Goal: Task Accomplishment & Management: Use online tool/utility

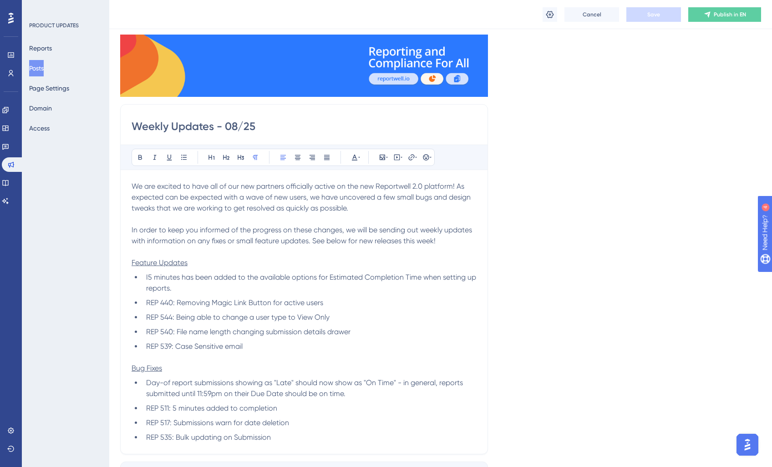
scroll to position [64, 0]
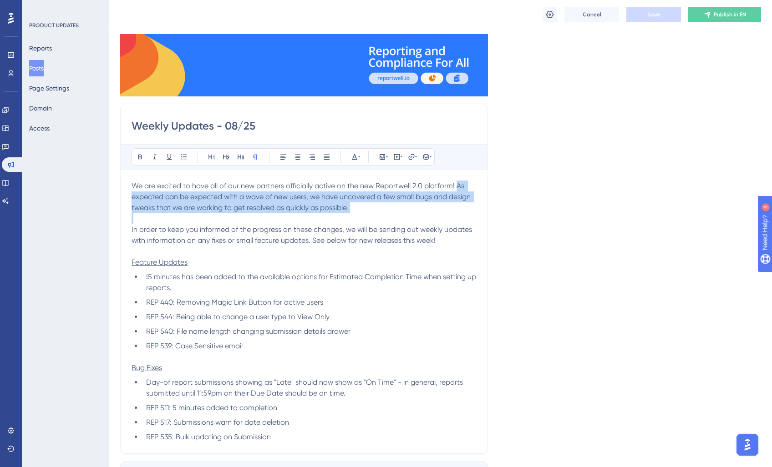
drag, startPoint x: 457, startPoint y: 186, endPoint x: 451, endPoint y: 213, distance: 28.0
click at [451, 213] on div "We are excited to have all of our new partners officially active on the new Rep…" at bounding box center [304, 312] width 345 height 262
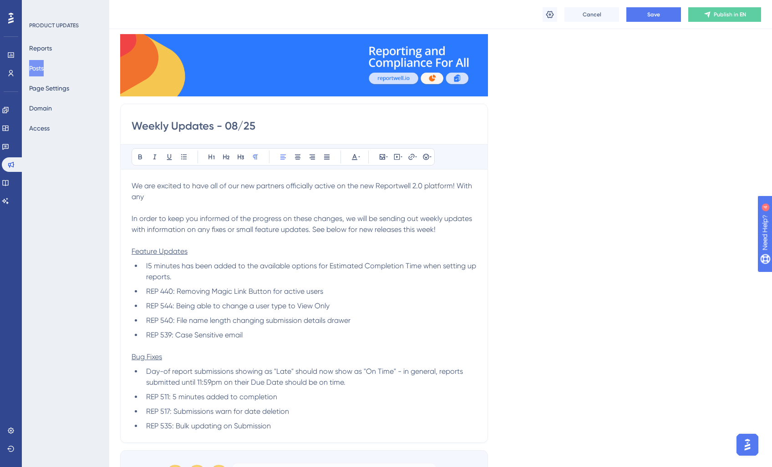
click at [192, 198] on p "We are excited to have all of our new partners officially active on the new Rep…" at bounding box center [304, 192] width 345 height 22
drag, startPoint x: 456, startPoint y: 197, endPoint x: 458, endPoint y: 190, distance: 6.9
click at [458, 190] on p "We are excited to have all of our new partners officially active on the new Rep…" at bounding box center [304, 192] width 345 height 22
drag, startPoint x: 455, startPoint y: 193, endPoint x: 457, endPoint y: 187, distance: 6.3
click at [457, 187] on p "We are excited to have all of our new partners officially active on the new Rep…" at bounding box center [304, 192] width 345 height 22
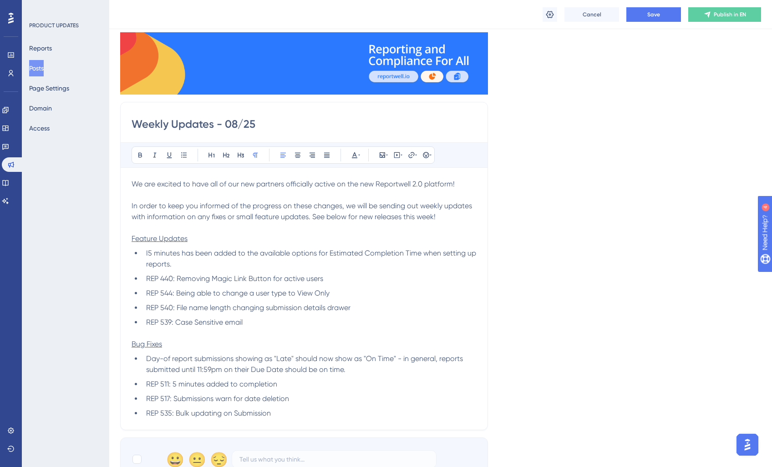
scroll to position [63, 0]
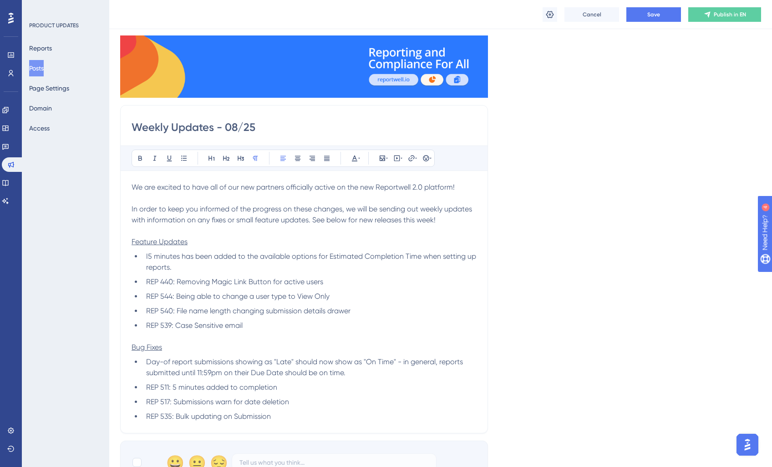
click at [427, 208] on span "In order to keep you informed of the progress on these changes, we will be send…" at bounding box center [303, 215] width 342 height 20
click at [471, 187] on p "We are excited to have all of our new partners officially active on the new Rep…" at bounding box center [304, 187] width 345 height 11
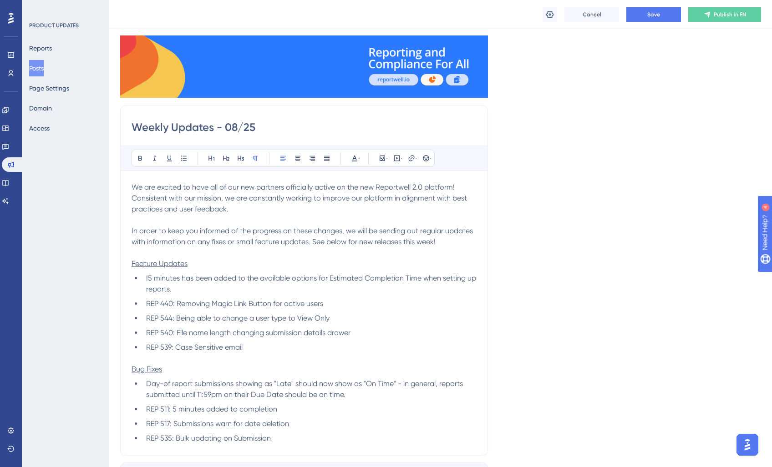
drag, startPoint x: 390, startPoint y: 196, endPoint x: 395, endPoint y: 225, distance: 29.6
click at [390, 196] on span "We are excited to have all of our new partners officially active on the new Rep…" at bounding box center [300, 198] width 337 height 30
drag, startPoint x: 205, startPoint y: 210, endPoint x: 396, endPoint y: 201, distance: 191.4
click at [396, 201] on span "We are excited to have all of our new partners officially active on the new Rep…" at bounding box center [298, 198] width 332 height 30
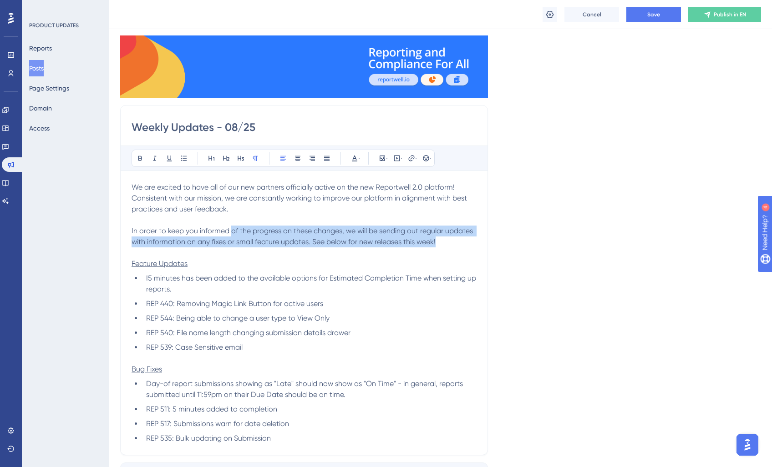
drag, startPoint x: 276, startPoint y: 234, endPoint x: 445, endPoint y: 244, distance: 169.2
click at [445, 244] on p "In order to keep you informed of the progress on these changes, we will be send…" at bounding box center [304, 237] width 345 height 22
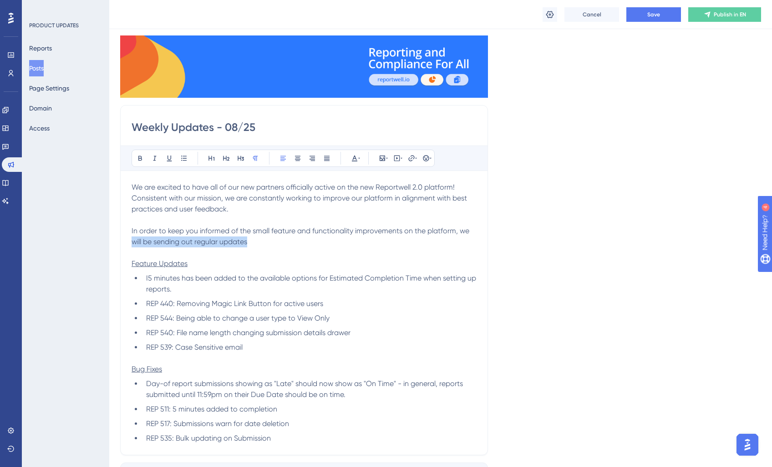
drag, startPoint x: 133, startPoint y: 242, endPoint x: 324, endPoint y: 238, distance: 190.7
click at [324, 238] on p "In order to keep you informed of the small feature and functionality improvemen…" at bounding box center [304, 237] width 345 height 22
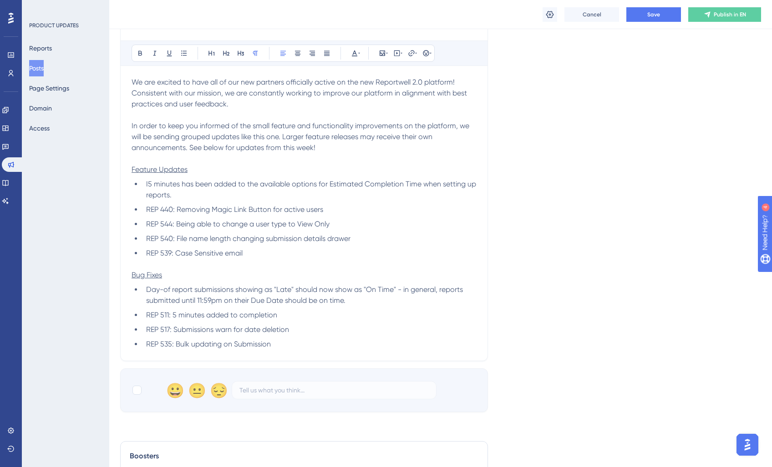
scroll to position [148, 0]
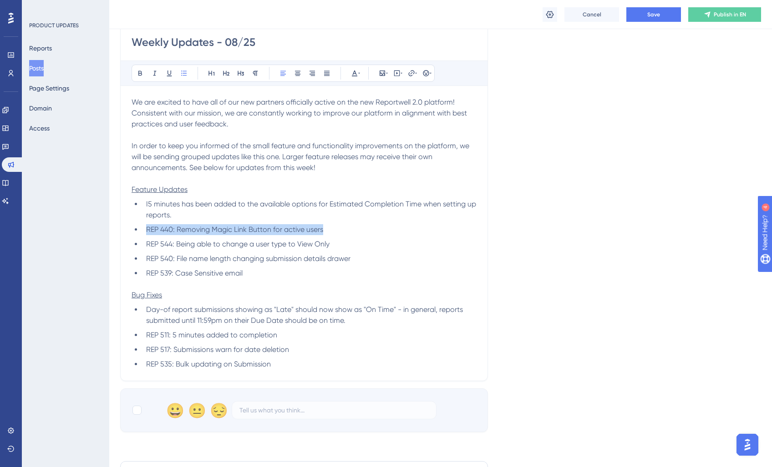
drag, startPoint x: 329, startPoint y: 228, endPoint x: 138, endPoint y: 232, distance: 191.6
click at [142, 232] on li "REP 440: Removing Magic Link Button for active users" at bounding box center [309, 229] width 334 height 11
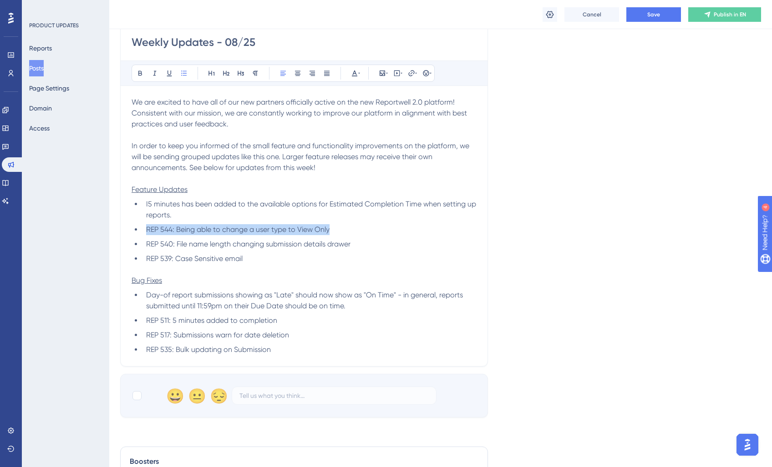
drag, startPoint x: 335, startPoint y: 228, endPoint x: 86, endPoint y: 228, distance: 249.8
click at [0, 0] on div "Performance Users Engagement Widgets Feedback Product Updates Knowledge Base AI…" at bounding box center [0, 0] width 0 height 0
click at [252, 228] on span "School users can now be updated to "View Only"" at bounding box center [226, 229] width 161 height 9
click at [331, 224] on li "School users can now be updated to "View Only"" at bounding box center [309, 229] width 334 height 11
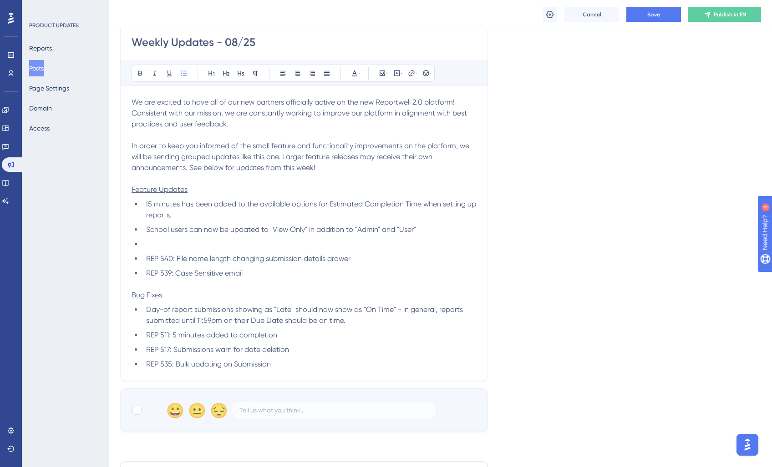
scroll to position [151, 0]
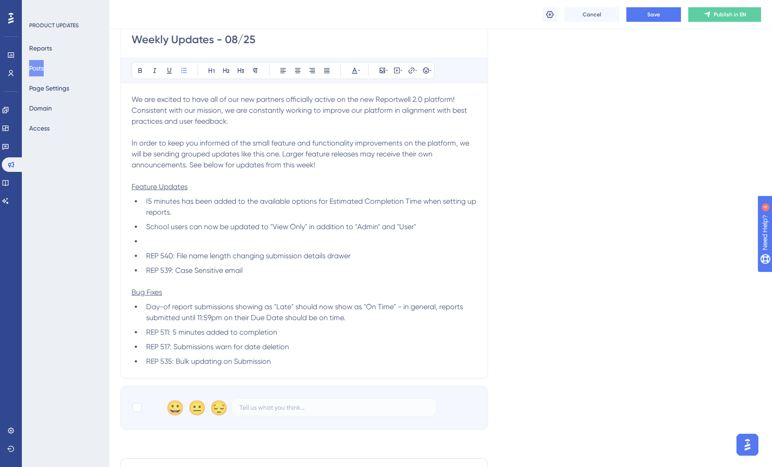
click at [148, 201] on span "I5 minutes has been added to the available options for Estimated Completion Tim…" at bounding box center [312, 207] width 332 height 20
click at [188, 243] on li at bounding box center [309, 242] width 334 height 11
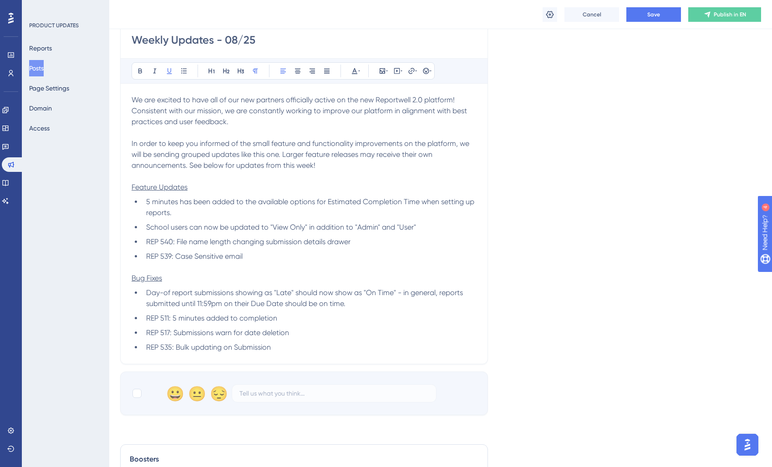
click at [140, 188] on span "Feature Updates" at bounding box center [160, 187] width 56 height 9
click at [274, 253] on li "REP 539: Case Sensitive email" at bounding box center [309, 256] width 334 height 11
drag, startPoint x: 274, startPoint y: 253, endPoint x: 82, endPoint y: 237, distance: 192.3
click at [0, 0] on div "Performance Users Engagement Widgets Feedback Product Updates Knowledge Base AI…" at bounding box center [0, 0] width 0 height 0
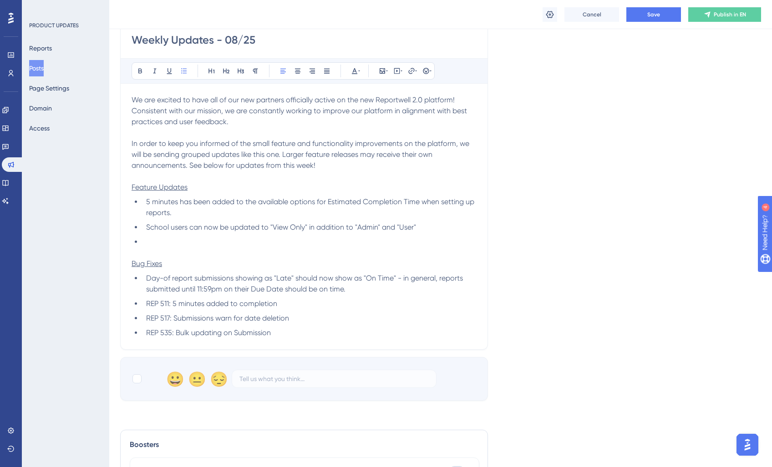
drag, startPoint x: 292, startPoint y: 322, endPoint x: 319, endPoint y: 319, distance: 27.5
click at [297, 321] on li "REP 517: Submissions warn for date deletion" at bounding box center [309, 318] width 334 height 11
drag, startPoint x: 314, startPoint y: 319, endPoint x: 157, endPoint y: 318, distance: 157.0
click at [157, 318] on li "REP 517: Submissions warn for date deletion" at bounding box center [309, 318] width 334 height 11
click at [212, 237] on li at bounding box center [309, 242] width 334 height 11
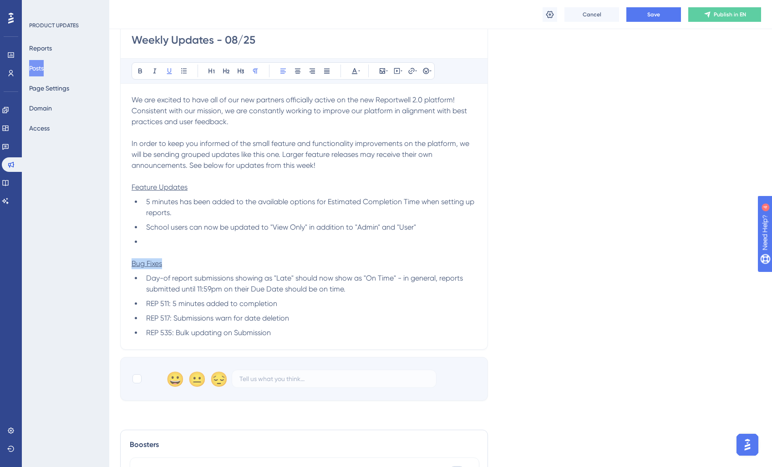
drag, startPoint x: 166, startPoint y: 266, endPoint x: 101, endPoint y: 263, distance: 65.1
click at [0, 0] on div "Performance Users Engagement Widgets Feedback Product Updates Knowledge Base AI…" at bounding box center [0, 0] width 0 height 0
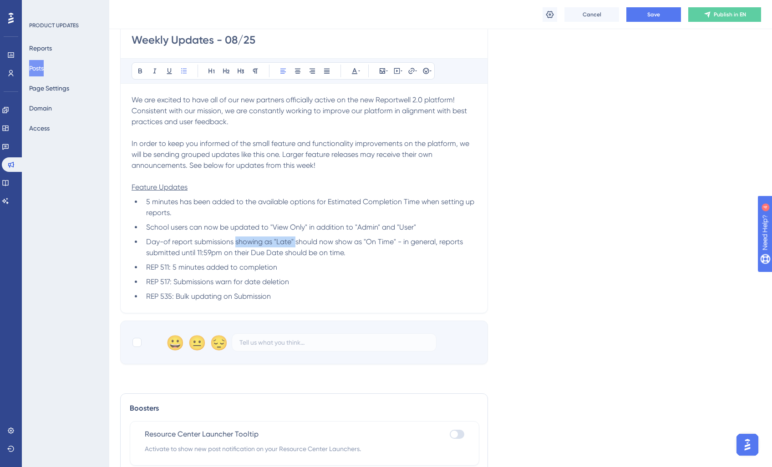
drag, startPoint x: 235, startPoint y: 243, endPoint x: 294, endPoint y: 250, distance: 58.7
click at [295, 242] on span "Day-of report submissions showing as "Late" should now show as "On Time" - in g…" at bounding box center [305, 248] width 319 height 20
click at [337, 242] on span "Day-of report submissions should now show as "On Time" - in general, reports su…" at bounding box center [300, 248] width 309 height 20
click at [170, 254] on span "Day-of report submissions should now show as "On Time" regardless of time of su…" at bounding box center [308, 248] width 324 height 20
drag, startPoint x: 423, startPoint y: 254, endPoint x: 430, endPoint y: 260, distance: 8.7
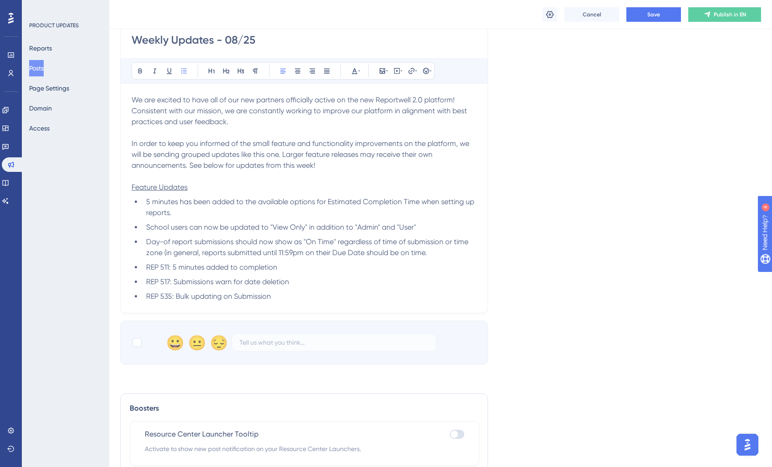
click at [424, 254] on span "Day-of report submissions should now show as "On Time" regardless of time of su…" at bounding box center [308, 248] width 324 height 20
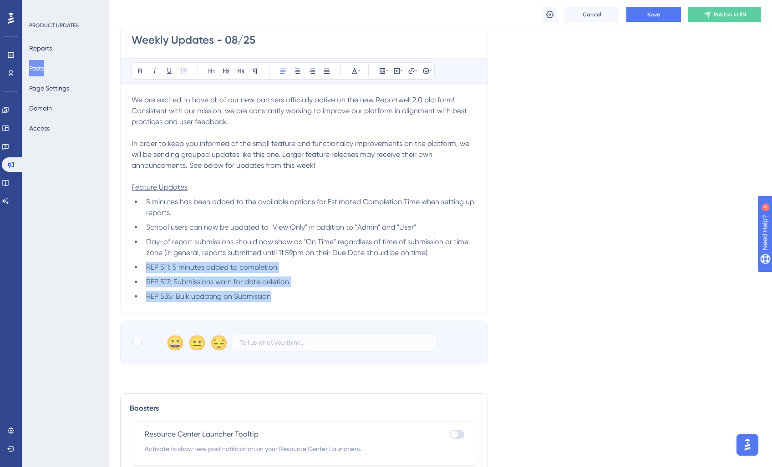
drag, startPoint x: 314, startPoint y: 294, endPoint x: 137, endPoint y: 268, distance: 178.6
click at [137, 268] on ul "5 minutes has been added to the available options for Estimated Completion Time…" at bounding box center [304, 250] width 345 height 106
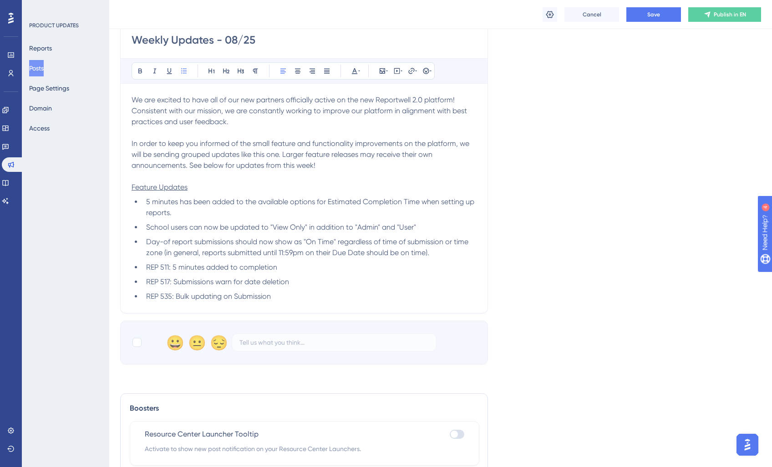
drag, startPoint x: 303, startPoint y: 267, endPoint x: 291, endPoint y: 265, distance: 11.5
click at [291, 265] on li "REP 511: 5 minutes added to completion" at bounding box center [309, 267] width 334 height 11
drag, startPoint x: 291, startPoint y: 265, endPoint x: 127, endPoint y: 263, distance: 163.4
click at [127, 263] on div "Weekly Updates - 08/25 Bold Italic Underline Bullet Point Heading 1 Heading 2 H…" at bounding box center [304, 166] width 368 height 296
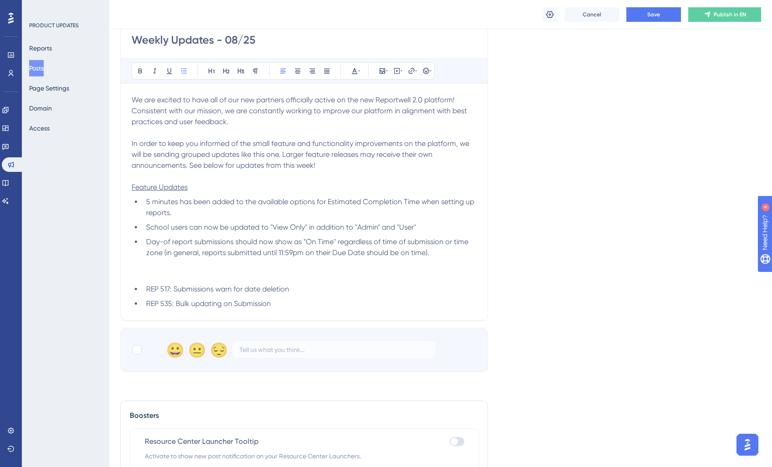
click at [449, 256] on li "Day-of report submissions should now show as "On Time" regardless of time of su…" at bounding box center [309, 248] width 334 height 22
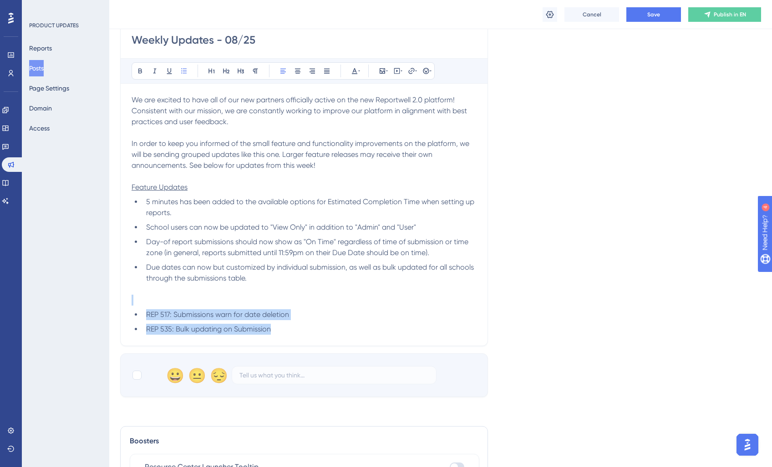
drag, startPoint x: 270, startPoint y: 327, endPoint x: 101, endPoint y: 305, distance: 171.1
click at [0, 0] on div "Performance Users Engagement Widgets Feedback Product Updates Knowledge Base AI…" at bounding box center [0, 0] width 0 height 0
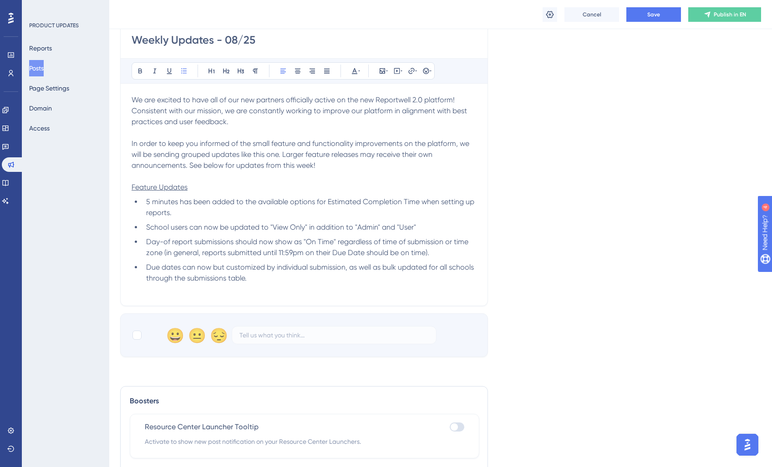
click at [145, 267] on li "Due dates can now but customized by individual submission, as well as bulk upda…" at bounding box center [309, 273] width 334 height 22
click at [187, 72] on icon at bounding box center [183, 70] width 7 height 7
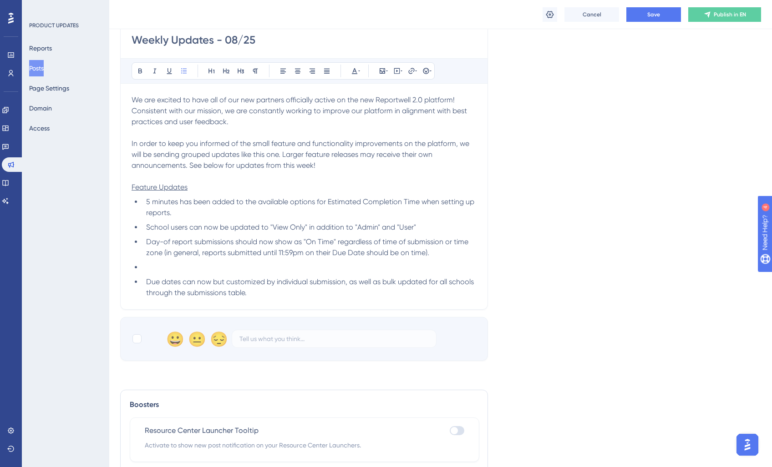
click at [152, 268] on li at bounding box center [309, 267] width 334 height 11
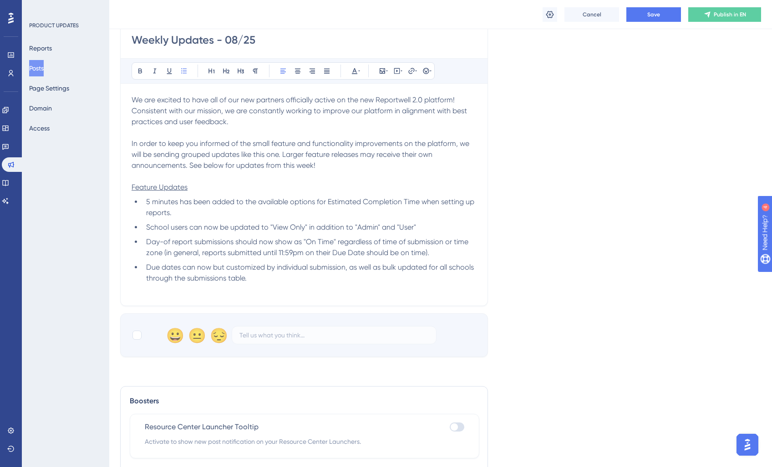
click at [141, 266] on ul "5 minutes has been added to the available options for Estimated Completion Time…" at bounding box center [304, 240] width 345 height 87
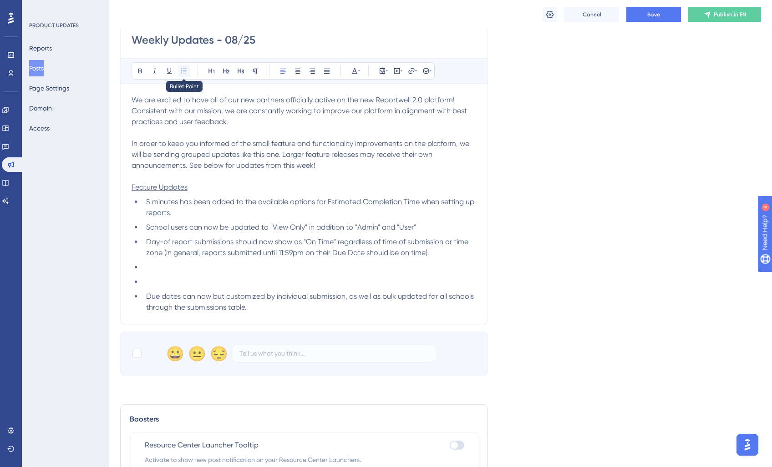
click at [187, 71] on button at bounding box center [183, 71] width 13 height 13
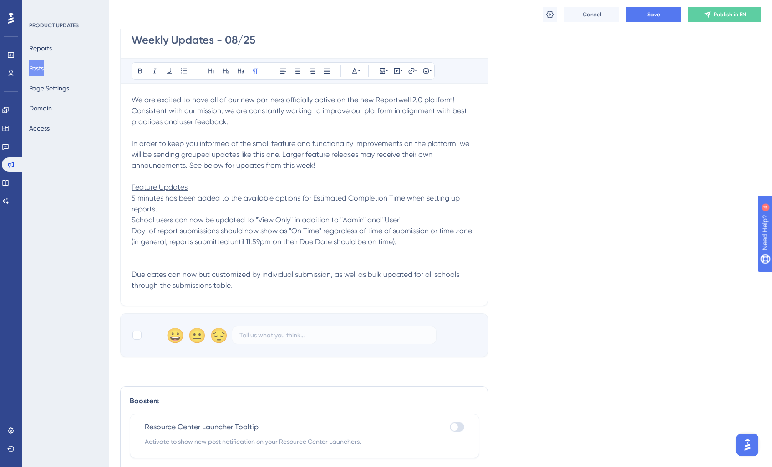
drag, startPoint x: 181, startPoint y: 266, endPoint x: 356, endPoint y: 256, distance: 175.5
click at [181, 266] on p at bounding box center [304, 263] width 345 height 11
drag, startPoint x: 406, startPoint y: 246, endPoint x: 105, endPoint y: 198, distance: 305.5
click at [0, 0] on div "Performance Users Engagement Widgets Feedback Product Updates Knowledge Base AI…" at bounding box center [0, 0] width 0 height 0
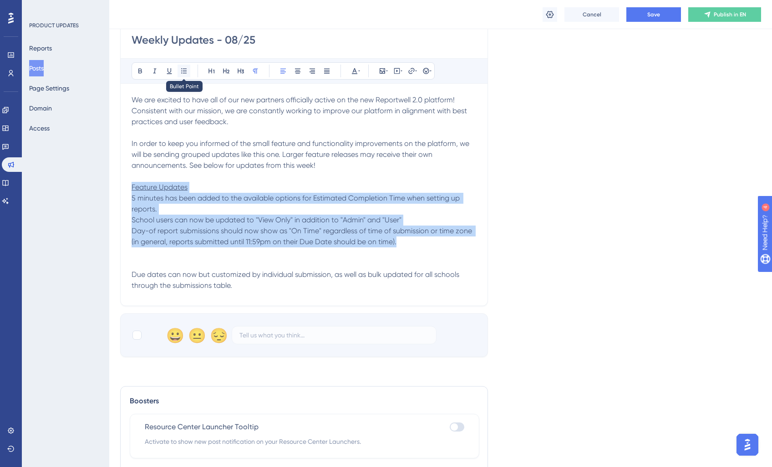
click at [183, 73] on icon at bounding box center [183, 70] width 5 height 5
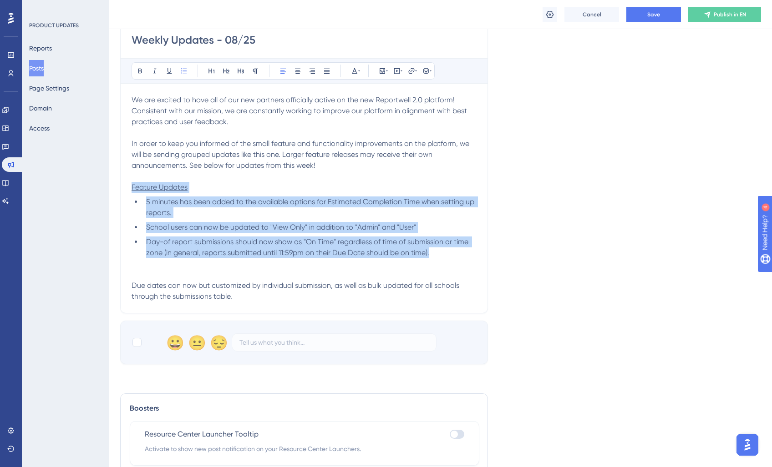
click at [241, 208] on li "5 minutes has been added to the available options for Estimated Completion Time…" at bounding box center [309, 208] width 334 height 22
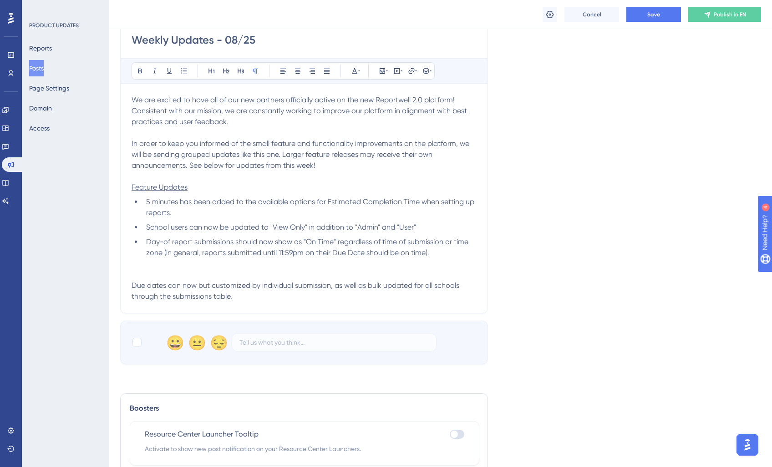
click at [160, 275] on p at bounding box center [304, 274] width 345 height 11
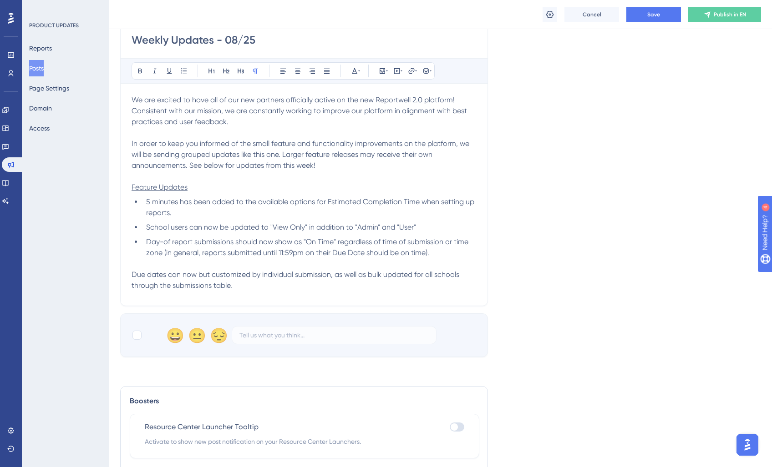
scroll to position [149, 0]
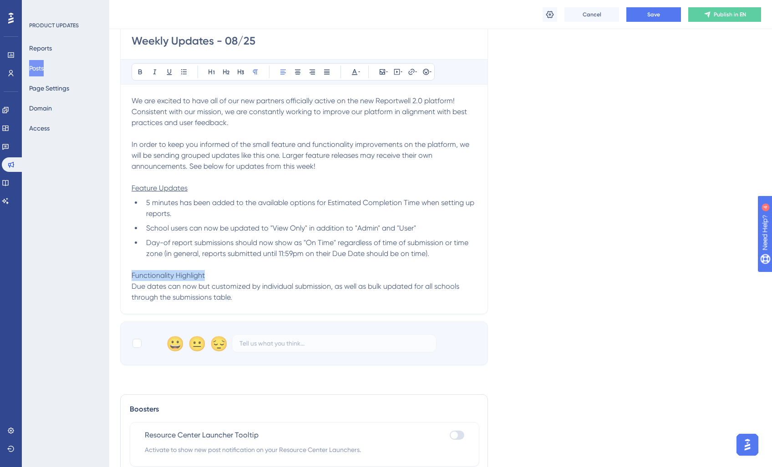
drag, startPoint x: 213, startPoint y: 276, endPoint x: 82, endPoint y: 271, distance: 130.2
click at [0, 0] on div "Performance Users Engagement Widgets Feedback Product Updates Knowledge Base AI…" at bounding box center [0, 0] width 0 height 0
click at [239, 71] on icon at bounding box center [240, 71] width 7 height 7
click at [302, 292] on p "Due dates can now but customized by individual submission, as well as bulk upda…" at bounding box center [304, 292] width 345 height 22
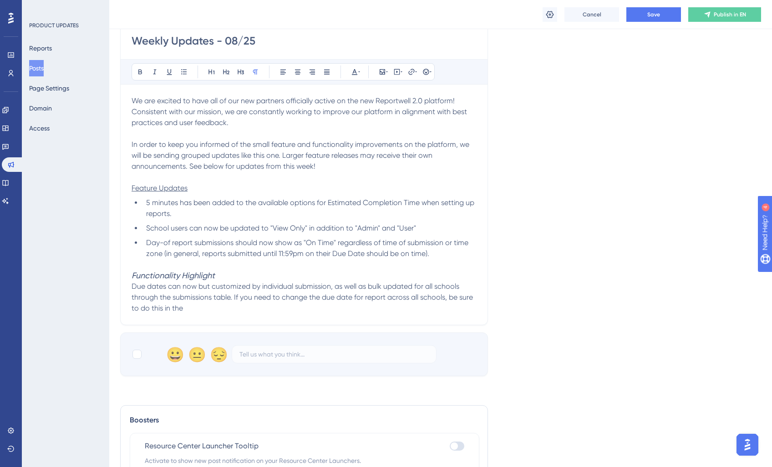
drag, startPoint x: 230, startPoint y: 268, endPoint x: 228, endPoint y: 273, distance: 5.8
click at [230, 268] on p at bounding box center [304, 264] width 345 height 11
click at [228, 275] on h3 "Functionality Highlight" at bounding box center [304, 275] width 345 height 11
drag, startPoint x: 172, startPoint y: 278, endPoint x: 87, endPoint y: 276, distance: 84.7
click at [0, 0] on div "Performance Users Engagement Widgets Feedback Product Updates Knowledge Base AI…" at bounding box center [0, 0] width 0 height 0
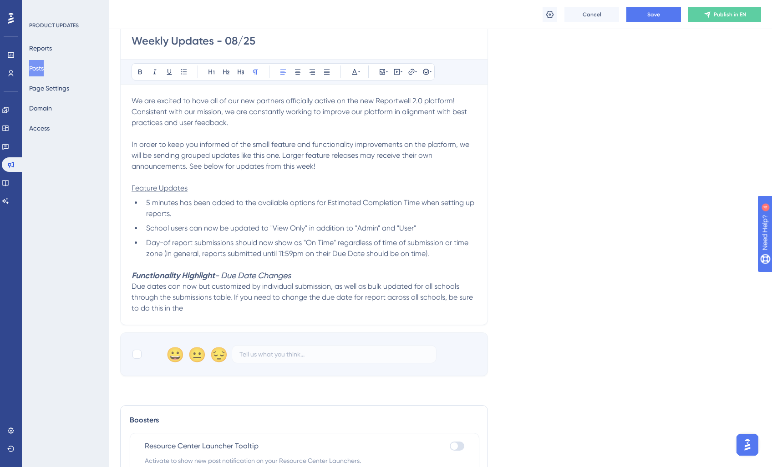
click at [233, 293] on p "Due dates can now but customized by individual submission, as well as bulk upda…" at bounding box center [304, 297] width 345 height 33
drag, startPoint x: 175, startPoint y: 299, endPoint x: 177, endPoint y: 306, distance: 7.1
click at [175, 300] on span "Due dates can now but customized by individual submission, as well as bulk upda…" at bounding box center [303, 297] width 343 height 30
click at [191, 296] on span "Due dates can now but customized by individual submission, as well as bulk upda…" at bounding box center [304, 297] width 344 height 30
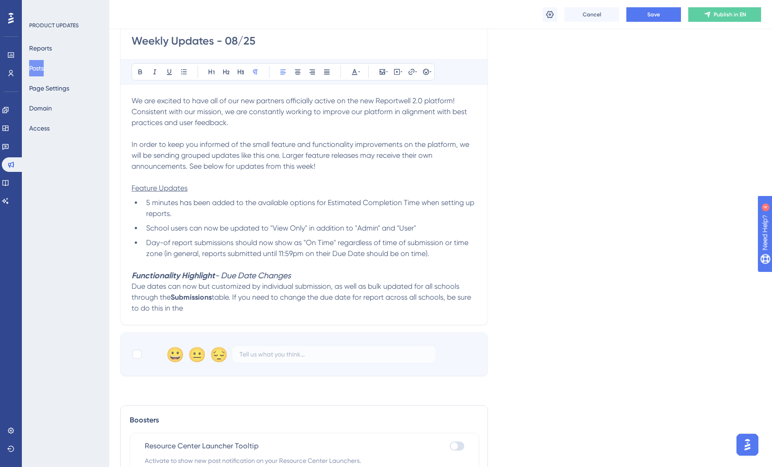
click at [225, 304] on p "Due dates can now but customized by individual submission, as well as bulk upda…" at bounding box center [304, 297] width 345 height 33
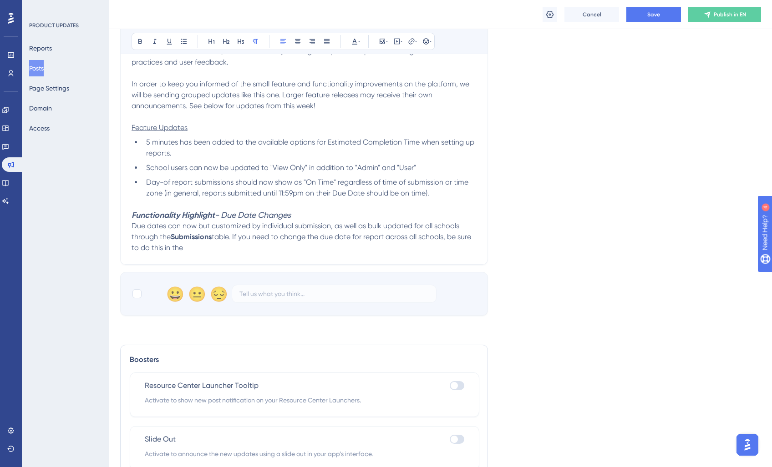
scroll to position [211, 0]
click at [164, 237] on span "Due dates can now but customized by individual submission, as well as bulk upda…" at bounding box center [296, 230] width 329 height 20
click at [208, 235] on span "table. If you need to change the due date for report across all schools, be sur…" at bounding box center [301, 241] width 338 height 20
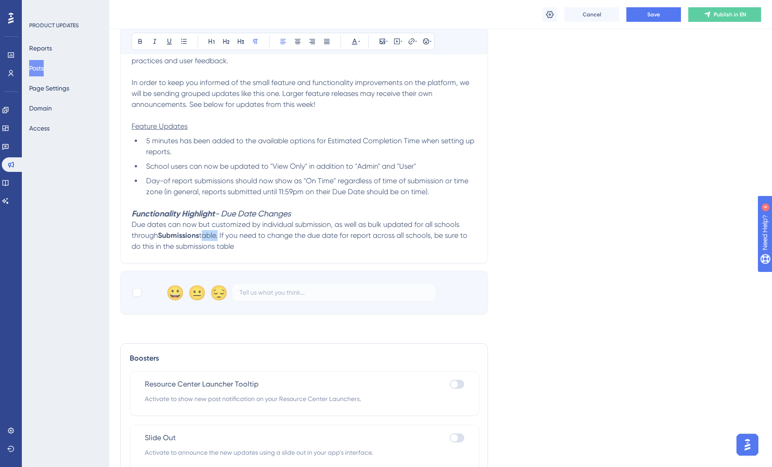
click at [208, 235] on span "table. If you need to change the due date for report across all schools, be sur…" at bounding box center [301, 241] width 338 height 20
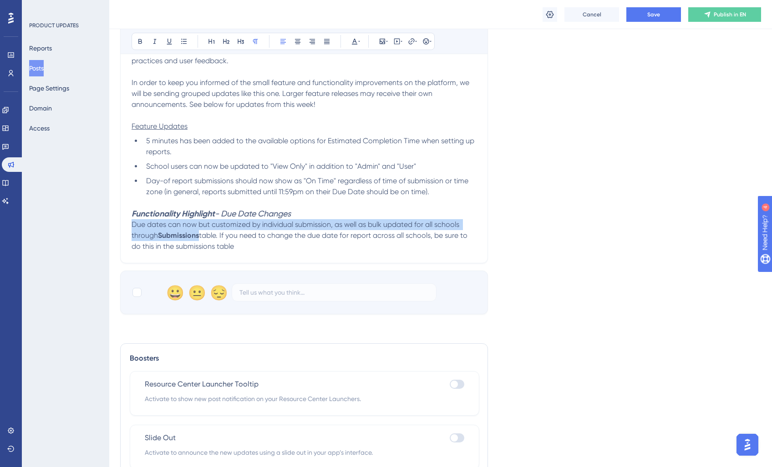
click at [208, 235] on span "table. If you need to change the due date for report across all schools, be sur…" at bounding box center [301, 241] width 338 height 20
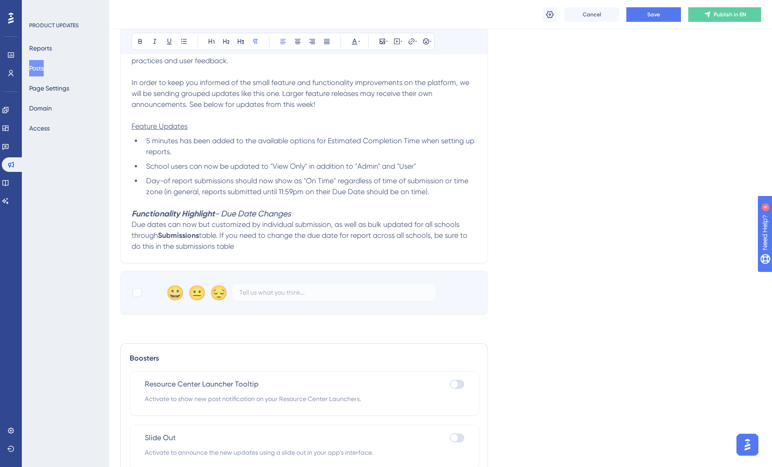
click at [213, 235] on span "table. If you need to change the due date for report across all schools, be sur…" at bounding box center [301, 241] width 338 height 20
click at [211, 235] on span "table. If you need to change the due date for report across all schools, be sur…" at bounding box center [301, 241] width 338 height 20
click at [255, 248] on p "Due dates can now but customized by individual submission, as well as bulk upda…" at bounding box center [304, 235] width 345 height 33
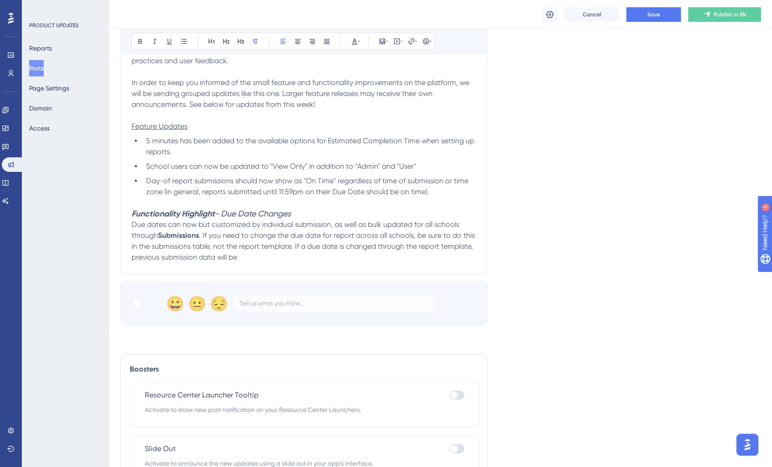
click at [179, 259] on span ". If you need to change the due date for report across all schools, be sure to …" at bounding box center [304, 246] width 345 height 30
drag, startPoint x: 162, startPoint y: 258, endPoint x: 296, endPoint y: 266, distance: 133.6
click at [296, 266] on div "Weekly Updates - 08/25 Bold Italic Underline Bullet Point Heading 1 Heading 2 H…" at bounding box center [304, 116] width 368 height 318
drag, startPoint x: 259, startPoint y: 261, endPoint x: 166, endPoint y: 259, distance: 93.3
click at [166, 259] on p "Due dates can now but customized by individual submission, as well as bulk upda…" at bounding box center [304, 241] width 345 height 44
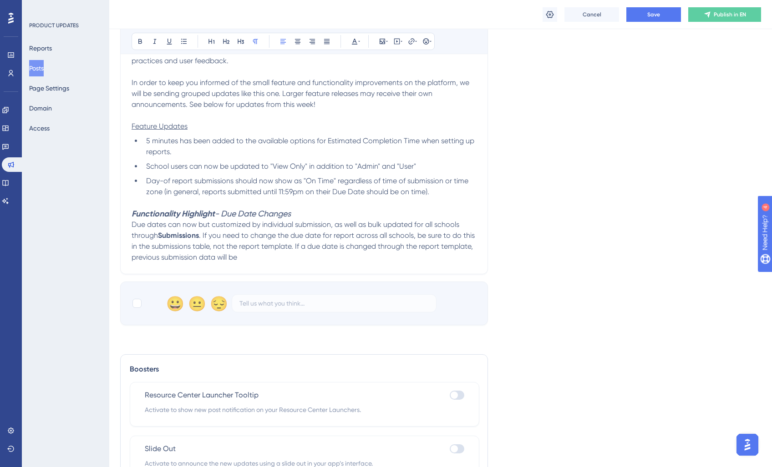
drag, startPoint x: 309, startPoint y: 262, endPoint x: 337, endPoint y: 256, distance: 28.8
click at [309, 262] on p "Due dates can now but customized by individual submission, as well as bulk upda…" at bounding box center [304, 241] width 345 height 44
drag, startPoint x: 328, startPoint y: 259, endPoint x: 109, endPoint y: 262, distance: 218.9
click at [0, 0] on div "Performance Users Engagement Widgets Feedback Product Updates Knowledge Base AI…" at bounding box center [0, 0] width 0 height 0
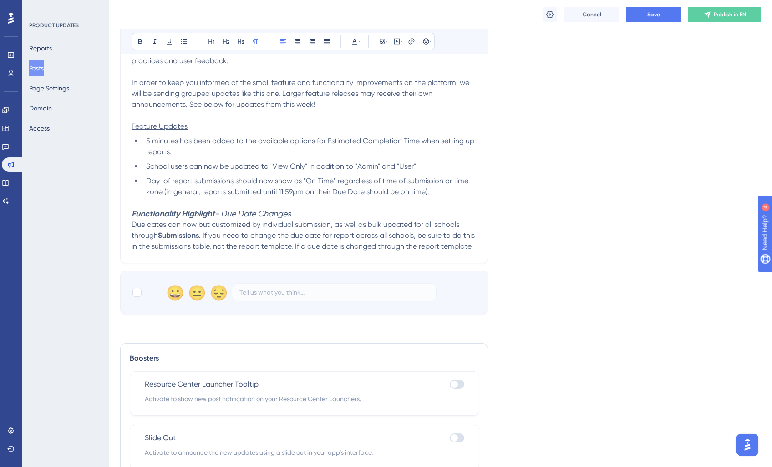
drag, startPoint x: 292, startPoint y: 249, endPoint x: 491, endPoint y: 248, distance: 199.3
click at [491, 248] on div "Language English (Default) Insert an Image Delete Weekly Updates - 08/25 Bold I…" at bounding box center [440, 80] width 641 height 467
click at [220, 248] on span ". If you need to change the due date for report across all schools, be sure to …" at bounding box center [304, 241] width 345 height 20
drag, startPoint x: 317, startPoint y: 256, endPoint x: 310, endPoint y: 253, distance: 7.8
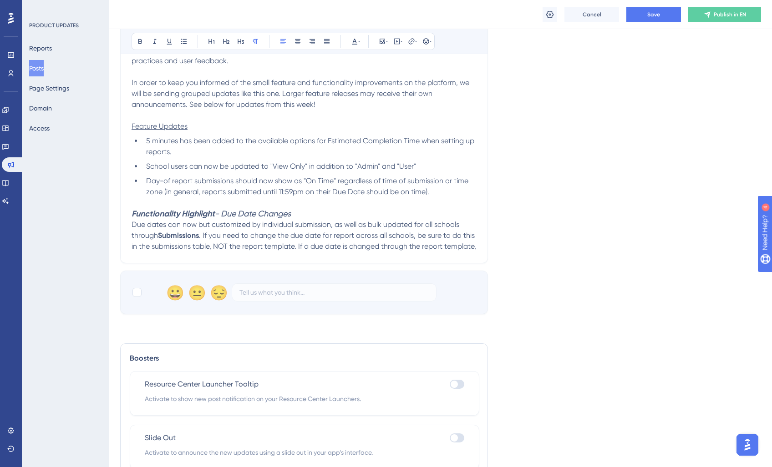
click at [319, 252] on p "Due dates can now but customized by individual submission, as well as bulk upda…" at bounding box center [304, 235] width 345 height 33
drag, startPoint x: 295, startPoint y: 256, endPoint x: 298, endPoint y: 248, distance: 8.6
click at [298, 248] on p "Due dates can now but customized by individual submission, as well as bulk upda…" at bounding box center [304, 235] width 345 height 33
click at [415, 238] on span ". If you need to change the due date for report across all schools, be sure to …" at bounding box center [304, 241] width 345 height 20
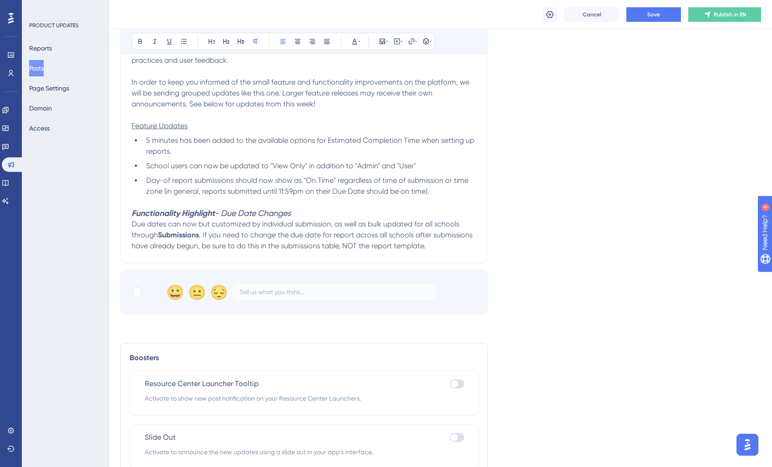
click at [477, 245] on div "Weekly Updates - 08/25 Bold Italic Underline Bullet Point Heading 1 Heading 2 H…" at bounding box center [304, 109] width 368 height 307
click at [465, 246] on p "Due dates can now but customized by individual submission, as well as bulk upda…" at bounding box center [304, 236] width 345 height 33
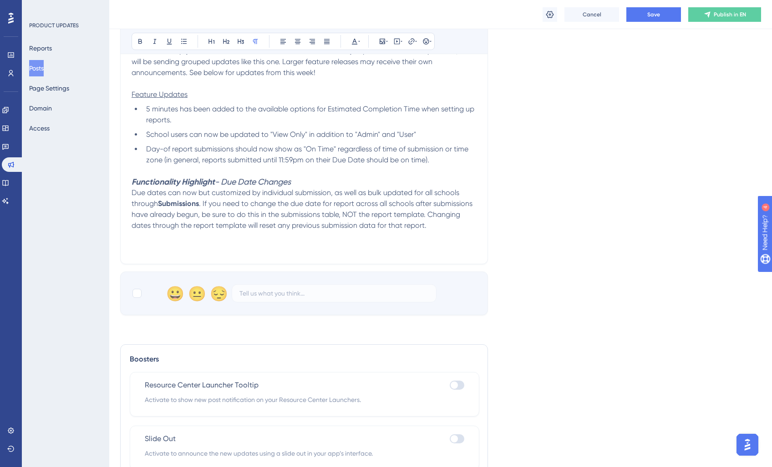
scroll to position [252, 0]
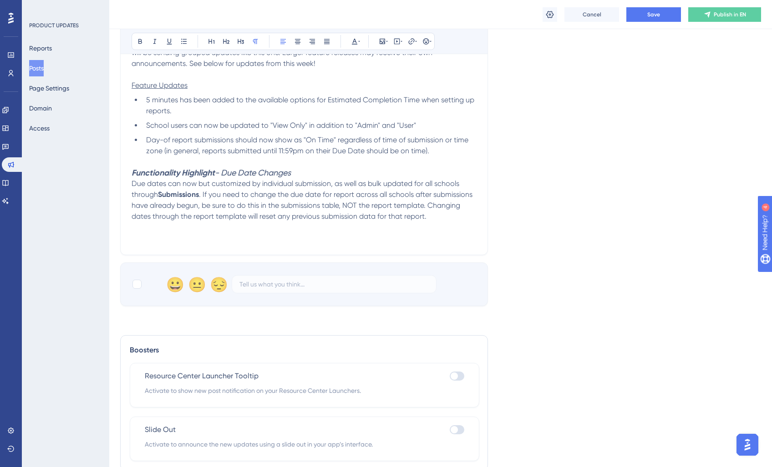
click at [432, 218] on p "Due dates can now but customized by individual submission, as well as bulk upda…" at bounding box center [304, 200] width 345 height 44
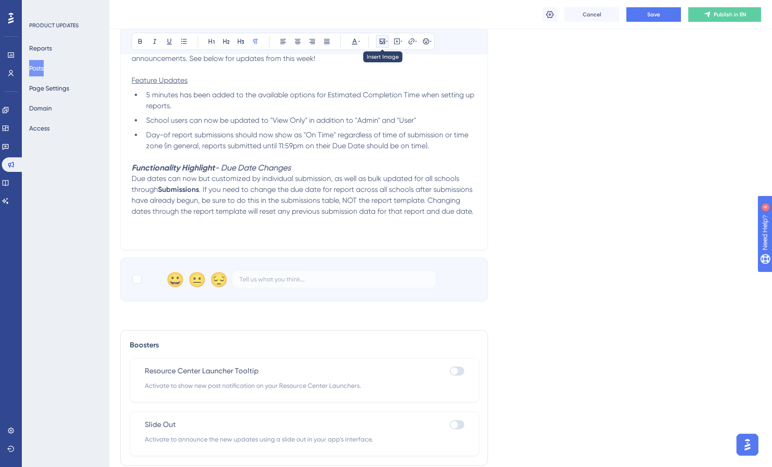
click at [381, 42] on icon at bounding box center [382, 41] width 5 height 5
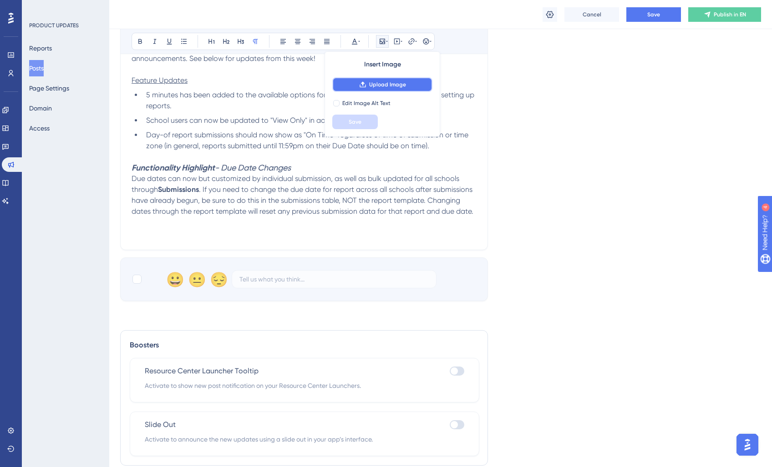
click at [384, 84] on span "Upload Image" at bounding box center [387, 84] width 37 height 7
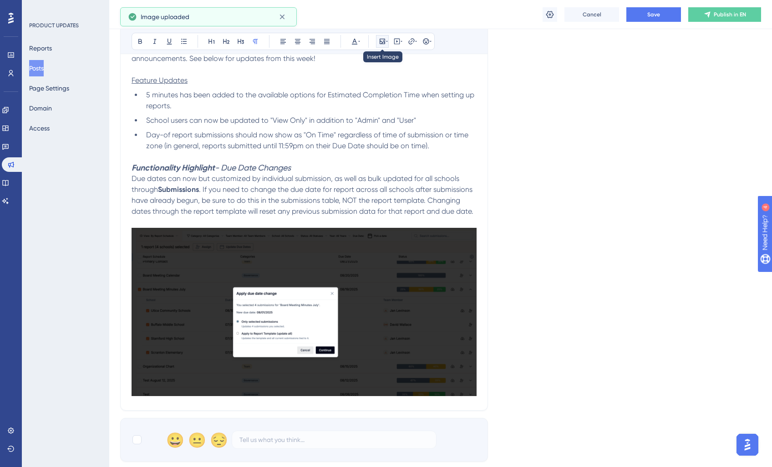
click at [384, 41] on icon at bounding box center [382, 41] width 5 height 5
click at [484, 380] on div "Weekly Updates - 08/25 Bold Italic Underline Bullet Point Heading 1 Heading 2 H…" at bounding box center [304, 161] width 368 height 500
click at [481, 380] on div "Weekly Updates - 08/25 Bold Italic Underline Bullet Point Heading 1 Heading 2 H…" at bounding box center [304, 161] width 368 height 500
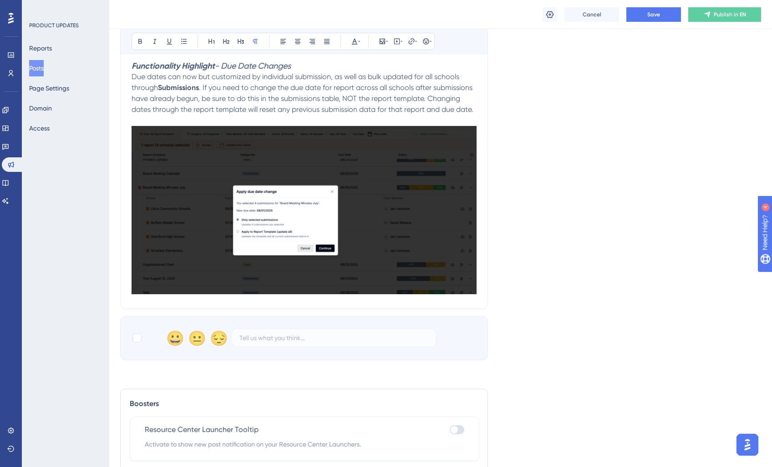
scroll to position [453, 0]
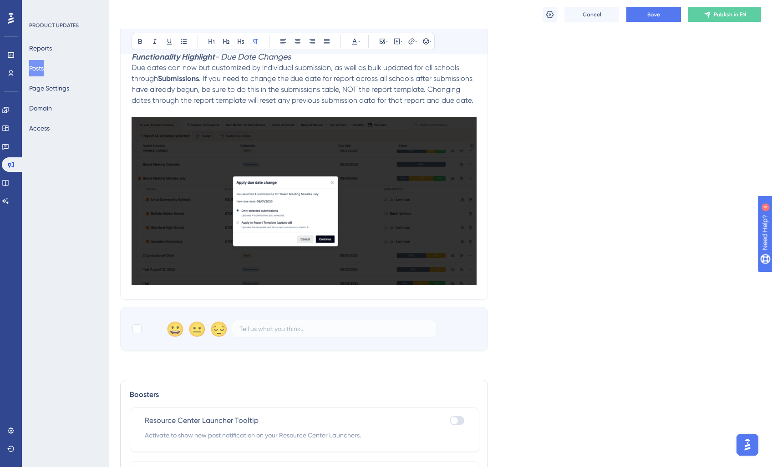
click at [484, 244] on div "Weekly Updates - 08/25 Bold Italic Underline Bullet Point Heading 1 Heading 2 H…" at bounding box center [304, 50] width 368 height 500
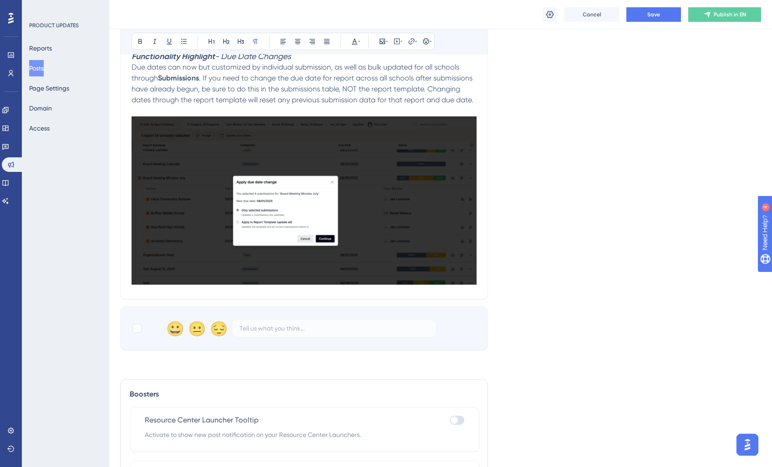
click at [481, 244] on div "Weekly Updates - 08/25 Bold Italic Underline Bullet Point Heading 1 Heading 2 H…" at bounding box center [304, 49] width 368 height 500
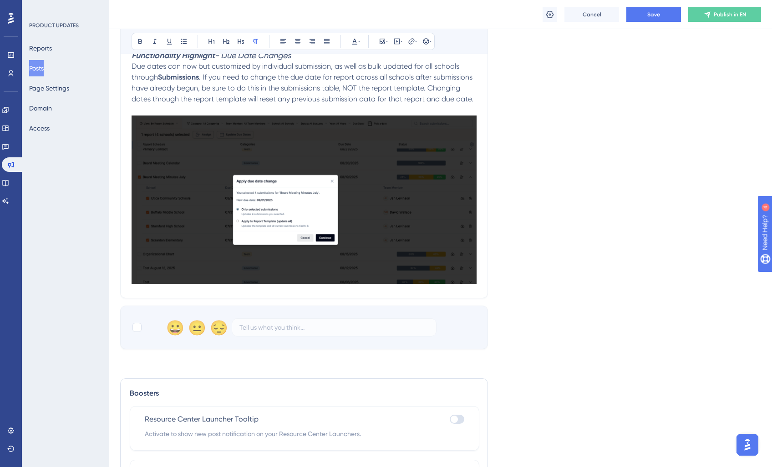
click at [389, 187] on img at bounding box center [304, 200] width 345 height 168
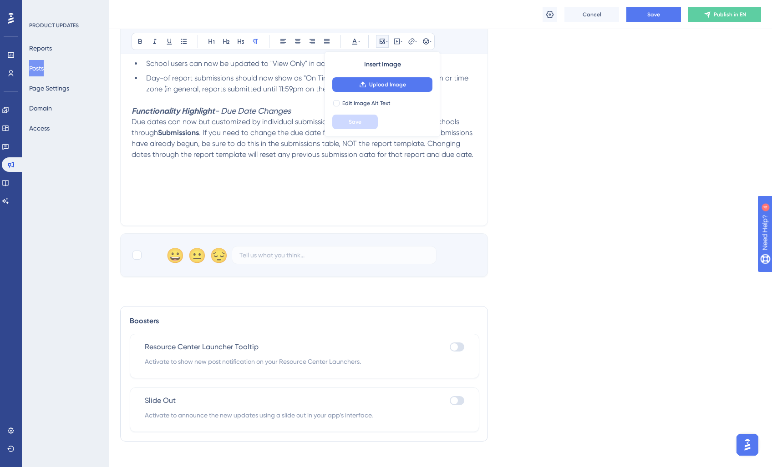
scroll to position [325, 0]
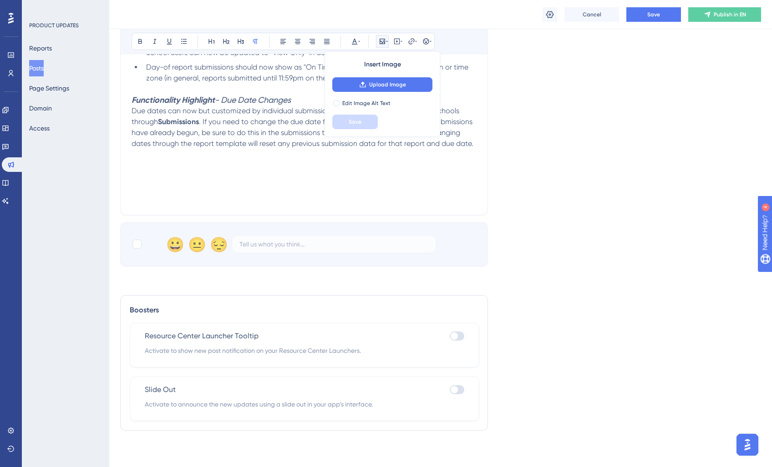
drag, startPoint x: 149, startPoint y: 152, endPoint x: 147, endPoint y: 157, distance: 5.5
click at [149, 152] on p at bounding box center [304, 154] width 345 height 11
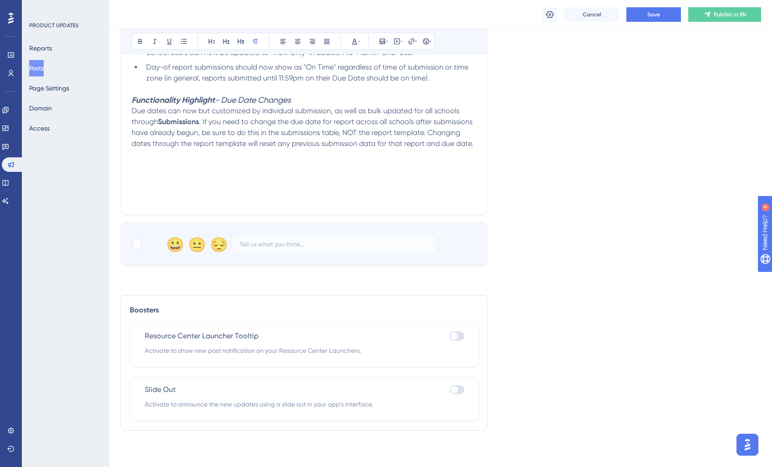
click at [141, 161] on p at bounding box center [304, 165] width 345 height 11
click at [135, 158] on p at bounding box center [304, 154] width 345 height 11
click at [134, 162] on p at bounding box center [304, 165] width 345 height 11
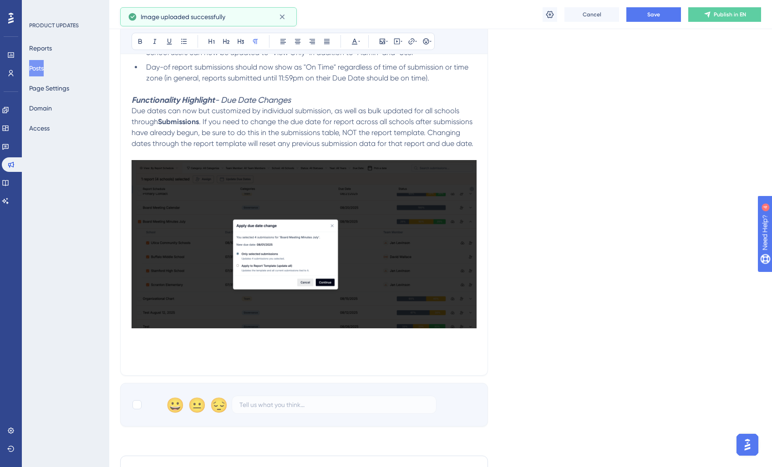
scroll to position [370, 0]
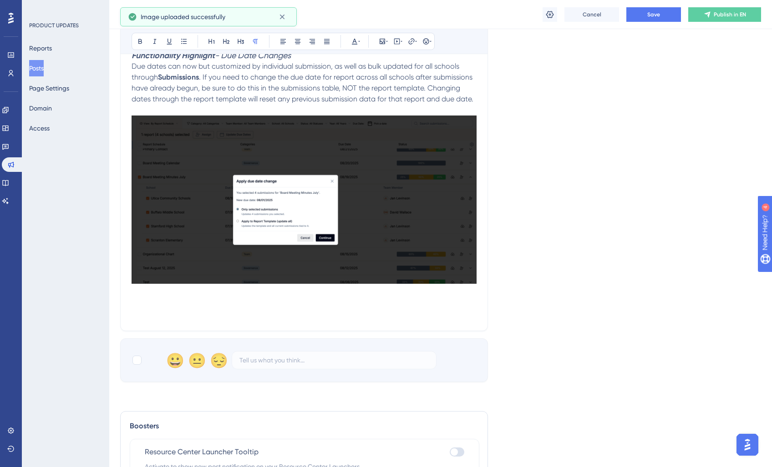
drag, startPoint x: 174, startPoint y: 280, endPoint x: 151, endPoint y: 293, distance: 26.3
click at [163, 289] on div "We are excited to have all of our new partners officially active on the new Rep…" at bounding box center [304, 97] width 345 height 445
click at [150, 297] on p at bounding box center [304, 292] width 345 height 11
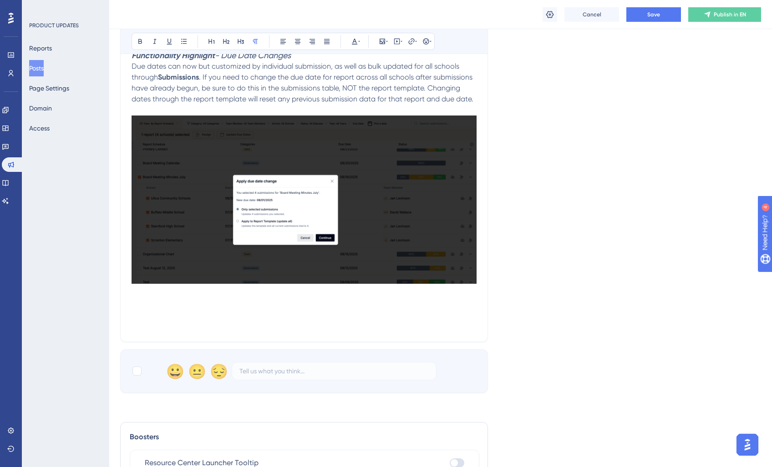
click at [161, 324] on p at bounding box center [304, 325] width 345 height 11
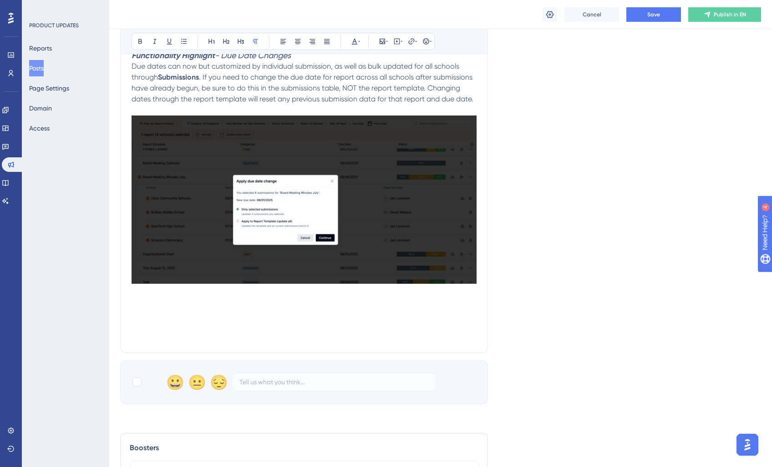
click at [147, 300] on p at bounding box center [304, 303] width 345 height 11
click at [381, 45] on button at bounding box center [382, 41] width 13 height 13
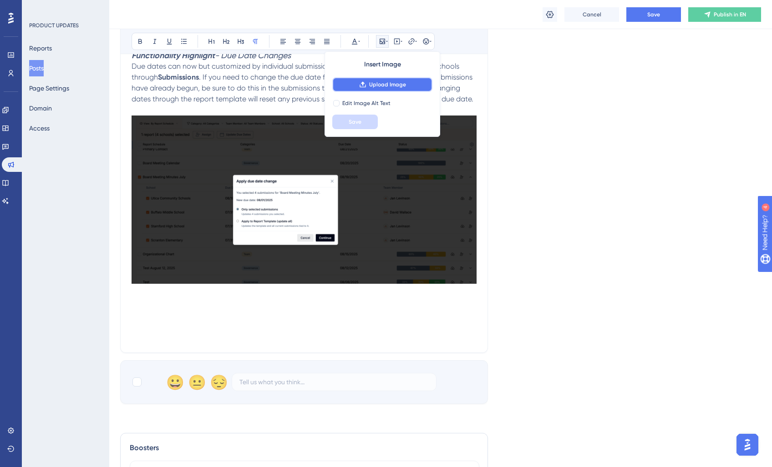
click at [377, 88] on button "Upload Image" at bounding box center [382, 84] width 100 height 15
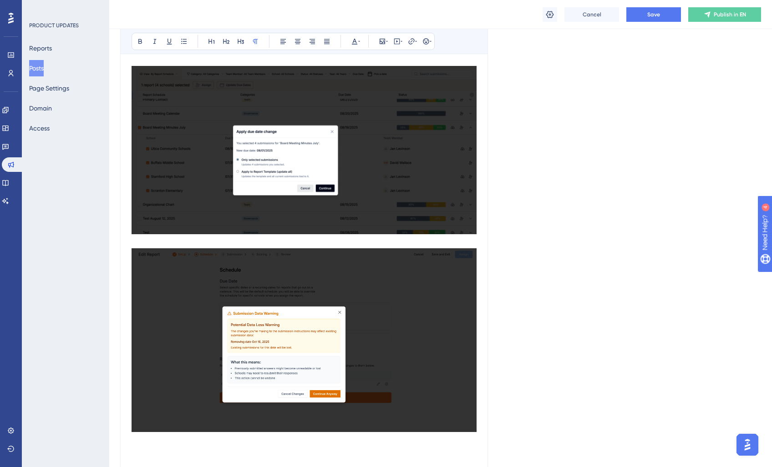
scroll to position [555, 0]
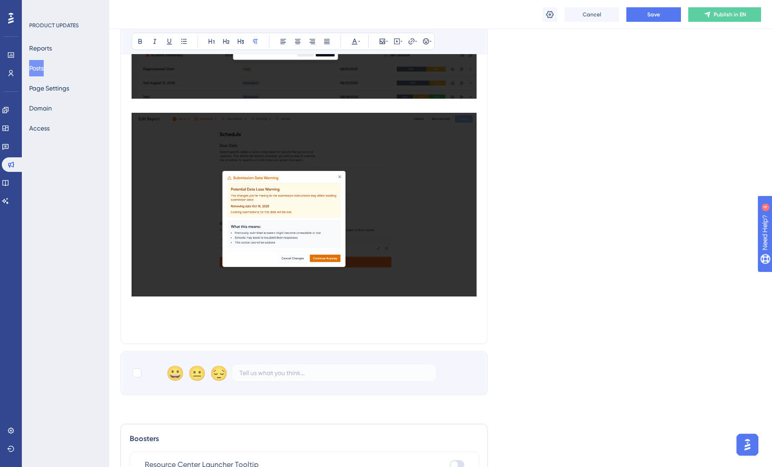
drag, startPoint x: 185, startPoint y: 330, endPoint x: 169, endPoint y: 327, distance: 16.2
click at [185, 330] on p at bounding box center [304, 327] width 345 height 11
click at [157, 318] on p at bounding box center [304, 316] width 345 height 11
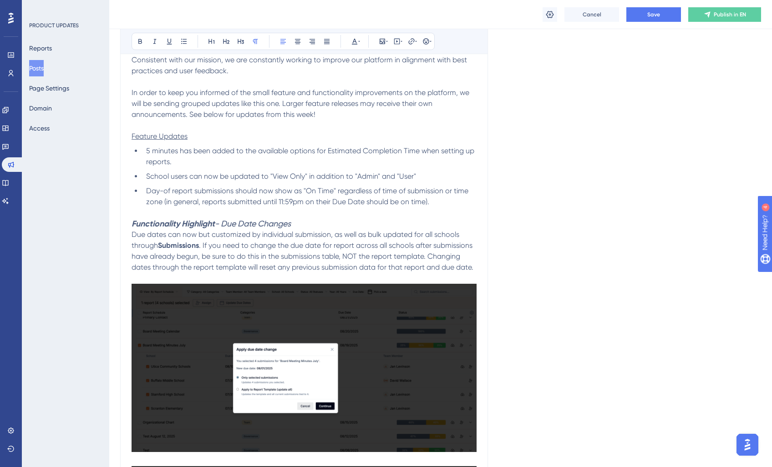
scroll to position [208, 0]
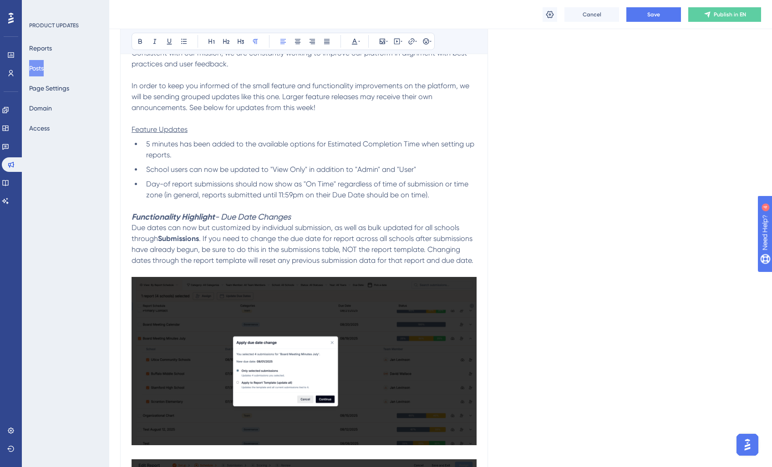
click at [298, 218] on h3 "Functionality Highlight - Due Date Changes" at bounding box center [304, 217] width 345 height 11
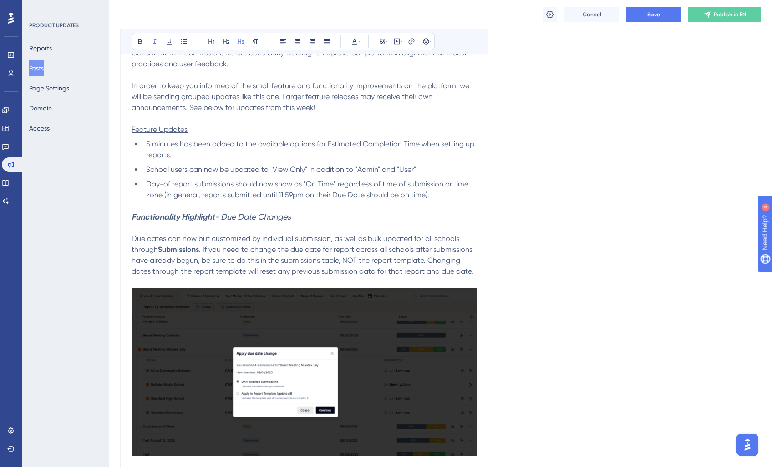
click at [132, 215] on strong "Functionality Highlight" at bounding box center [173, 217] width 83 height 10
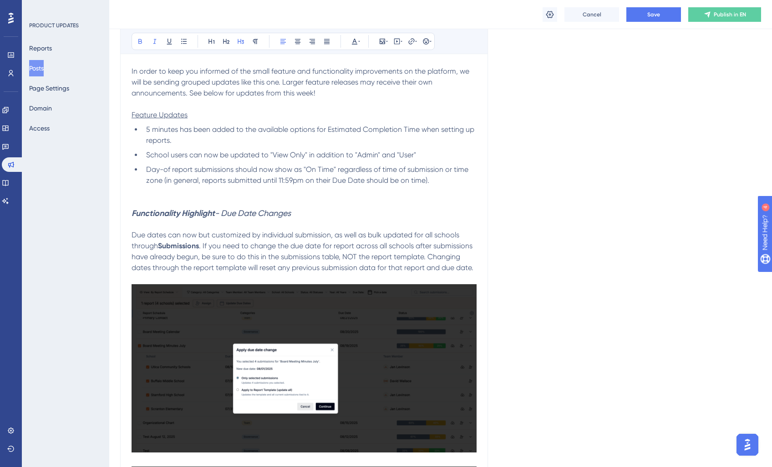
scroll to position [0, 0]
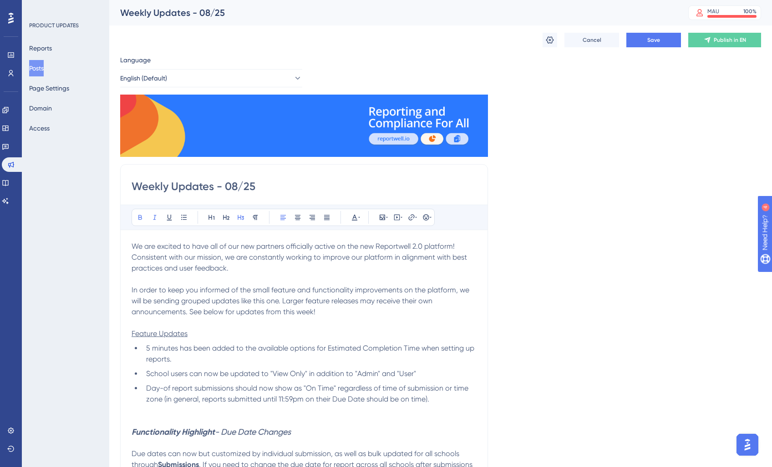
click at [225, 185] on input "Weekly Updates - 08/25" at bounding box center [304, 186] width 345 height 15
click at [178, 184] on input "Weekly Updates - 08/25" at bounding box center [304, 186] width 345 height 15
click at [171, 182] on input "Weekly Updates - 08/25" at bounding box center [304, 186] width 345 height 15
click at [155, 186] on input "Weekly Updates - 08/25" at bounding box center [304, 186] width 345 height 15
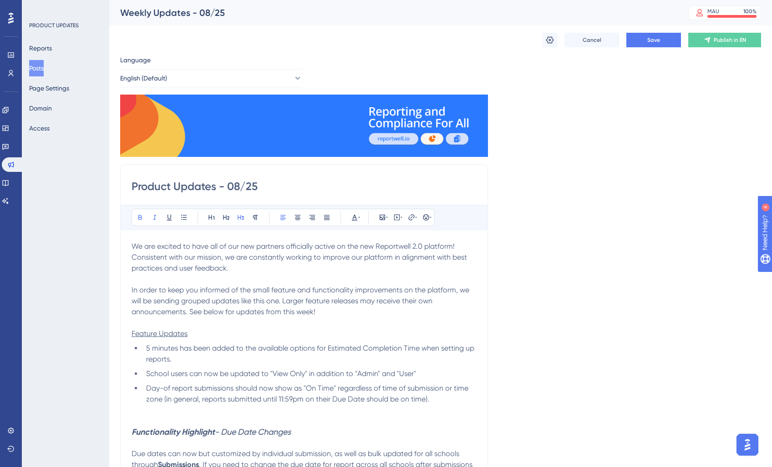
click at [227, 189] on input "Product Updates - 08/25" at bounding box center [304, 186] width 345 height 15
type input "Product Updates - Week of 08/25"
click at [652, 42] on span "Save" at bounding box center [653, 39] width 13 height 7
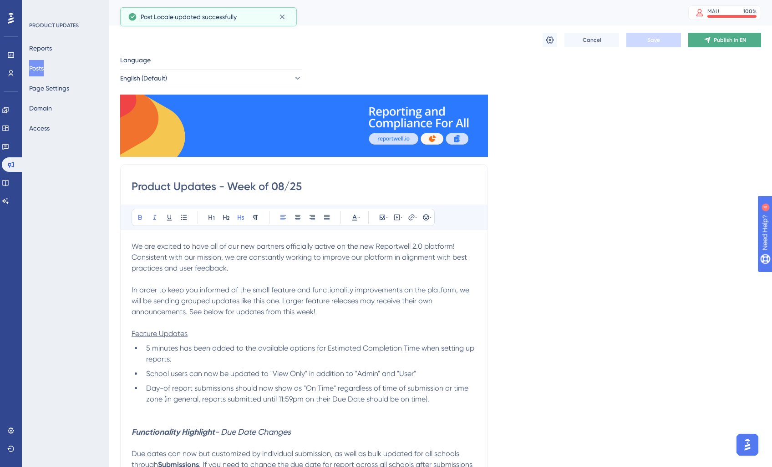
scroll to position [0, 0]
click at [702, 40] on button "Publish in EN" at bounding box center [724, 40] width 73 height 15
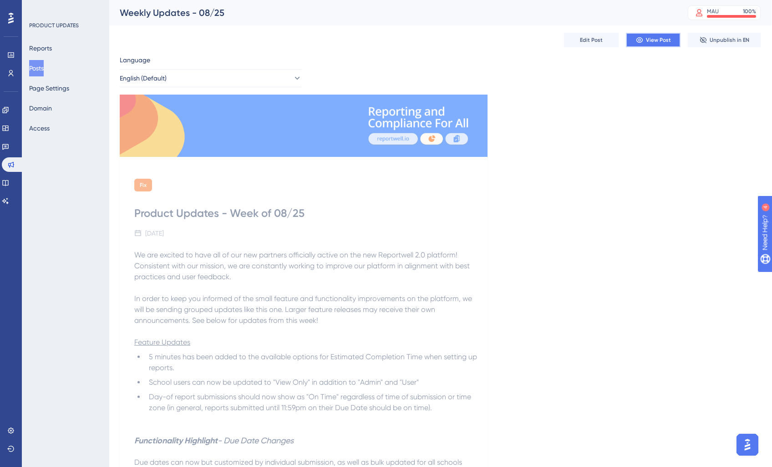
click at [647, 42] on span "View Post" at bounding box center [658, 39] width 25 height 7
click at [587, 40] on span "Edit Post" at bounding box center [591, 39] width 23 height 7
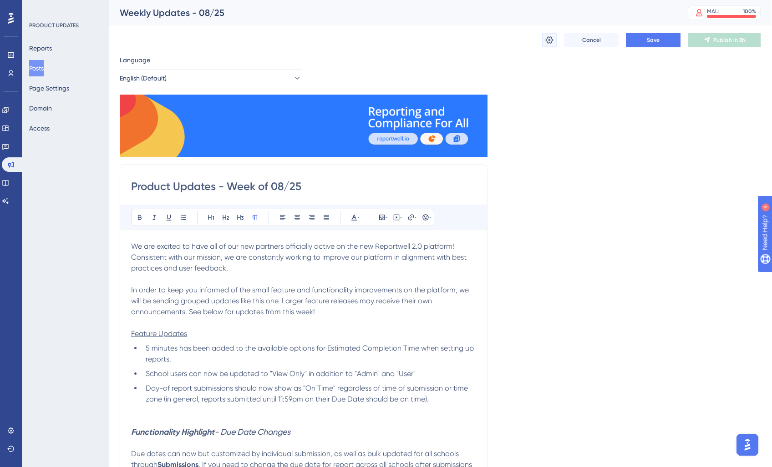
click at [547, 41] on icon at bounding box center [549, 39] width 9 height 9
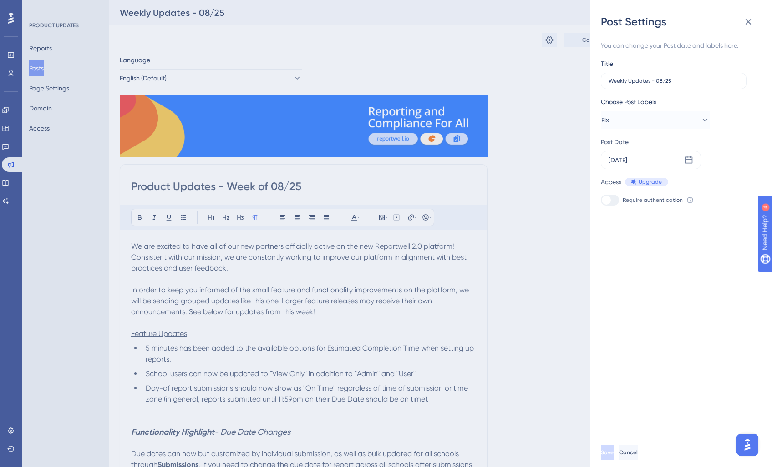
click at [655, 119] on button "Fix" at bounding box center [655, 120] width 109 height 18
click at [638, 193] on input "New Feature" at bounding box center [651, 193] width 39 height 11
drag, startPoint x: 608, startPoint y: 212, endPoint x: 608, endPoint y: 253, distance: 41.0
click at [608, 212] on div at bounding box center [611, 211] width 7 height 7
checkbox input "true"
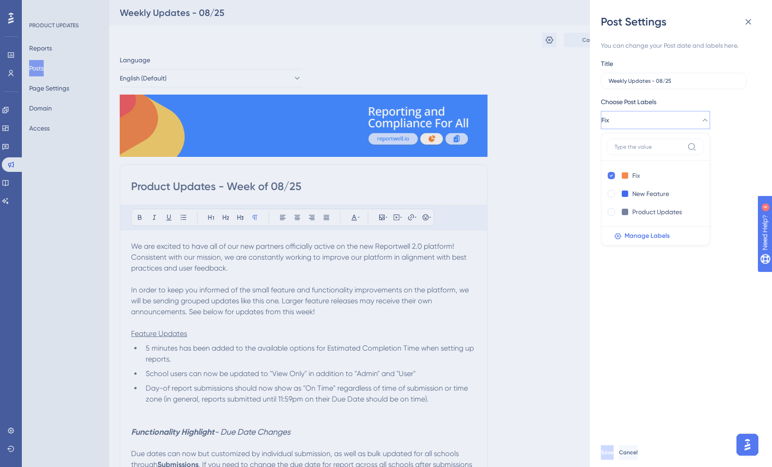
scroll to position [0, 1]
click at [610, 172] on icon at bounding box center [611, 175] width 4 height 6
checkbox input "false"
click at [613, 453] on span "Save" at bounding box center [607, 452] width 13 height 7
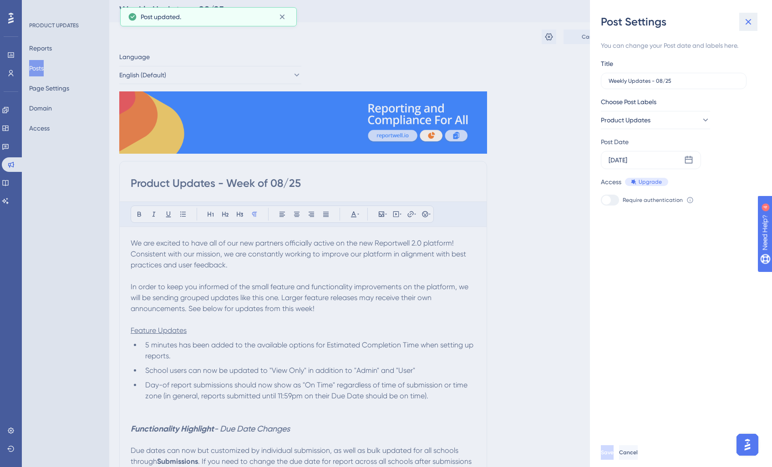
click at [752, 26] on icon at bounding box center [748, 21] width 11 height 11
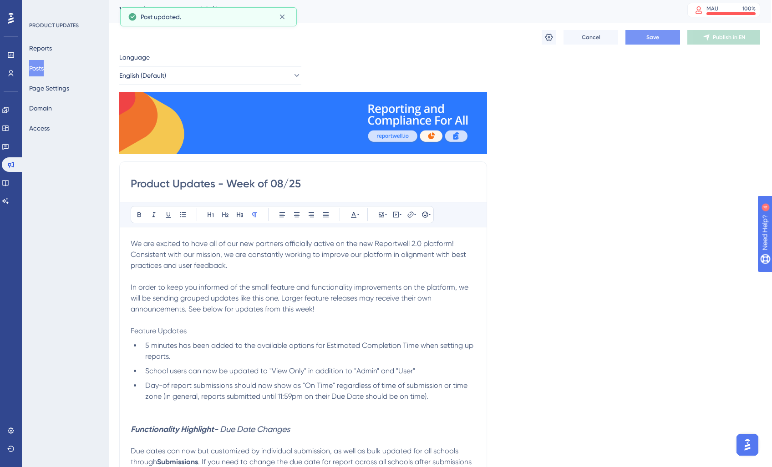
click at [643, 41] on button "Save" at bounding box center [652, 37] width 55 height 15
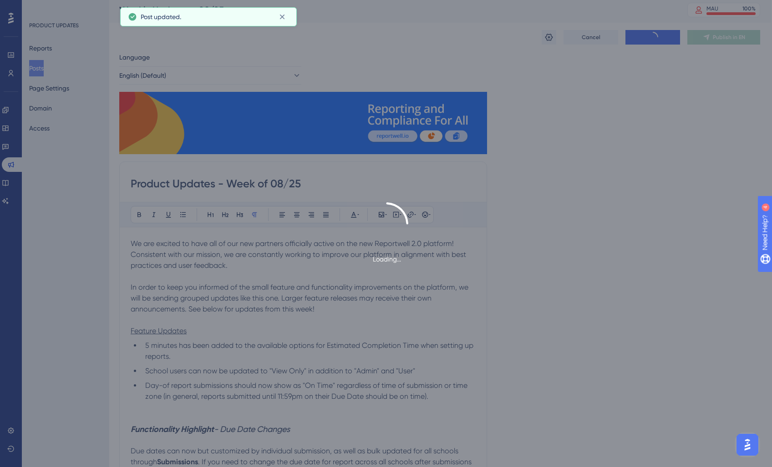
scroll to position [4, 1]
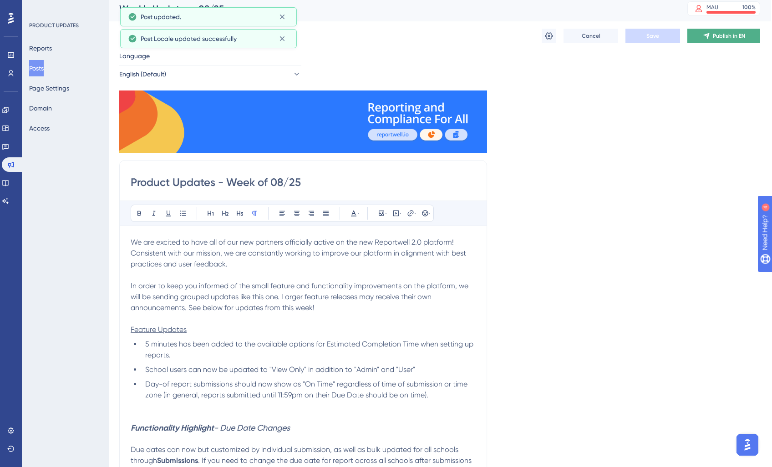
click at [735, 35] on span "Publish in EN" at bounding box center [729, 35] width 32 height 7
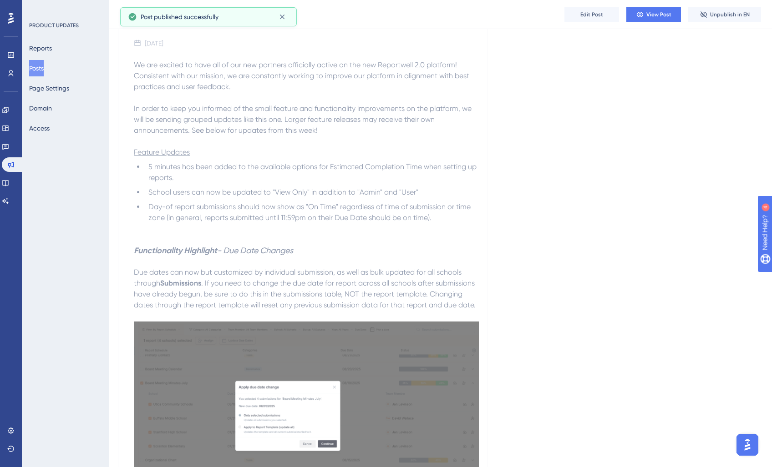
scroll to position [0, 1]
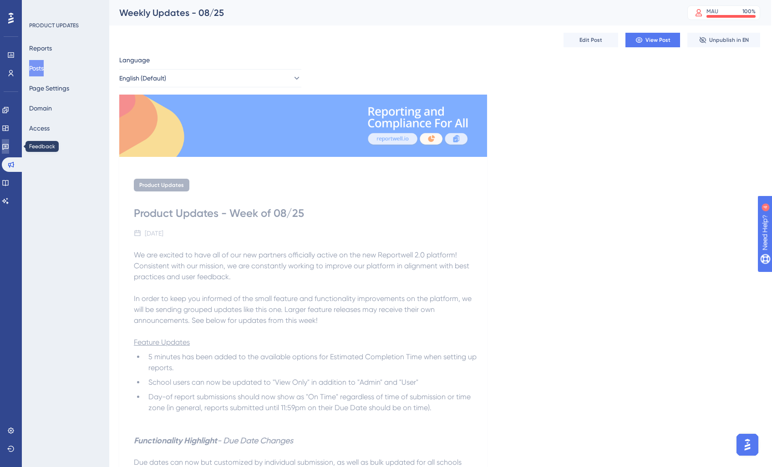
click at [8, 144] on icon at bounding box center [5, 146] width 7 height 7
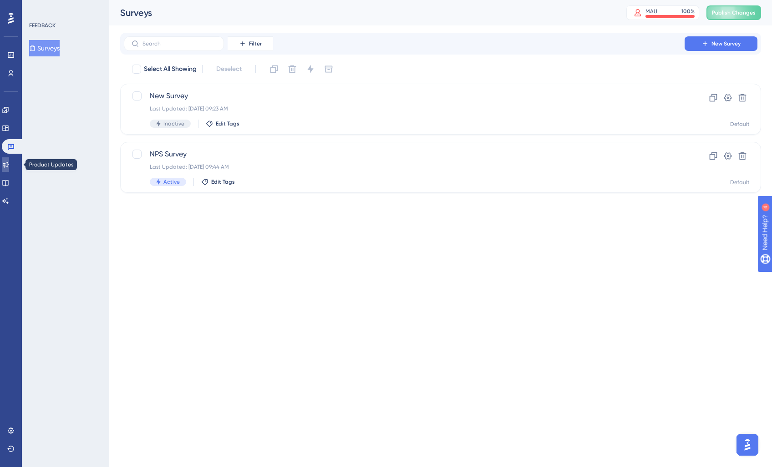
click at [8, 167] on icon at bounding box center [5, 164] width 7 height 7
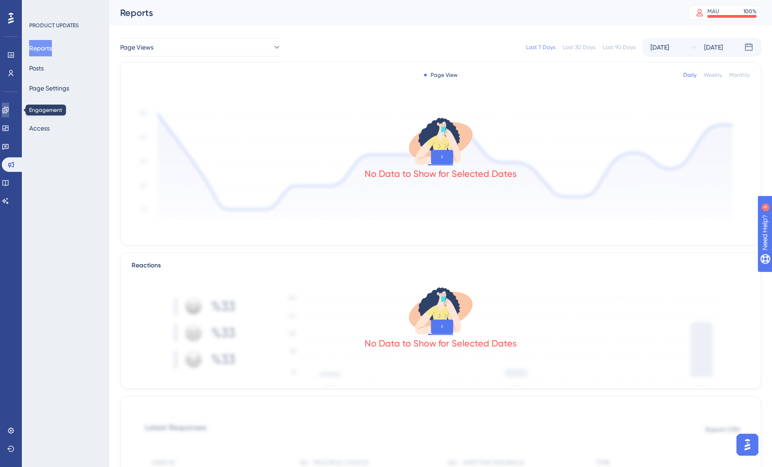
click at [6, 111] on link at bounding box center [5, 110] width 7 height 15
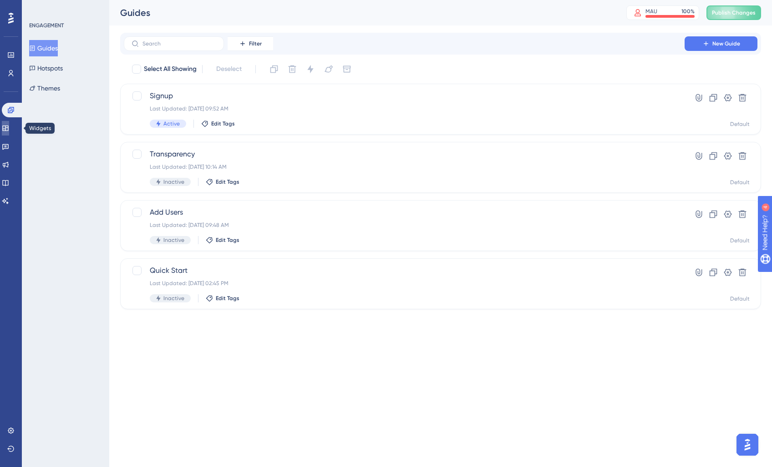
click at [4, 128] on link at bounding box center [5, 128] width 7 height 15
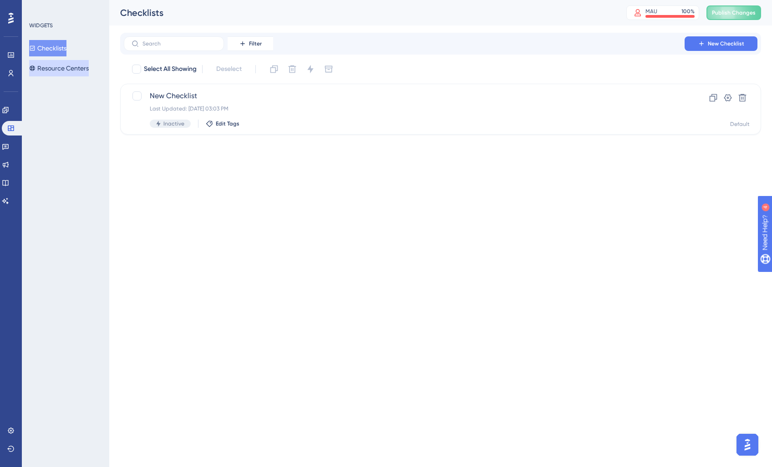
click at [46, 76] on button "Resource Centers" at bounding box center [59, 68] width 60 height 16
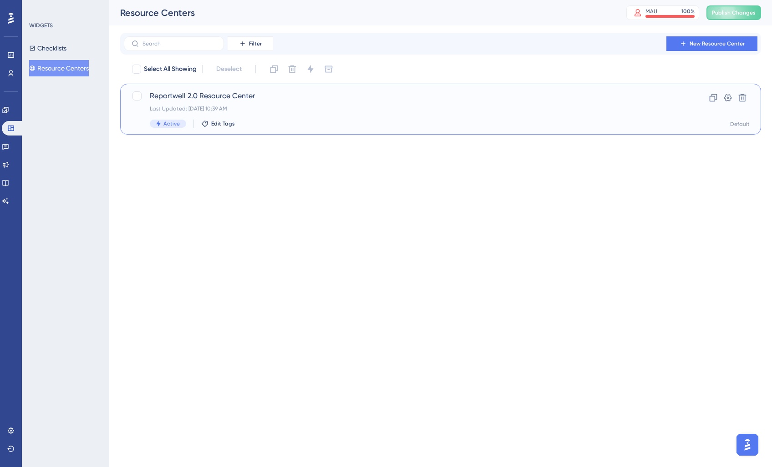
click at [290, 93] on span "Reportwell 2.0 Resource Center" at bounding box center [404, 96] width 509 height 11
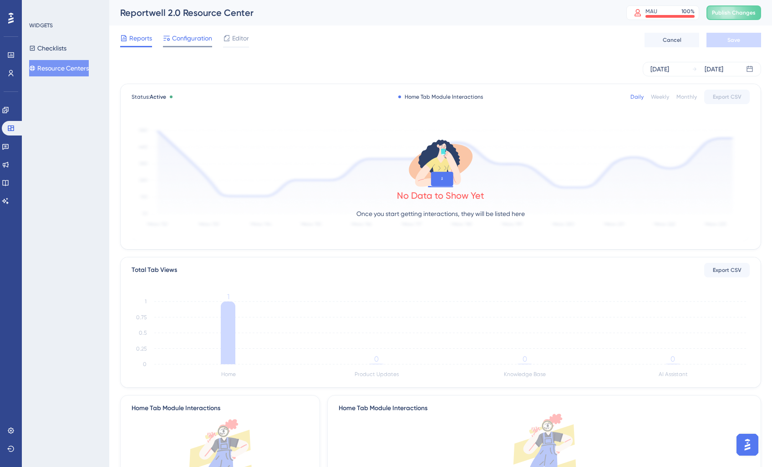
click at [167, 41] on icon at bounding box center [166, 38] width 7 height 7
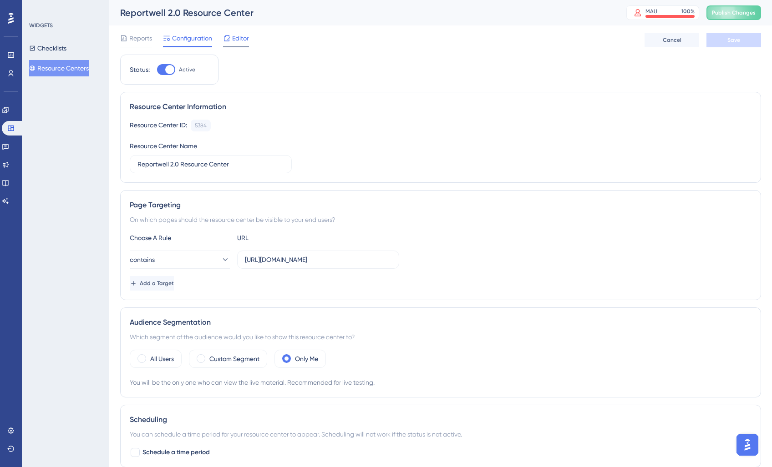
click at [232, 38] on span "Editor" at bounding box center [240, 38] width 17 height 11
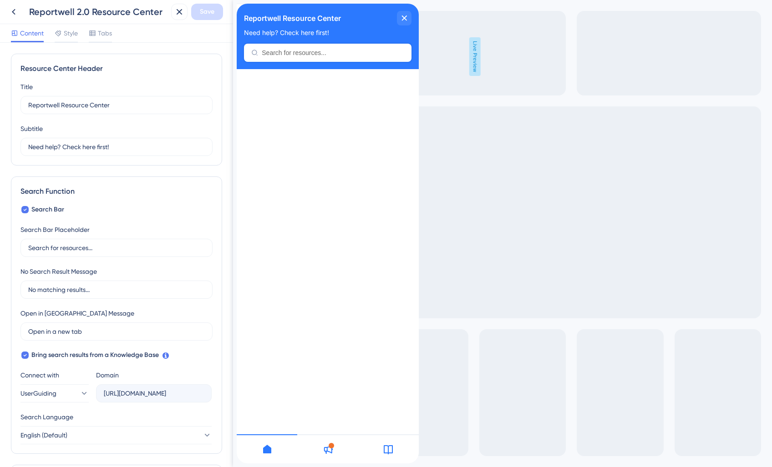
click at [329, 452] on icon at bounding box center [328, 450] width 9 height 9
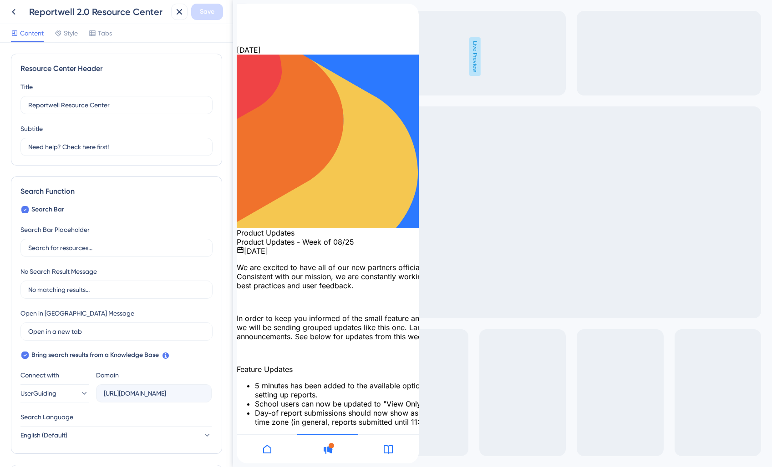
click at [251, 31] on div "close resource center" at bounding box center [244, 38] width 15 height 15
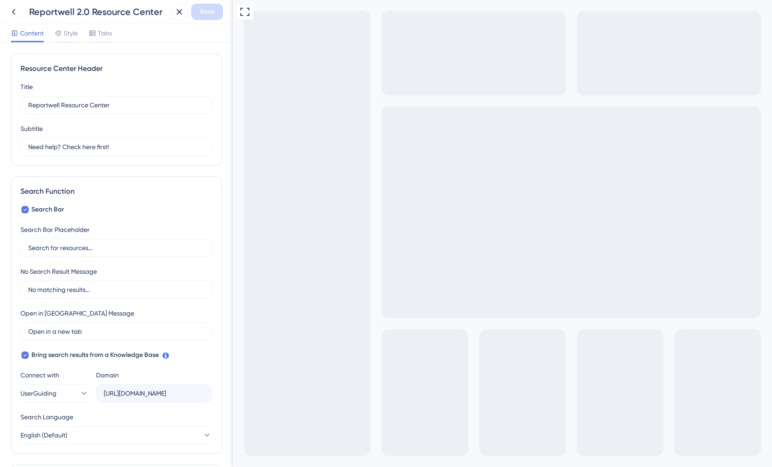
click at [20, 15] on button at bounding box center [13, 12] width 16 height 16
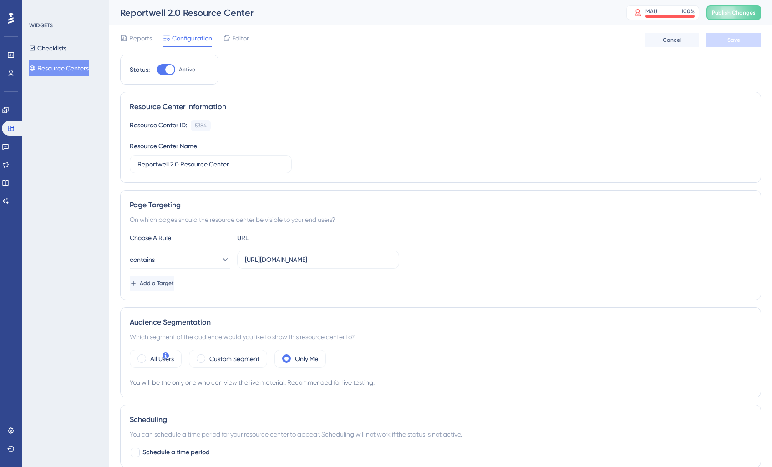
click at [17, 13] on div at bounding box center [11, 18] width 15 height 15
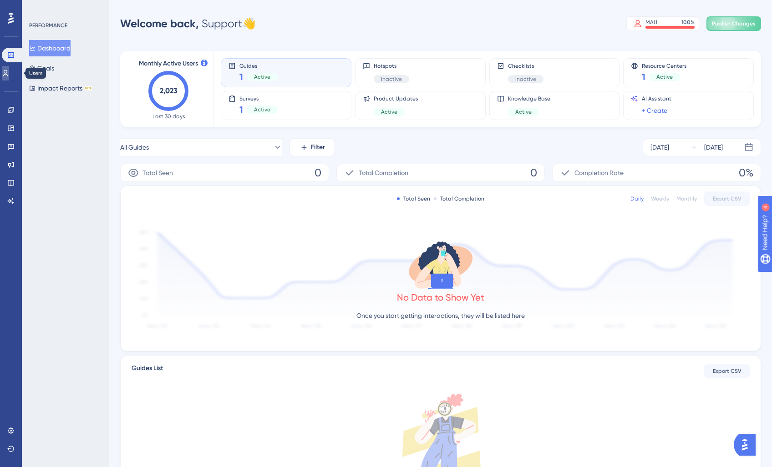
click at [5, 69] on link at bounding box center [5, 73] width 7 height 15
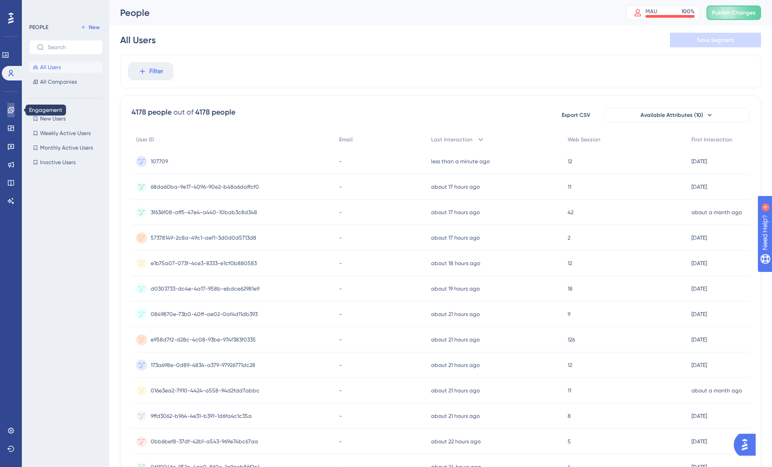
click at [11, 114] on link at bounding box center [10, 110] width 7 height 15
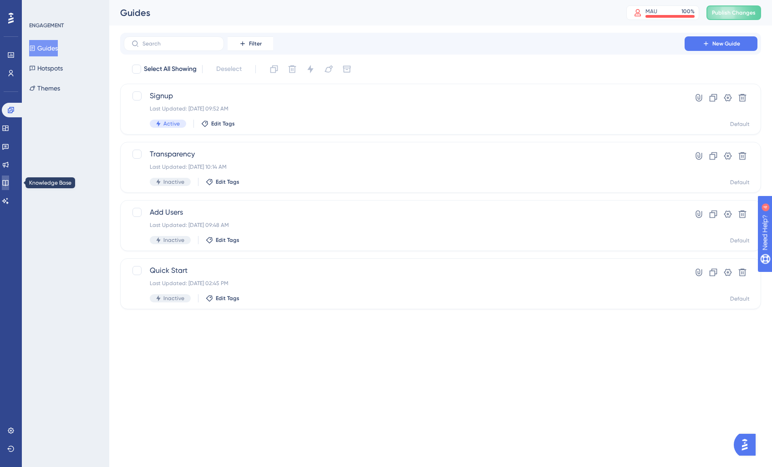
click at [8, 180] on icon at bounding box center [5, 182] width 7 height 7
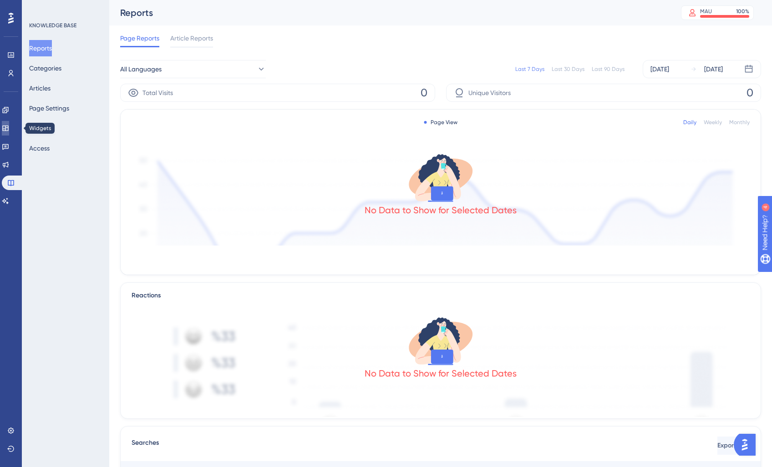
click at [9, 127] on icon at bounding box center [5, 128] width 7 height 7
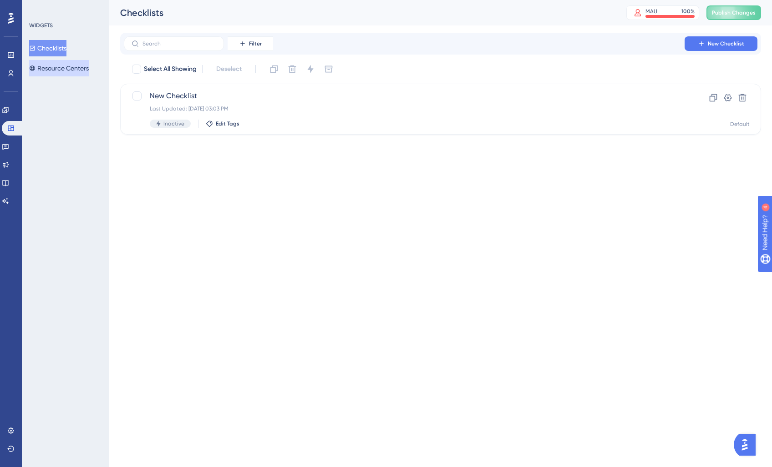
click at [70, 67] on button "Resource Centers" at bounding box center [59, 68] width 60 height 16
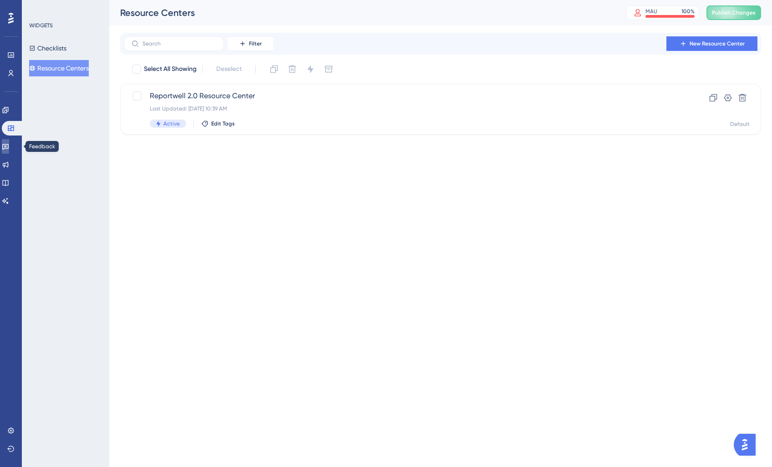
click at [8, 152] on link at bounding box center [5, 146] width 7 height 15
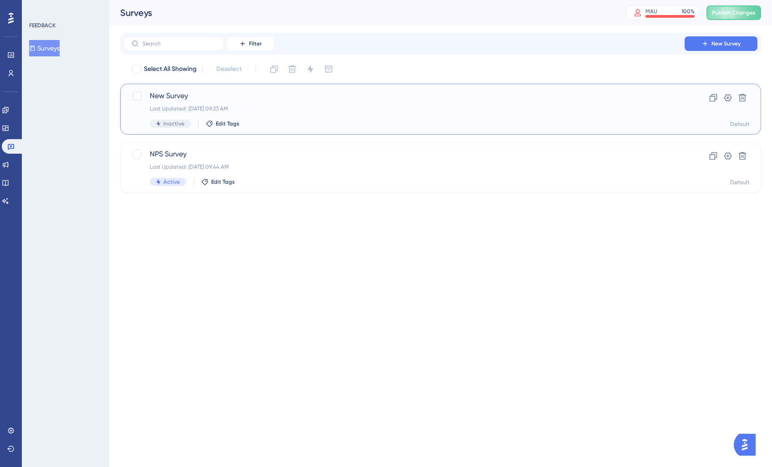
click at [252, 120] on div "Inactive Edit Tags" at bounding box center [404, 124] width 509 height 8
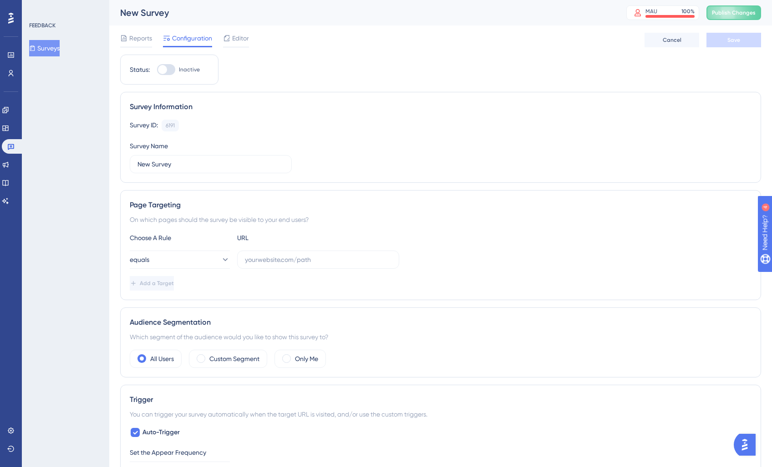
drag, startPoint x: 152, startPoint y: 17, endPoint x: 142, endPoint y: 13, distance: 11.4
click at [152, 17] on div "New Survey" at bounding box center [361, 12] width 483 height 13
click at [142, 13] on div "New Survey" at bounding box center [361, 12] width 483 height 13
click at [217, 146] on div "Survey Name New Survey" at bounding box center [211, 157] width 162 height 33
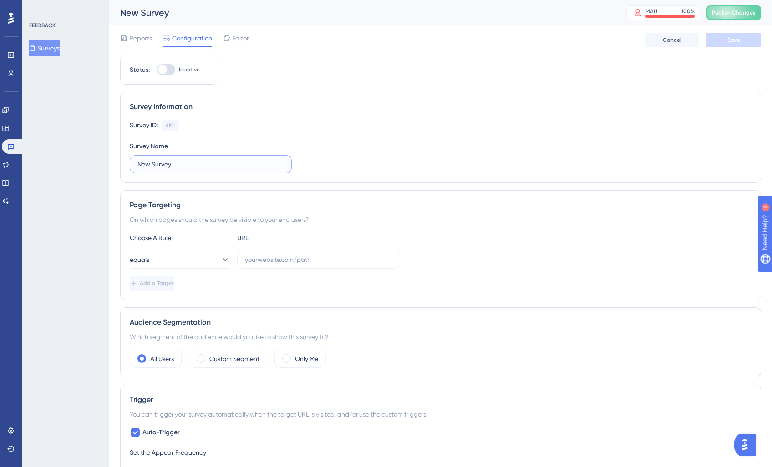
click at [178, 168] on input "New Survey" at bounding box center [210, 164] width 147 height 10
click at [109, 159] on div "Performance Users Engagement Widgets Feedback Product Updates Knowledge Base AI…" at bounding box center [440, 419] width 663 height 839
type input "F"
type input "Product Feedback & Requests"
click at [233, 40] on span "Editor" at bounding box center [240, 38] width 17 height 11
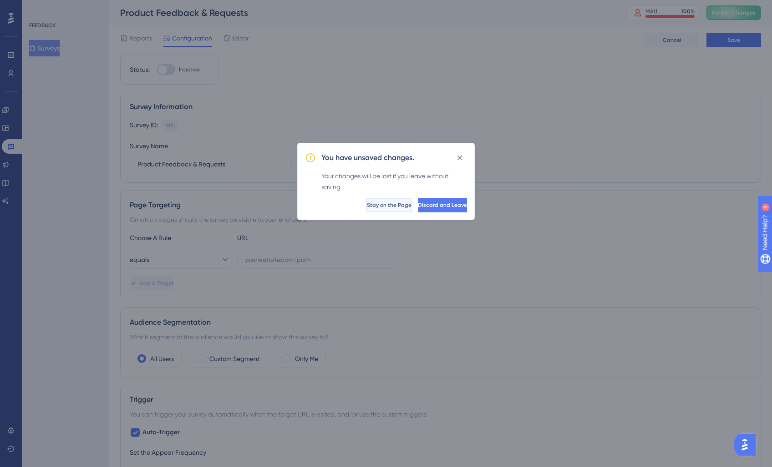
click at [367, 203] on span "Stay on the Page" at bounding box center [389, 205] width 45 height 7
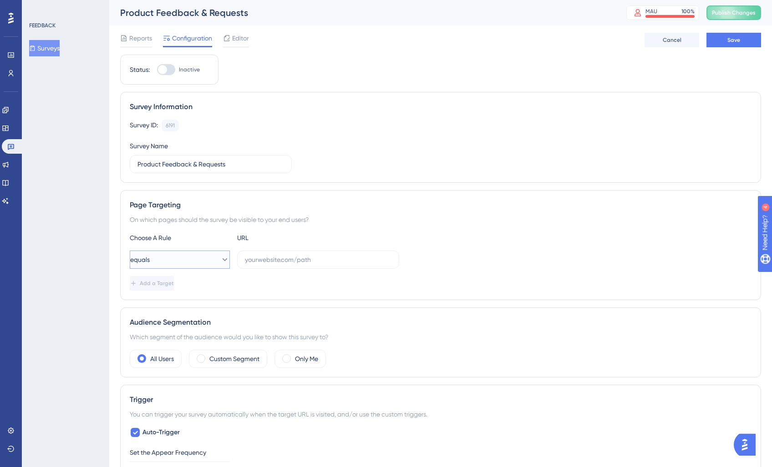
click at [198, 265] on button "equals" at bounding box center [180, 260] width 100 height 18
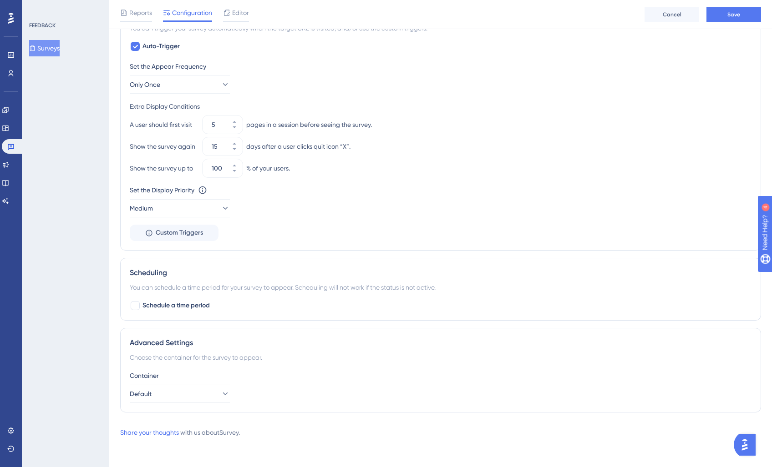
scroll to position [33, 0]
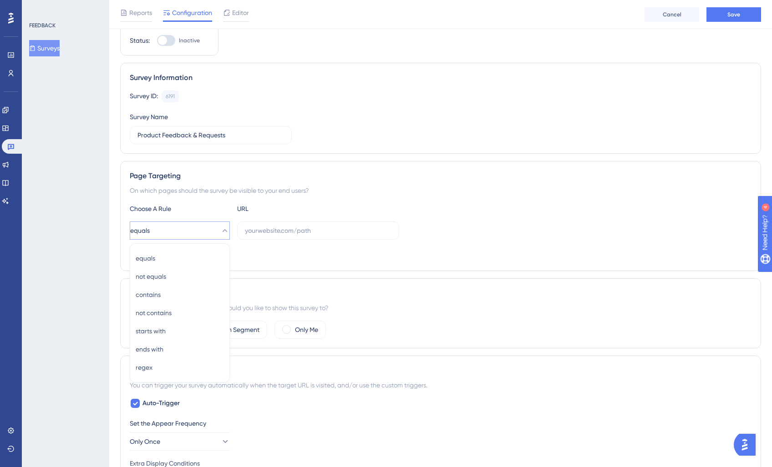
click at [415, 212] on div "Choose A Rule URL" at bounding box center [441, 208] width 622 height 11
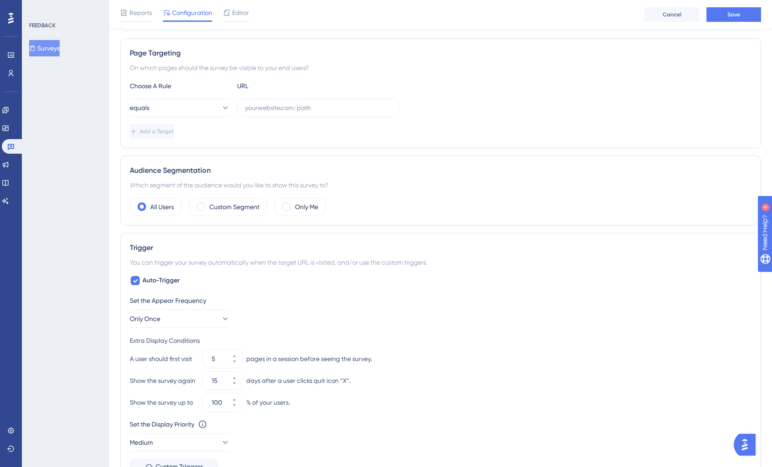
scroll to position [302, 0]
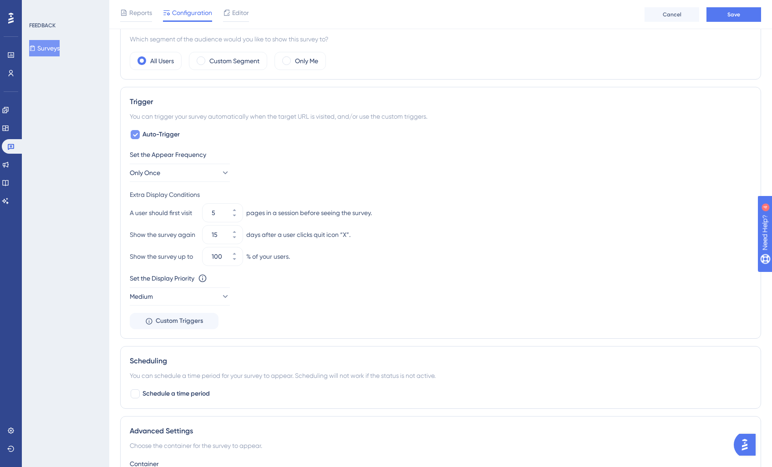
click at [140, 132] on div at bounding box center [135, 134] width 11 height 11
checkbox input "false"
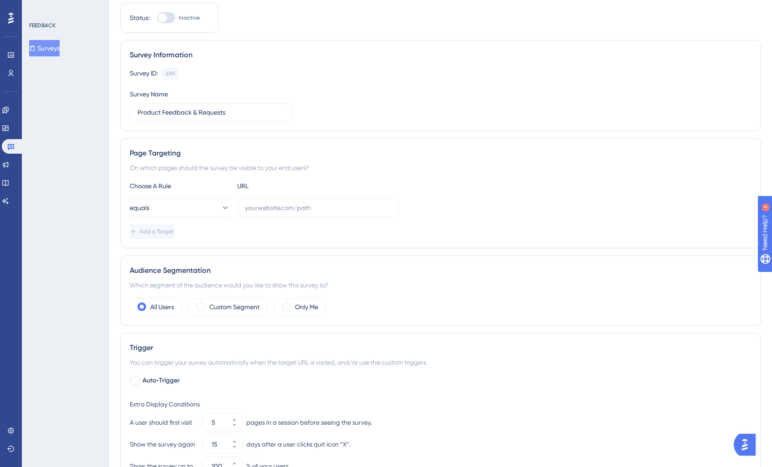
scroll to position [0, 0]
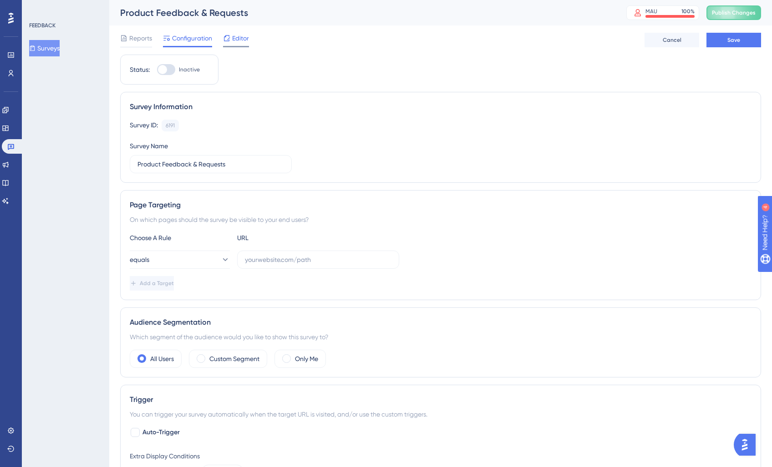
click at [239, 41] on span "Editor" at bounding box center [240, 38] width 17 height 11
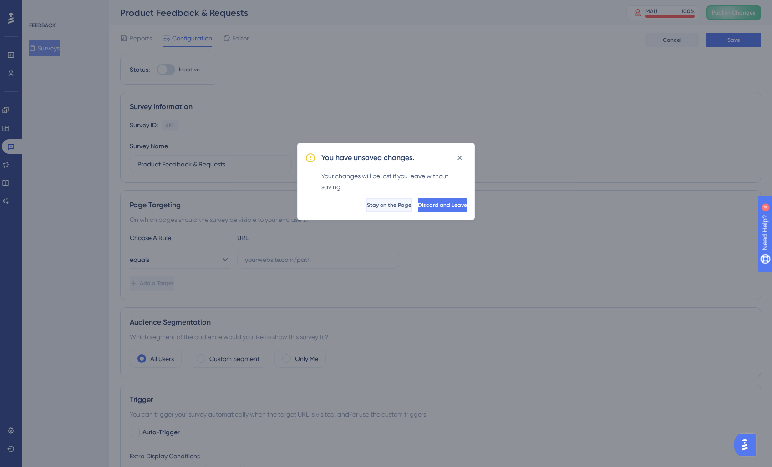
click at [367, 208] on span "Stay on the Page" at bounding box center [389, 205] width 45 height 7
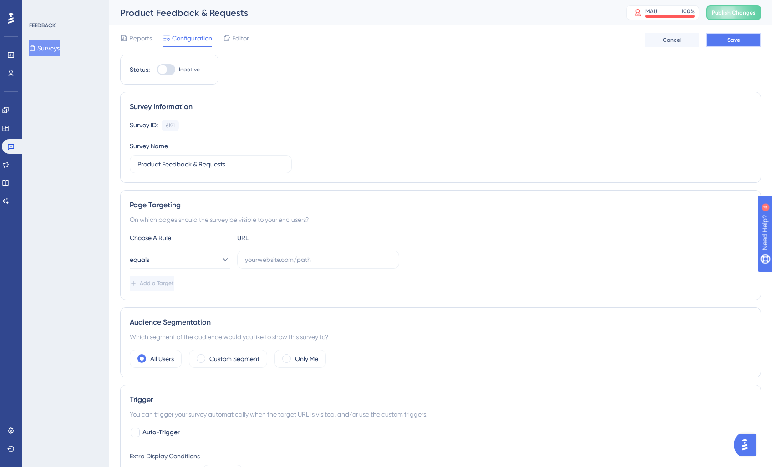
click at [749, 39] on button "Save" at bounding box center [733, 40] width 55 height 15
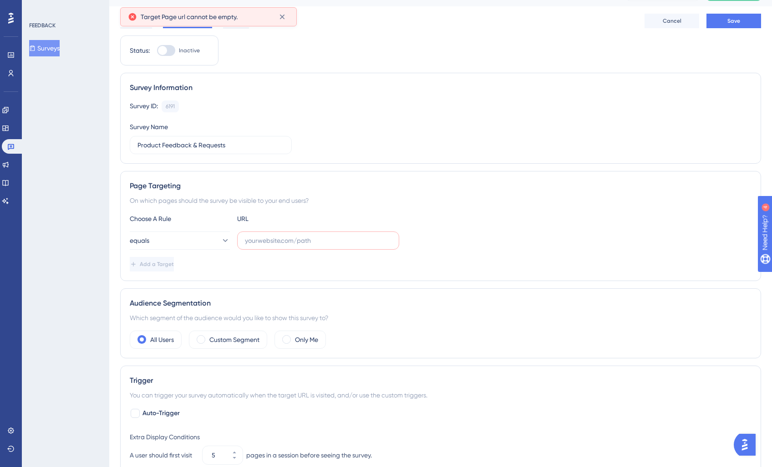
scroll to position [26, 0]
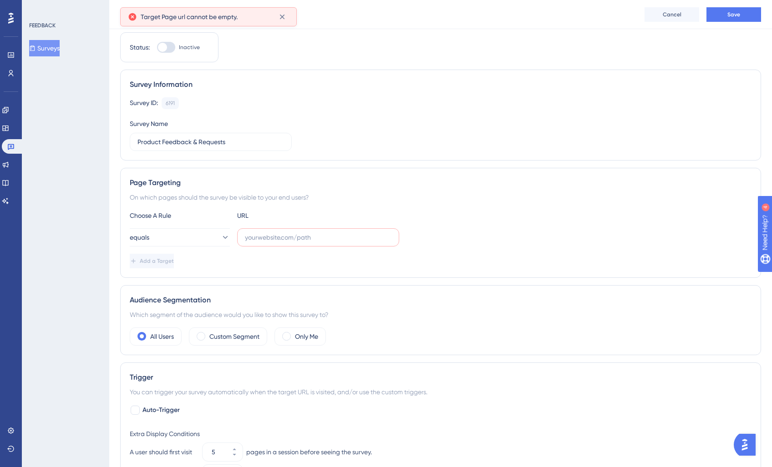
click at [293, 18] on div "Target Page url cannot be empty." at bounding box center [208, 16] width 177 height 19
click at [284, 15] on icon at bounding box center [282, 16] width 9 height 9
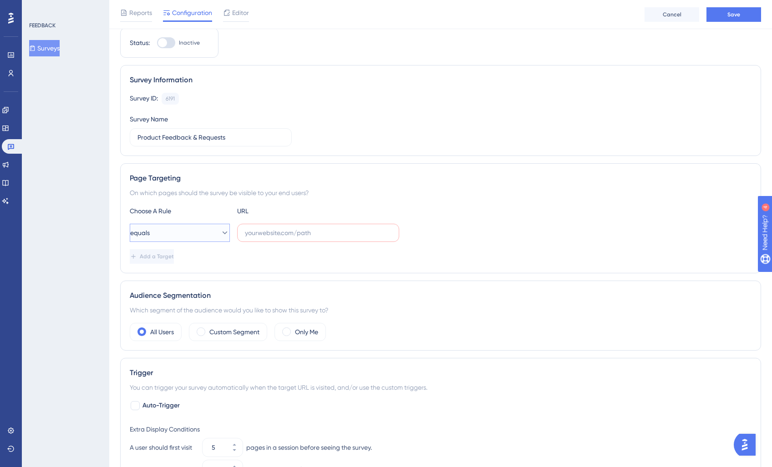
click at [196, 238] on button "equals" at bounding box center [180, 233] width 100 height 18
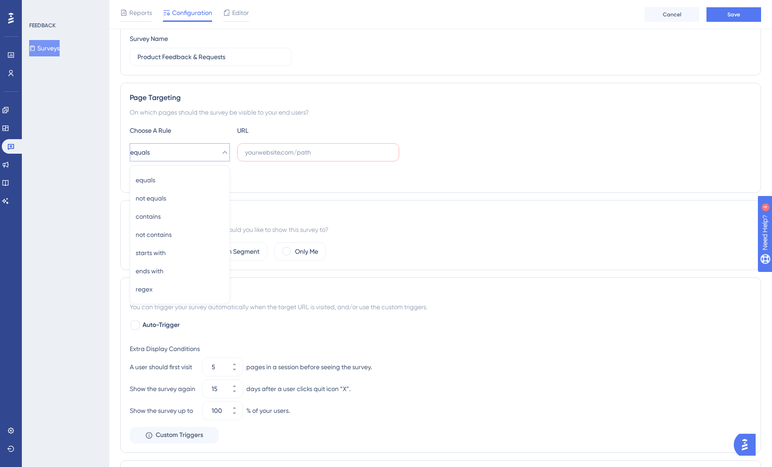
click at [379, 166] on div "Choose A Rule URL equals equals equals not equals not equals contains contains …" at bounding box center [441, 154] width 622 height 58
click at [205, 128] on div "Choose A Rule" at bounding box center [180, 130] width 100 height 11
click at [201, 110] on div "On which pages should the survey be visible to your end users?" at bounding box center [441, 112] width 622 height 11
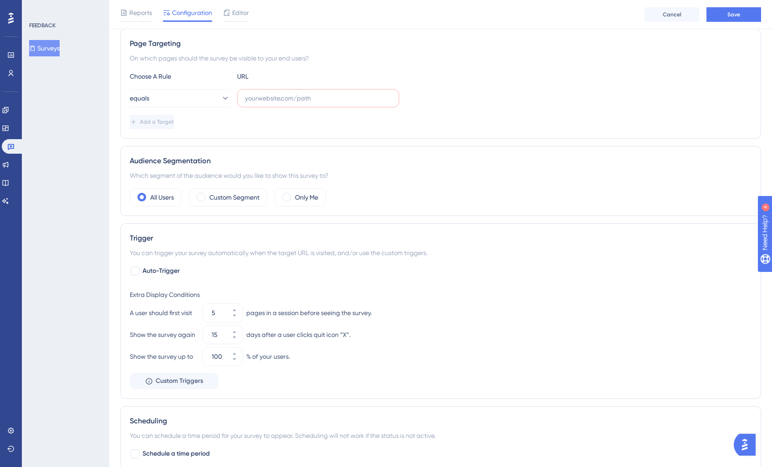
scroll to position [183, 0]
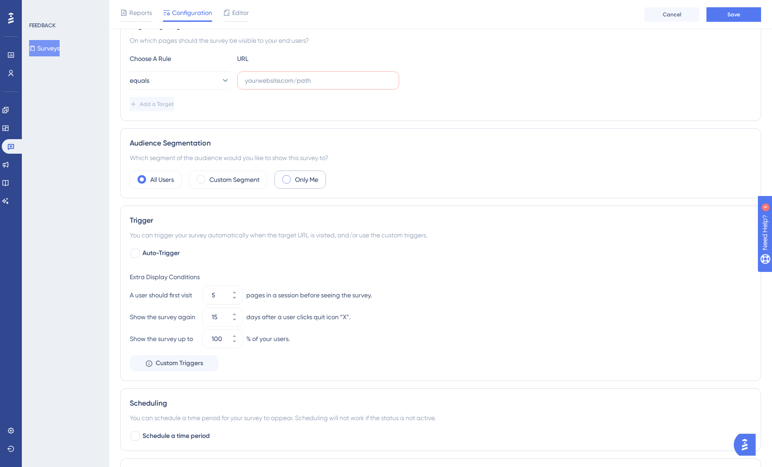
click at [301, 175] on label "Only Me" at bounding box center [306, 179] width 23 height 11
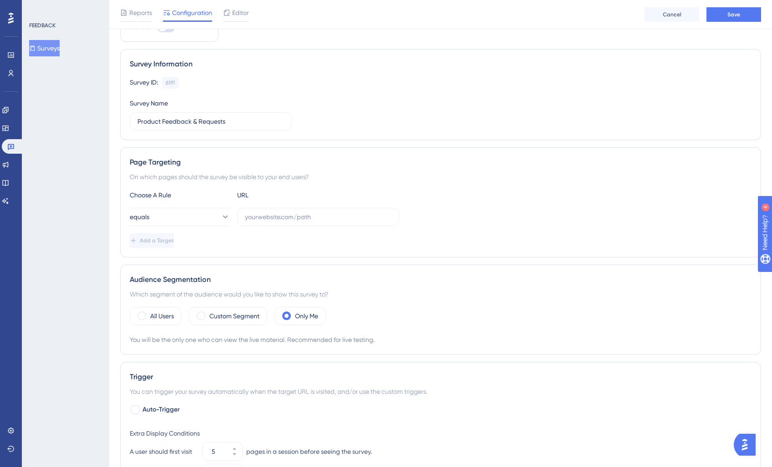
scroll to position [30, 0]
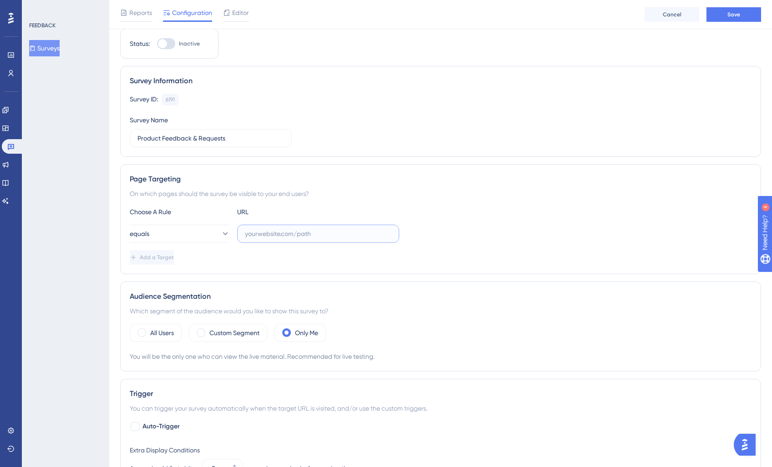
click at [253, 235] on input "text" at bounding box center [318, 234] width 147 height 10
type input "n"
type input "[DOMAIN_NAME]"
click at [502, 182] on div "Page Targeting" at bounding box center [441, 179] width 622 height 11
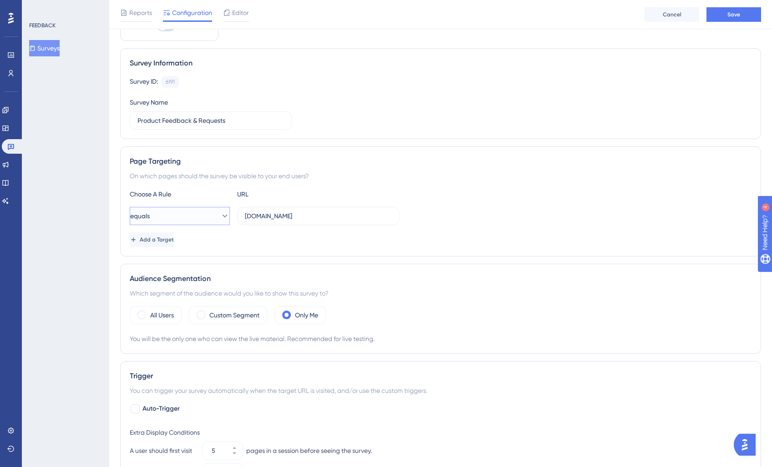
click at [169, 221] on button "equals" at bounding box center [180, 216] width 100 height 18
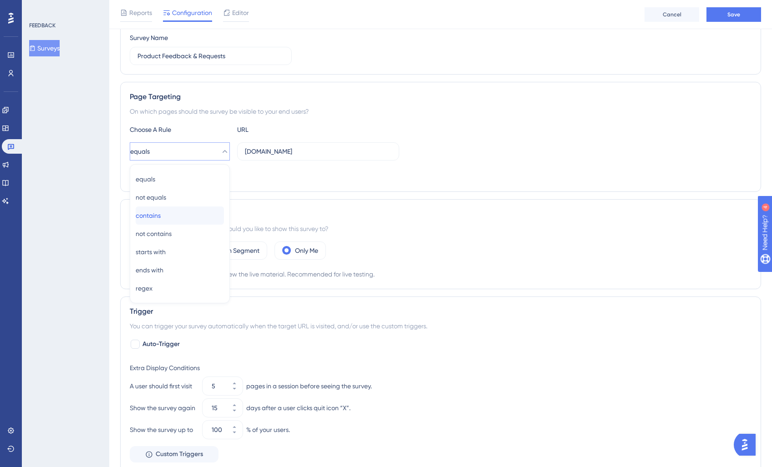
click at [157, 215] on span "contains" at bounding box center [148, 215] width 25 height 11
click at [400, 183] on div "Page Targeting On which pages should the survey be visible to your end users? C…" at bounding box center [440, 137] width 641 height 110
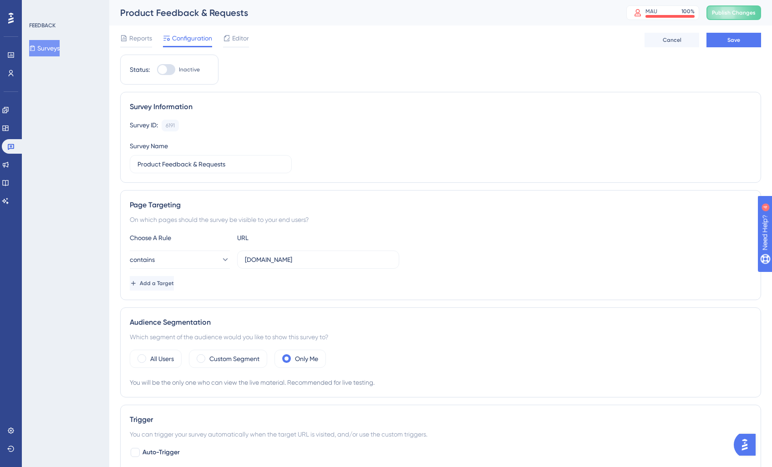
scroll to position [3, 0]
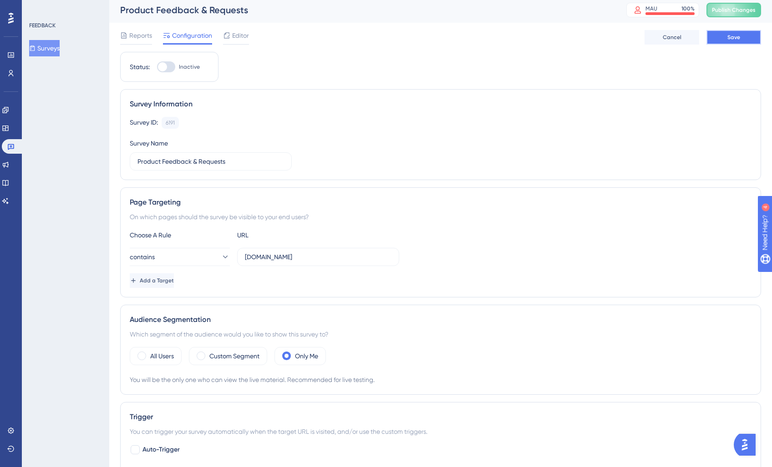
drag, startPoint x: 738, startPoint y: 37, endPoint x: 732, endPoint y: 37, distance: 5.9
click at [732, 37] on span "Save" at bounding box center [733, 37] width 13 height 7
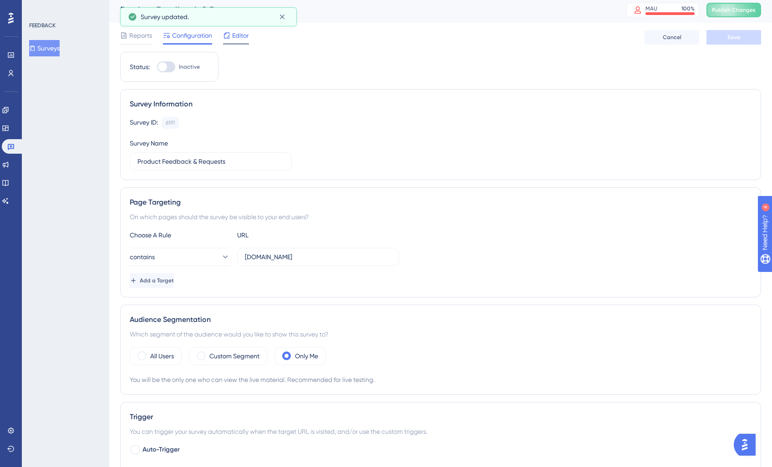
scroll to position [2, 0]
click at [237, 38] on span "Editor" at bounding box center [240, 36] width 17 height 11
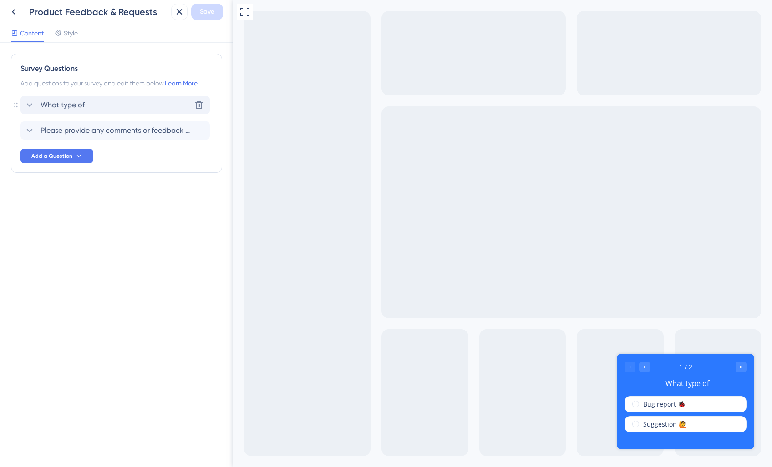
click at [112, 107] on div "What type of Delete" at bounding box center [114, 105] width 189 height 18
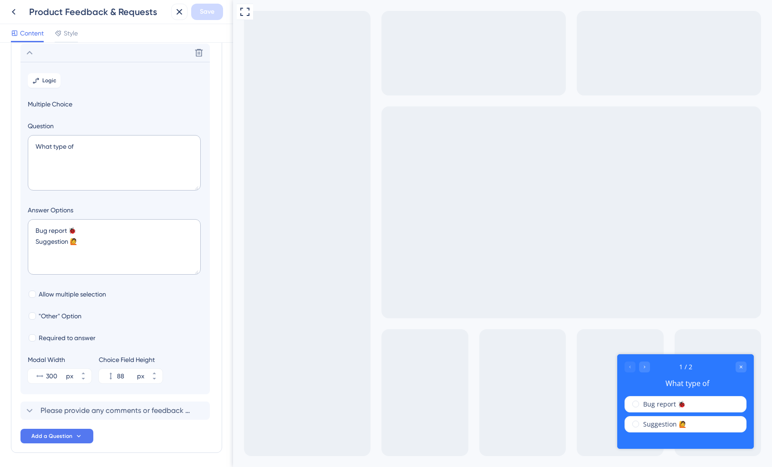
scroll to position [53, 0]
click at [98, 140] on textarea "What type of" at bounding box center [114, 162] width 173 height 56
drag, startPoint x: 90, startPoint y: 146, endPoint x: 38, endPoint y: 144, distance: 51.5
click at [38, 144] on textarea "What type of" at bounding box center [114, 162] width 173 height 56
click at [105, 144] on textarea "What type of" at bounding box center [114, 162] width 173 height 56
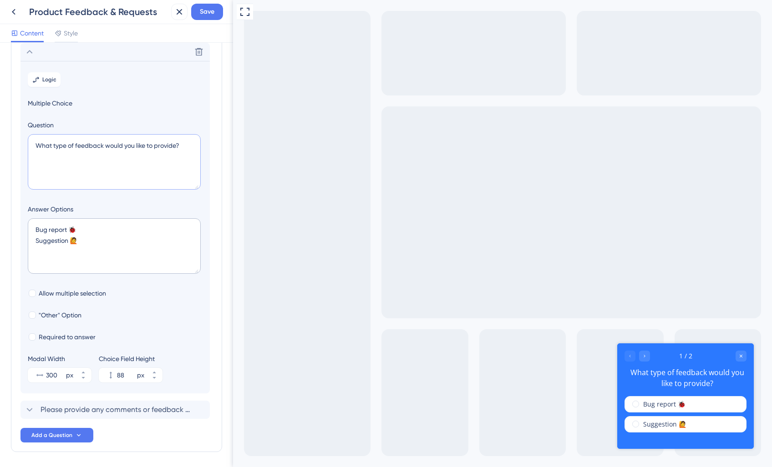
type textarea "What type of feedback would you like to provide?"
drag, startPoint x: 90, startPoint y: 230, endPoint x: 25, endPoint y: 230, distance: 64.6
click at [25, 230] on section "Logic Multiple Choice Question What type of feedback would you like to provide?…" at bounding box center [114, 227] width 189 height 333
click at [102, 242] on textarea "Suggestion 🙋" at bounding box center [114, 246] width 173 height 56
paste textarea "Bug report 🐞"
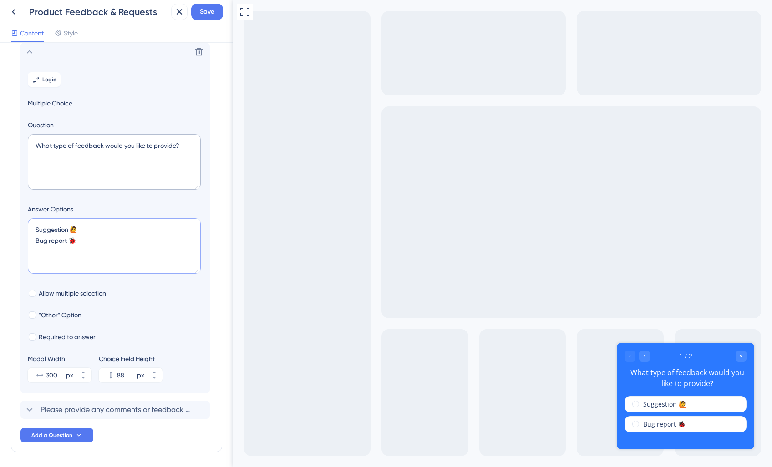
click at [45, 229] on textarea "Suggestion 🙋 Bug report 🐞" at bounding box center [114, 246] width 173 height 56
click at [92, 229] on textarea "Feature Request Suggestion 🙋 Bug report 🐞" at bounding box center [114, 246] width 173 height 56
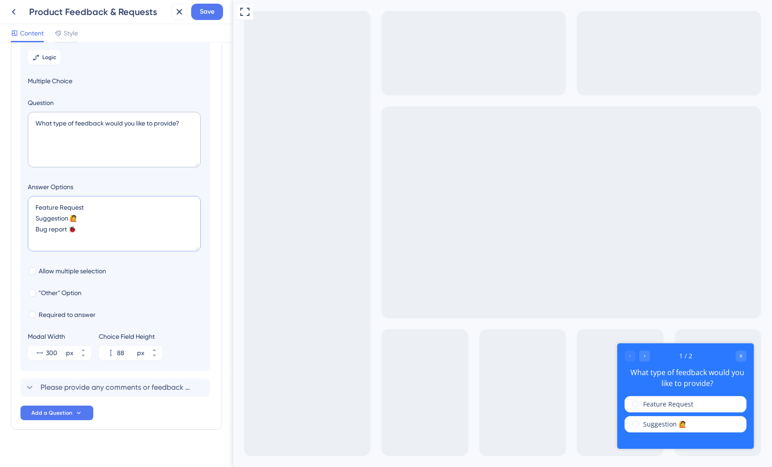
scroll to position [78, 0]
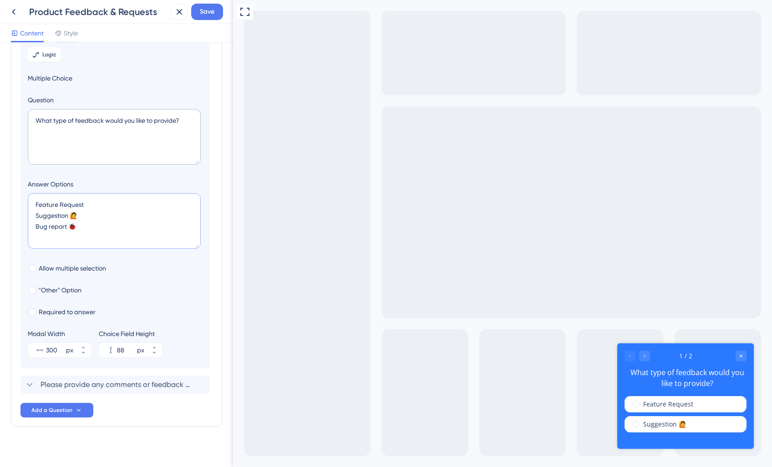
click at [68, 215] on textarea "Feature Request Suggestion 🙋 Bug report 🐞" at bounding box center [114, 221] width 173 height 56
click at [74, 216] on textarea "Feature Request Suggestion 🙋 Bug report 🐞" at bounding box center [114, 221] width 173 height 56
click at [122, 223] on textarea "Feature Request Suggestion 🙋 Bug report 🐞" at bounding box center [114, 221] width 173 height 56
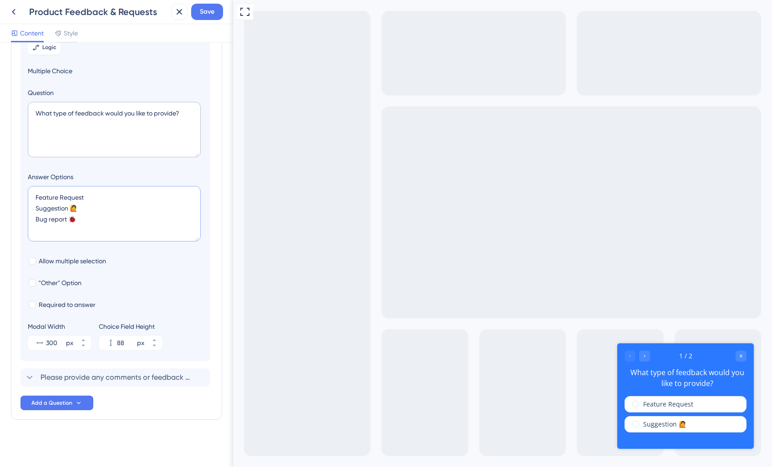
scroll to position [0, 0]
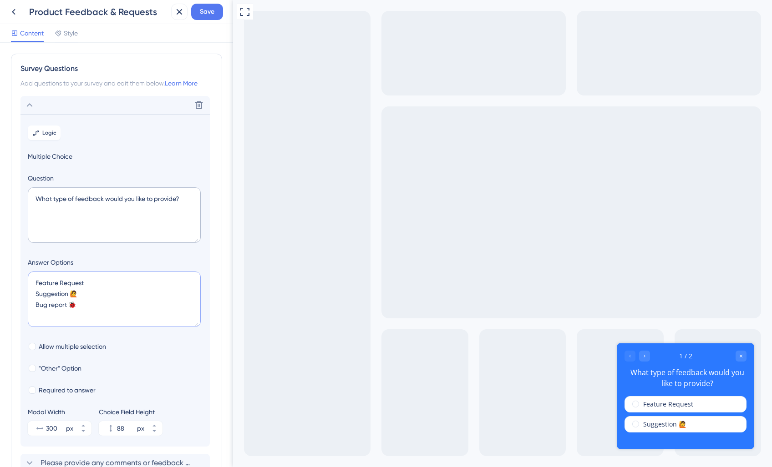
click at [94, 282] on textarea "Feature Request Suggestion 🙋 Bug report 🐞" at bounding box center [114, 300] width 173 height 56
click at [90, 282] on textarea "Feature Request Suggestion 🙋 Bug report 🐞" at bounding box center [114, 300] width 173 height 56
click at [83, 283] on textarea "Feature Request Suggestion 🙋 Bug report 🐞" at bounding box center [114, 300] width 173 height 56
paste textarea ":sparkles:"
type textarea "Feature Request :sparkles: Suggestion 🙋 Bug report 🐞"
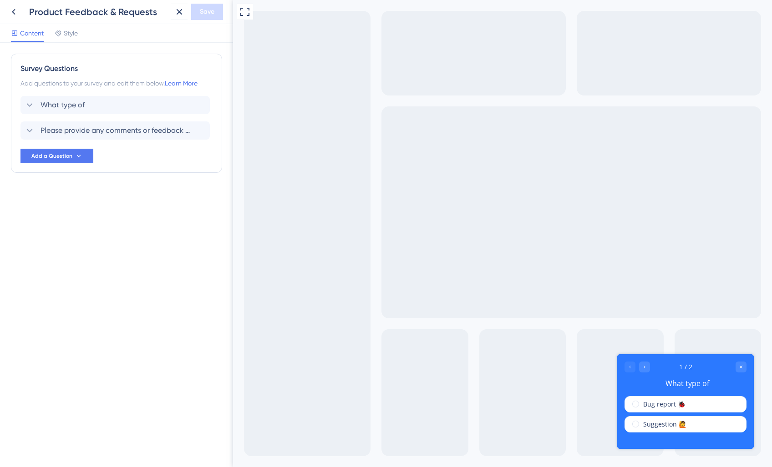
click at [104, 117] on div "What type of Please provide any comments or feedback regarding your experience …" at bounding box center [116, 118] width 192 height 44
click at [96, 104] on div "What type of Delete" at bounding box center [114, 105] width 189 height 18
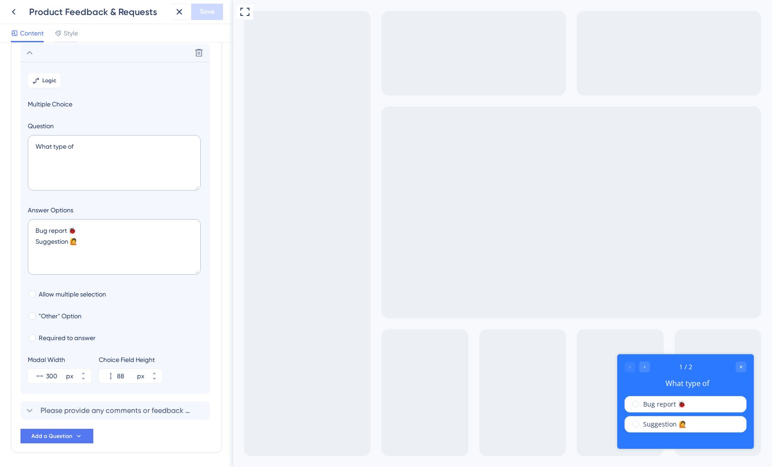
scroll to position [53, 0]
click at [89, 150] on textarea "What type of" at bounding box center [114, 162] width 173 height 56
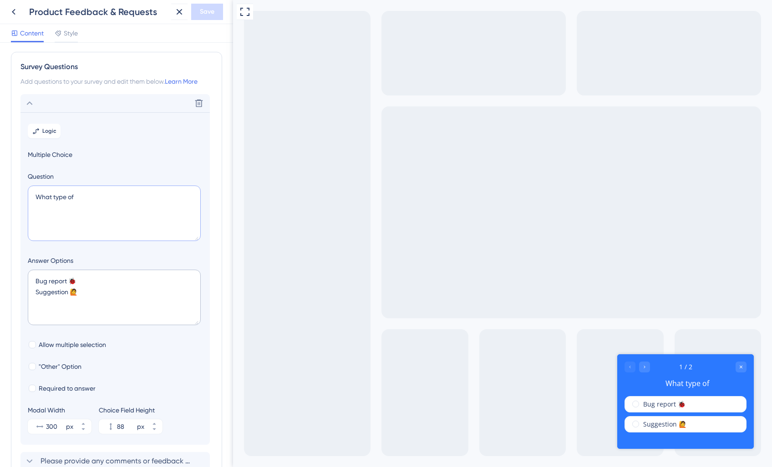
scroll to position [2, 0]
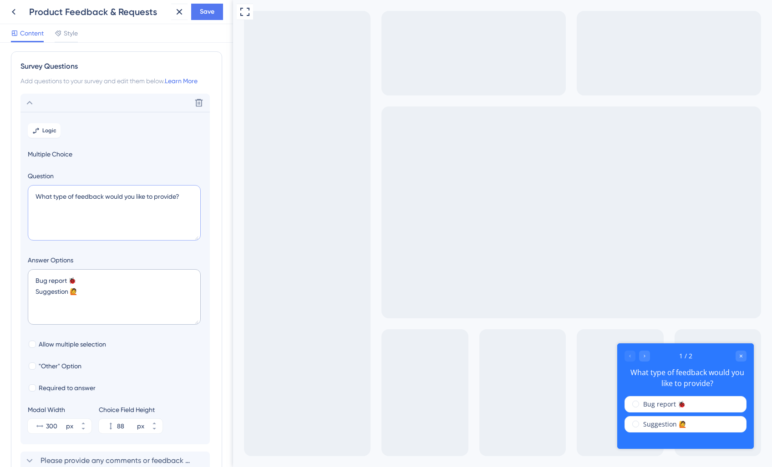
type textarea "What type of feedback would you like to provide?"
drag, startPoint x: 85, startPoint y: 282, endPoint x: 17, endPoint y: 280, distance: 67.4
click at [17, 280] on div "Survey Questions Add questions to your survey and edit them below. Learn More D…" at bounding box center [116, 277] width 211 height 452
click at [100, 294] on textarea "Suggestion 🙋" at bounding box center [114, 297] width 173 height 56
paste textarea "Bug report 🐞"
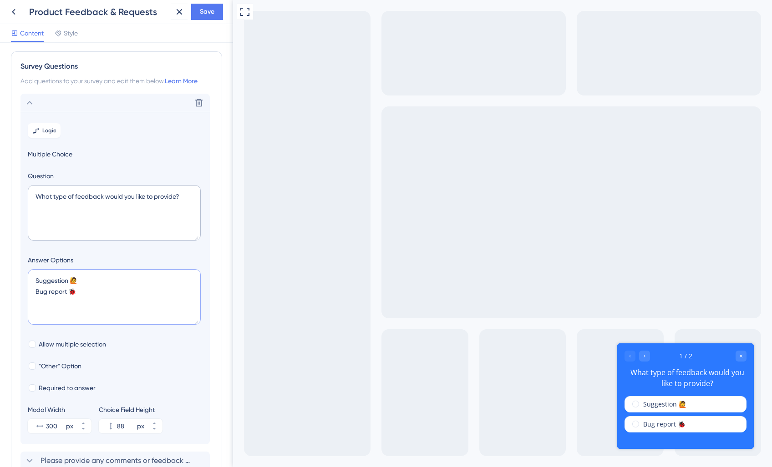
click at [51, 278] on textarea "Suggestion 🙋 Bug report 🐞" at bounding box center [114, 297] width 173 height 56
paste textarea "Bug report 🐞"
drag, startPoint x: 134, startPoint y: 280, endPoint x: 86, endPoint y: 281, distance: 47.8
click at [86, 281] on textarea "Feature request Bug report 🐞 Suggestion 🙋 Bug report 🐞" at bounding box center [114, 297] width 173 height 56
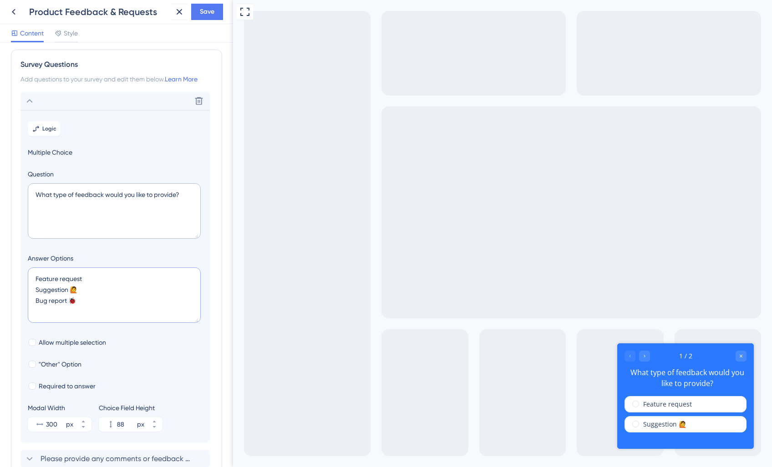
click at [106, 279] on textarea "Feature request Suggestion 🙋 Bug report 🐞" at bounding box center [114, 296] width 173 height 56
paste textarea ":sparkles:"
click at [118, 280] on textarea "Feature request :sparkles: Suggestion 🙋 Bug report 🐞" at bounding box center [114, 296] width 173 height 56
drag, startPoint x: 132, startPoint y: 280, endPoint x: 87, endPoint y: 280, distance: 44.6
click at [87, 280] on textarea "Feature request :sparkles: Suggestion 🙋 Bug report 🐞" at bounding box center [114, 296] width 173 height 56
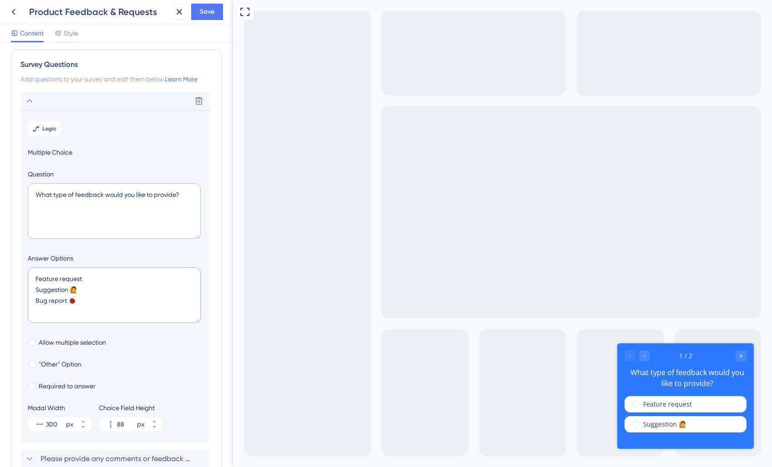
click at [74, 290] on textarea "Feature request Suggestion 🙋 Bug report 🐞" at bounding box center [114, 296] width 173 height 56
click at [73, 290] on textarea "Feature request Suggestion 🙋 Bug report 🐞" at bounding box center [114, 296] width 173 height 56
click at [101, 273] on textarea "Feature request Suggestion 🙋 Bug report 🐞" at bounding box center [114, 296] width 173 height 56
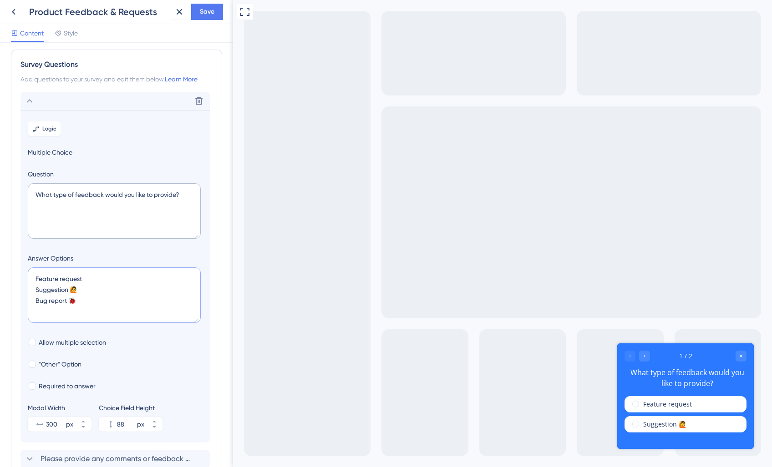
paste textarea ":star:"
click at [106, 278] on textarea "Feature request Suggestion 🙋 Bug report 🐞" at bounding box center [114, 296] width 173 height 56
paste textarea ":star:"
drag, startPoint x: 106, startPoint y: 278, endPoint x: 91, endPoint y: 278, distance: 15.0
click at [91, 278] on textarea "Feature request :star: Suggestion 🙋 Bug report 🐞" at bounding box center [114, 296] width 173 height 56
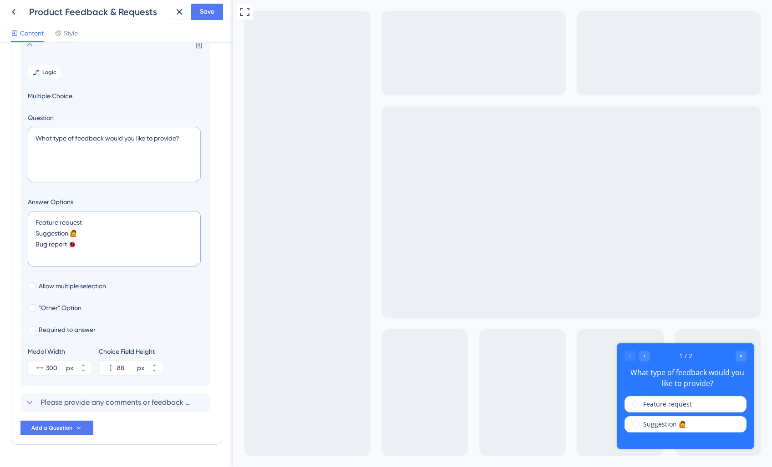
scroll to position [63, 0]
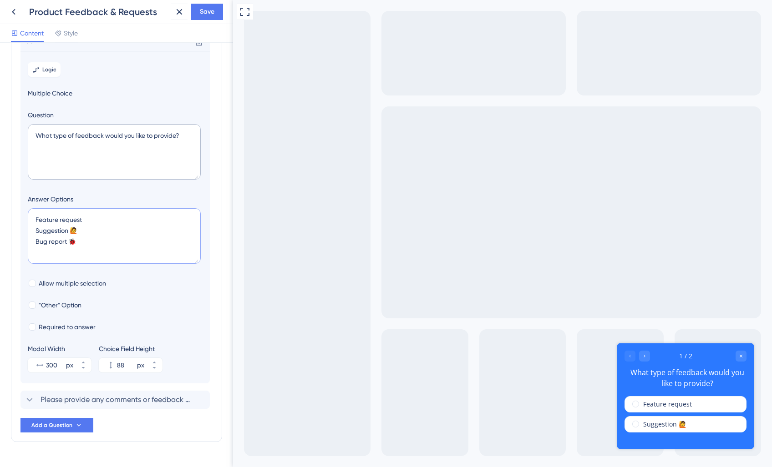
click at [96, 230] on textarea "Feature request Suggestion 🙋 Bug report 🐞" at bounding box center [114, 236] width 173 height 56
click at [76, 240] on textarea "Feature request Suggestion Bug report 🐞" at bounding box center [114, 236] width 173 height 56
type textarea "Feature request Suggestion Bug report"
click at [57, 137] on textarea "What type of feedback would you like to provide?" at bounding box center [114, 152] width 173 height 56
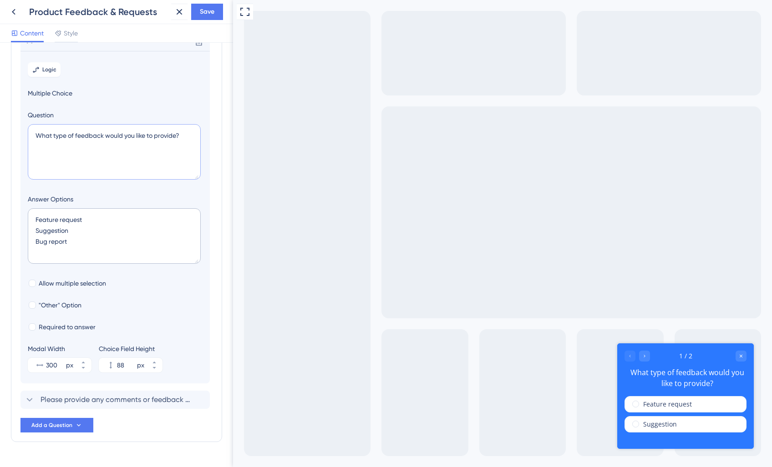
click at [57, 137] on textarea "What type of feedback would you like to provide?" at bounding box center [114, 152] width 173 height 56
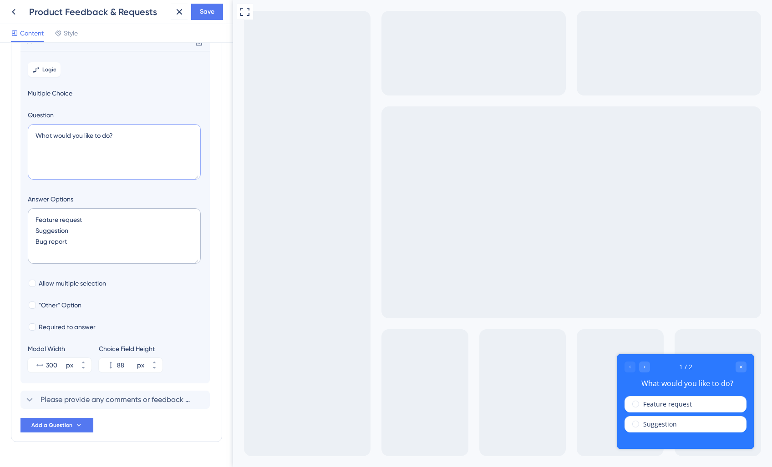
type textarea "What would you like to do?"
drag, startPoint x: 90, startPoint y: 221, endPoint x: 21, endPoint y: 220, distance: 68.7
click at [21, 220] on section "Logic Multiple Choice Question What would you like to do? Answer Options Featur…" at bounding box center [114, 217] width 189 height 333
click at [43, 230] on textarea "Request a new feature Suggestion Bug report" at bounding box center [114, 236] width 173 height 56
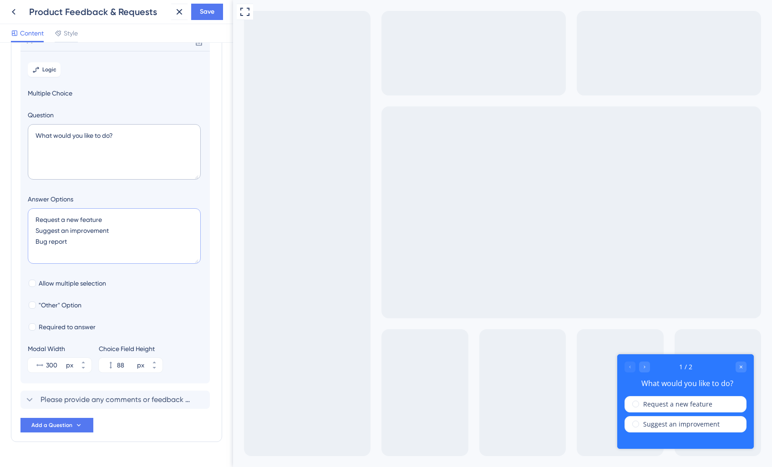
drag, startPoint x: 66, startPoint y: 243, endPoint x: 28, endPoint y: 243, distance: 38.2
click at [28, 243] on textarea "Request a new feature Suggest an improvement Bug report" at bounding box center [114, 236] width 173 height 56
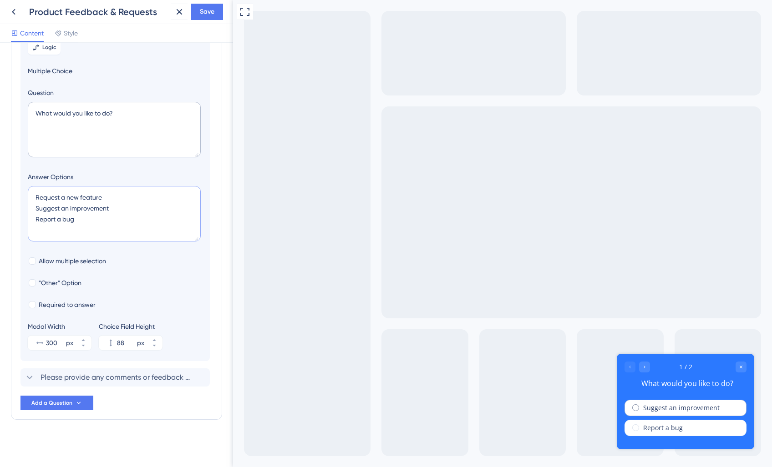
scroll to position [0, 0]
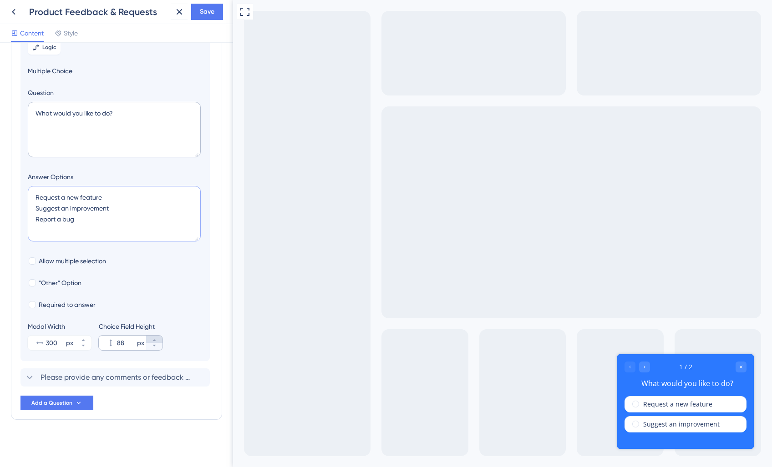
type textarea "Request a new feature Suggest an improvement Report a bug"
click at [152, 340] on icon at bounding box center [154, 340] width 5 height 5
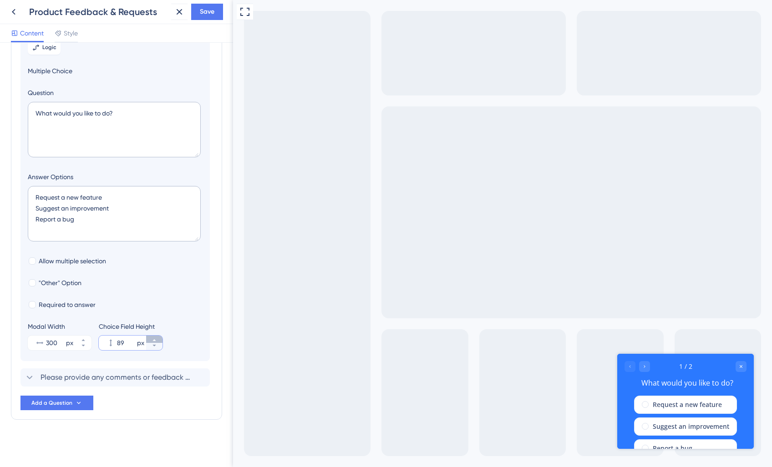
click at [152, 340] on icon at bounding box center [154, 340] width 5 height 5
click at [118, 341] on input "90" at bounding box center [126, 343] width 18 height 11
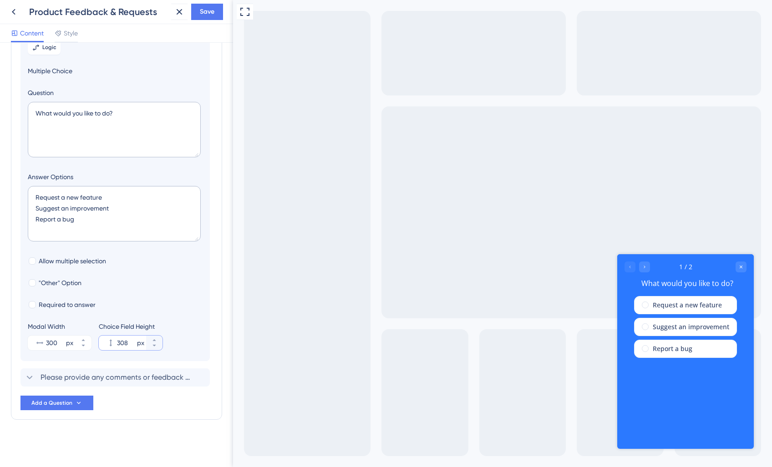
click at [122, 341] on input "308" at bounding box center [126, 343] width 18 height 11
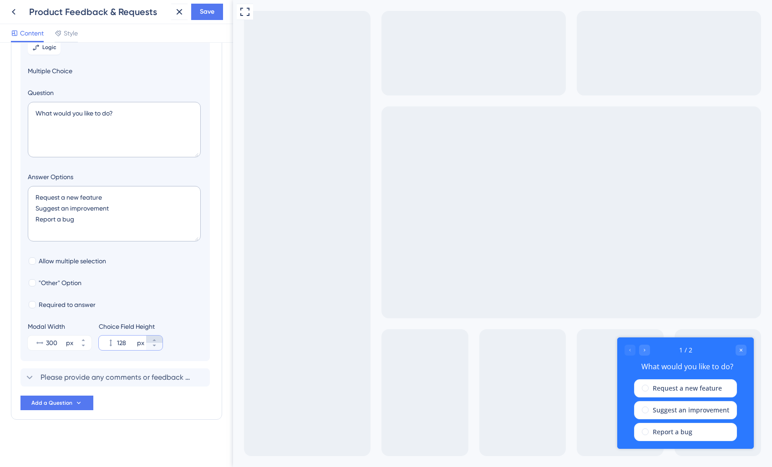
click at [156, 338] on icon at bounding box center [154, 340] width 5 height 5
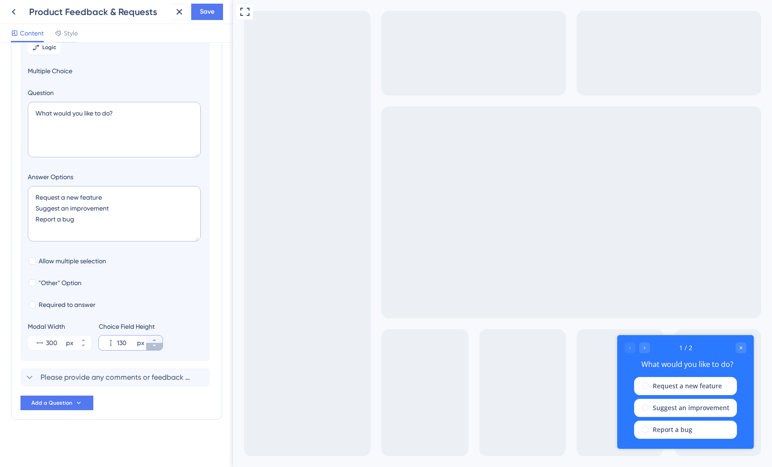
click at [153, 346] on icon at bounding box center [154, 345] width 5 height 5
type input "127"
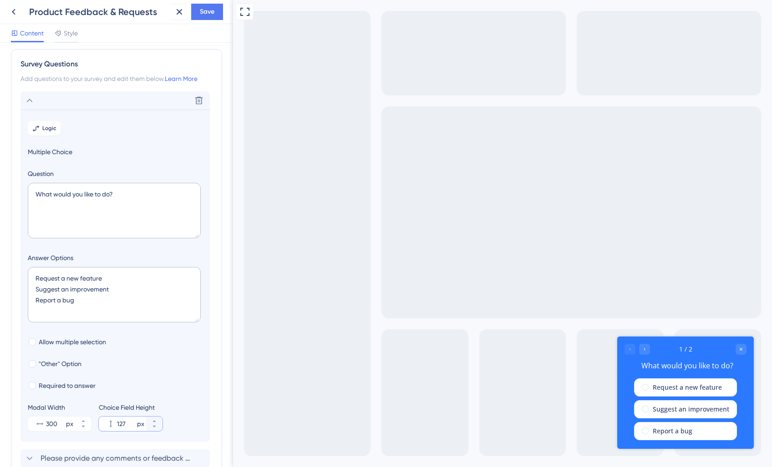
scroll to position [86, 0]
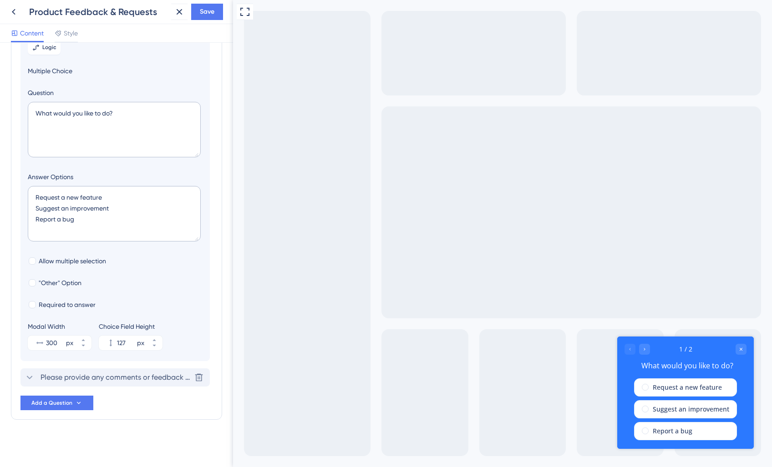
click at [72, 373] on span "Please provide any comments or feedback regarding your experience with our serv…" at bounding box center [116, 377] width 150 height 11
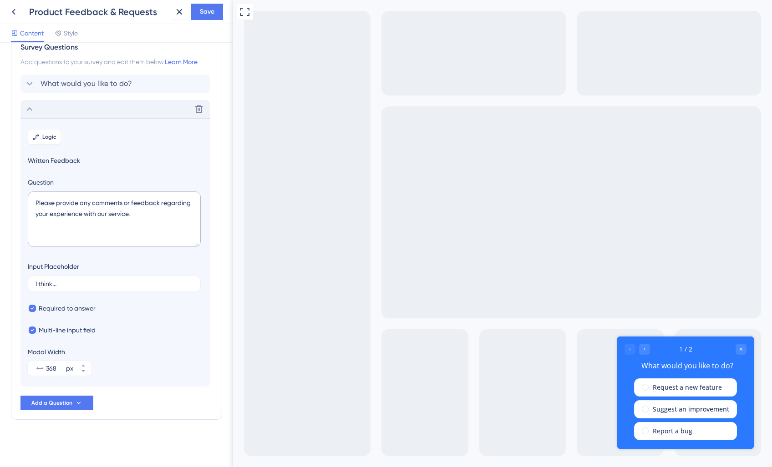
scroll to position [21, 0]
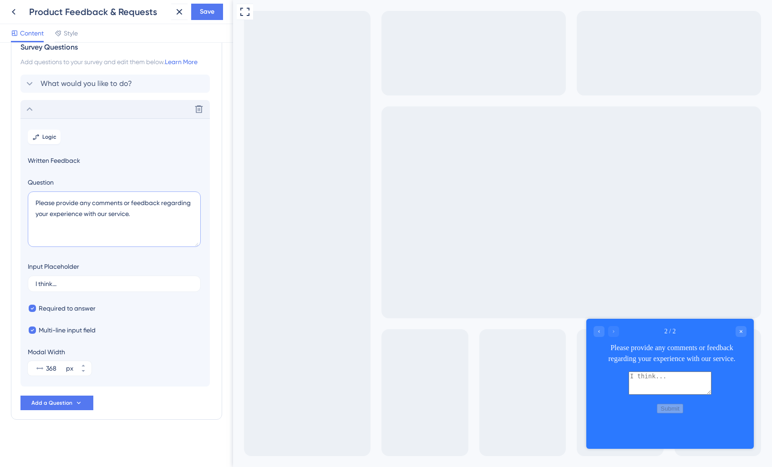
click at [54, 213] on textarea "Please provide any comments or feedback regarding your experience with our serv…" at bounding box center [114, 220] width 173 height 56
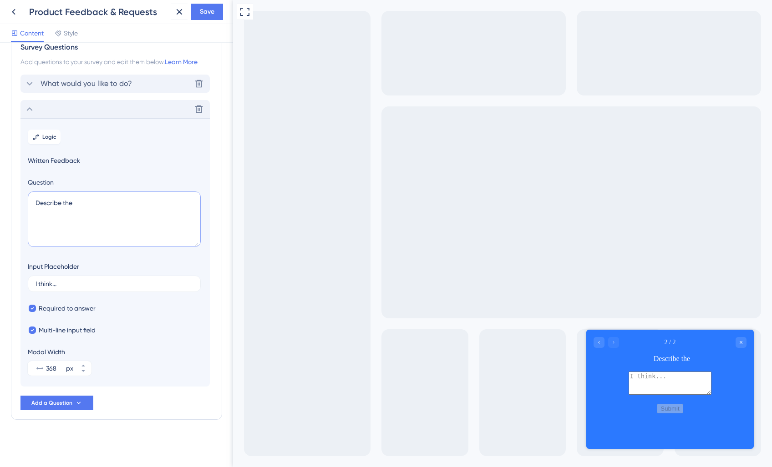
type textarea "Describe the"
click at [51, 88] on span "What would you like to do?" at bounding box center [86, 83] width 91 height 11
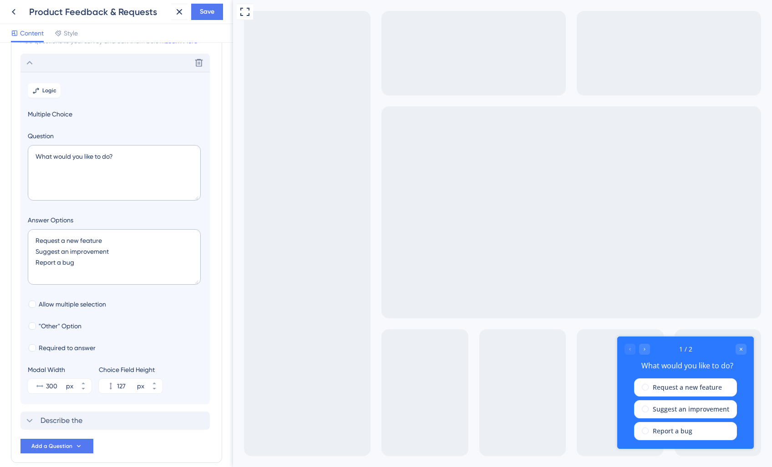
scroll to position [53, 0]
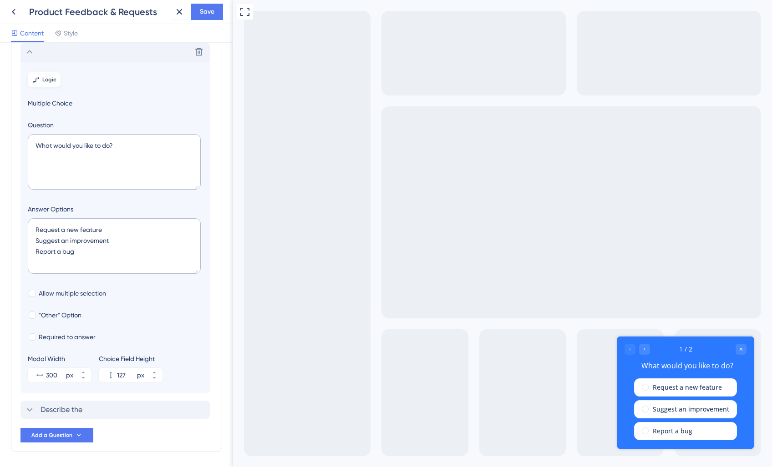
click at [49, 78] on span "Logic" at bounding box center [49, 79] width 14 height 7
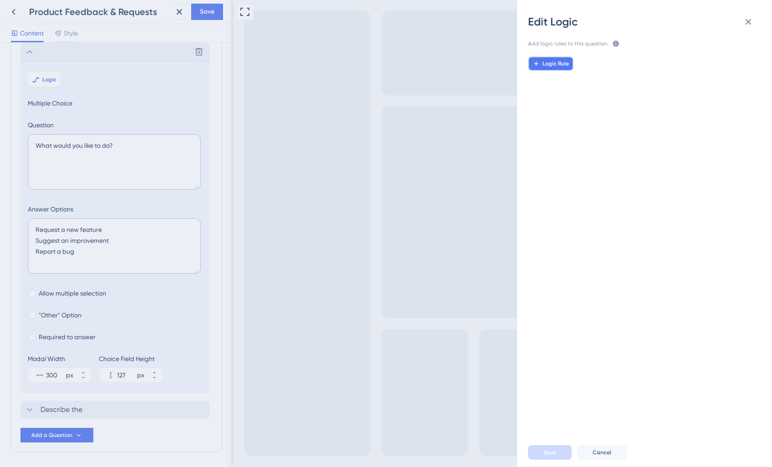
click at [562, 65] on span "Logic Rule" at bounding box center [555, 63] width 26 height 7
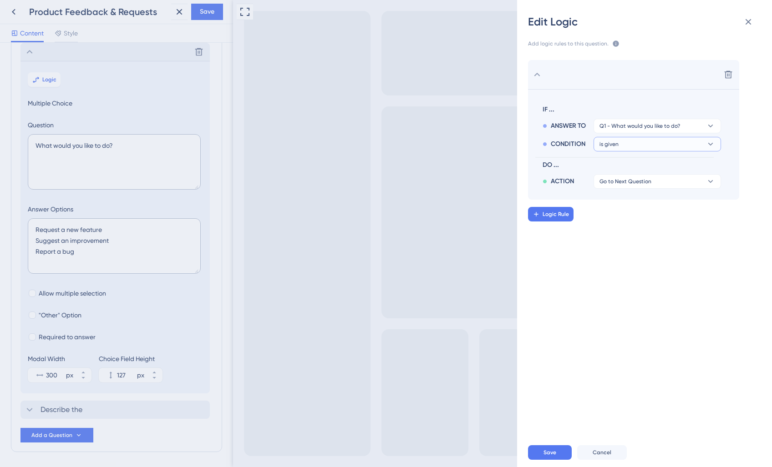
click at [622, 145] on button "is given" at bounding box center [656, 144] width 127 height 15
click at [618, 212] on div "has has" at bounding box center [657, 207] width 108 height 18
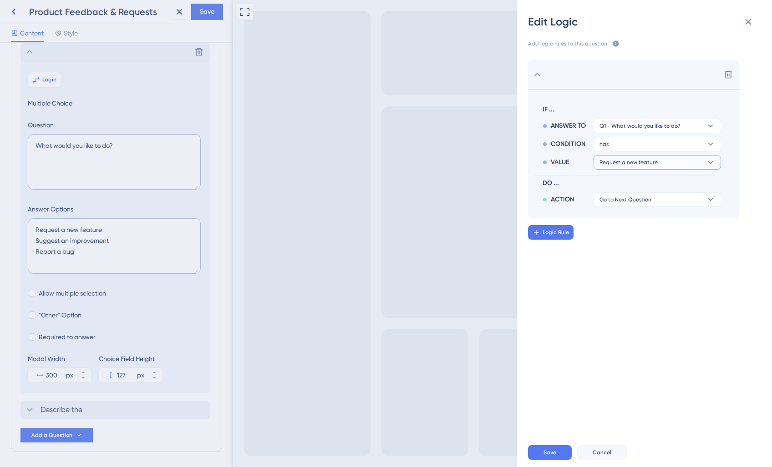
click at [642, 167] on button "Request a new feature" at bounding box center [656, 162] width 127 height 15
click at [643, 165] on span "Request a new feature" at bounding box center [628, 162] width 58 height 7
click at [621, 203] on span "Go to Next Question" at bounding box center [625, 199] width 52 height 7
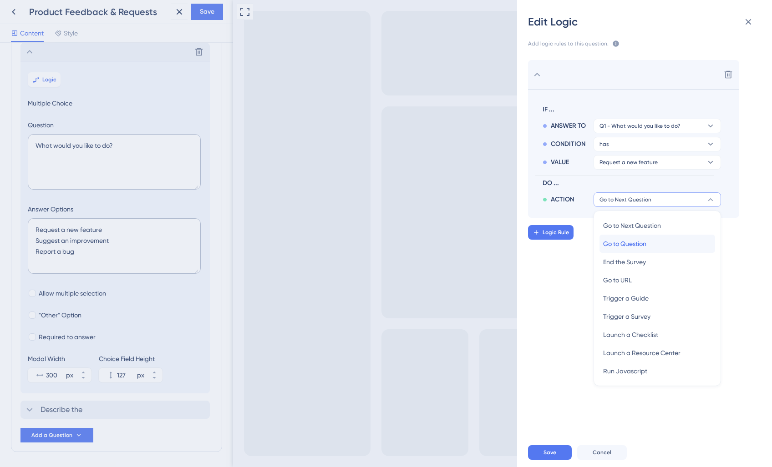
click at [618, 246] on span "Go to Question" at bounding box center [624, 243] width 43 height 11
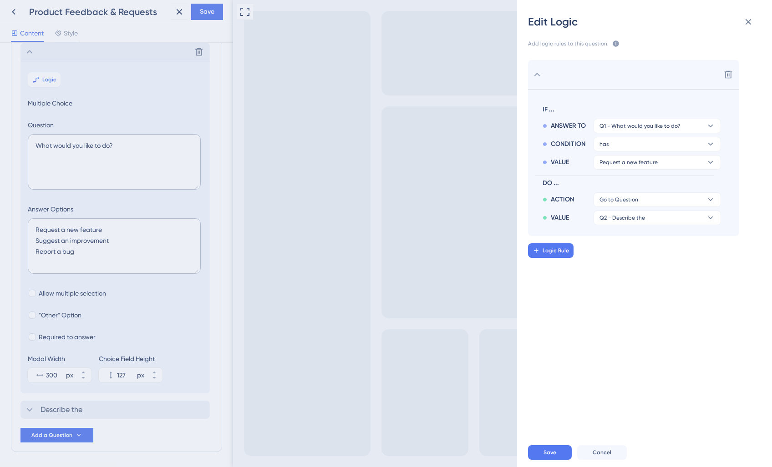
click at [666, 258] on div "Logic Rule" at bounding box center [655, 250] width 255 height 15
click at [558, 455] on button "Save" at bounding box center [550, 453] width 44 height 15
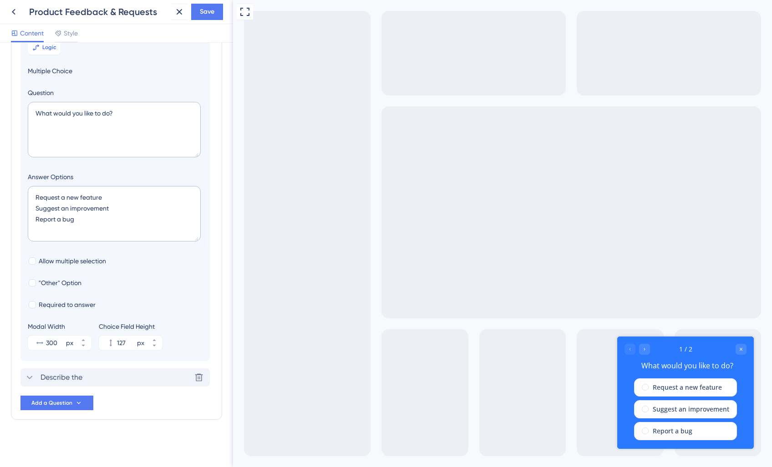
click at [64, 379] on span "Describe the" at bounding box center [62, 377] width 42 height 11
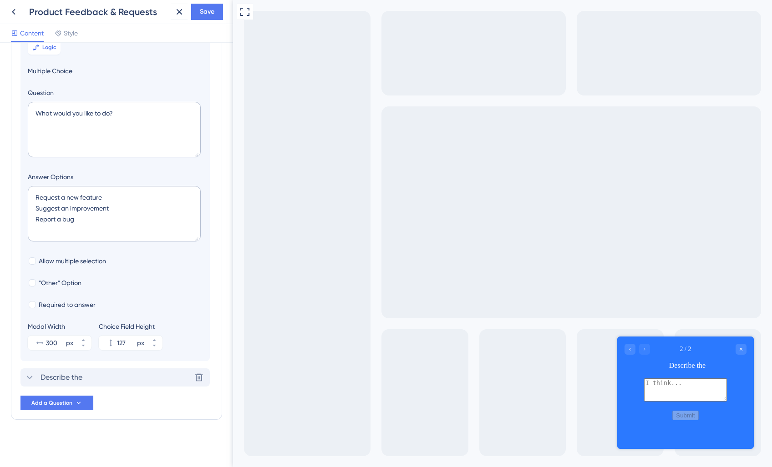
scroll to position [21, 0]
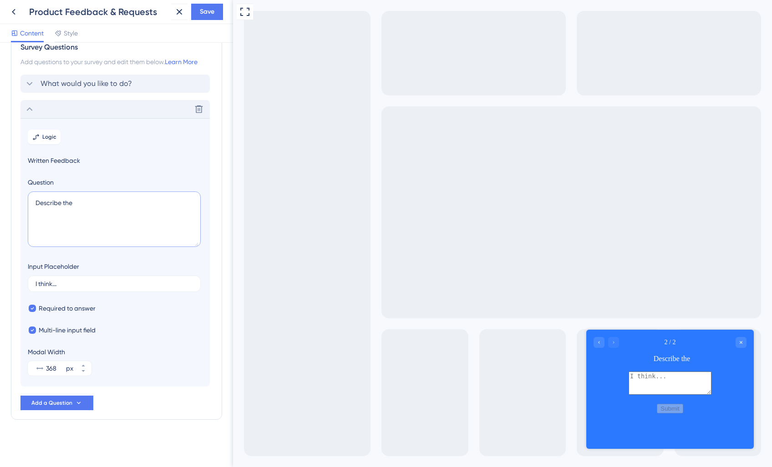
click at [98, 211] on textarea "Describe the" at bounding box center [114, 220] width 173 height 56
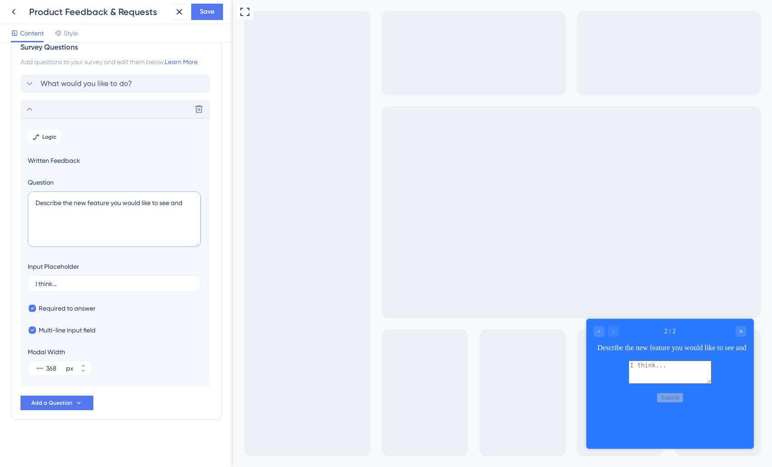
drag, startPoint x: 187, startPoint y: 203, endPoint x: 112, endPoint y: 200, distance: 75.6
click at [112, 200] on textarea "Describe the new feature you would like to see and" at bounding box center [114, 220] width 173 height 56
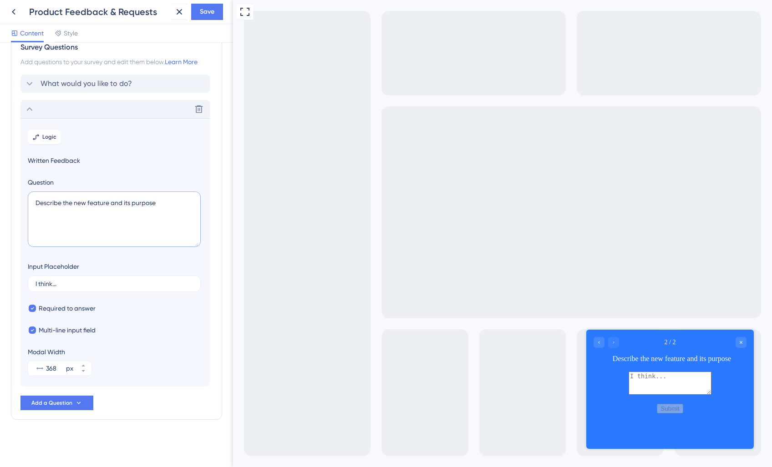
drag, startPoint x: 165, startPoint y: 199, endPoint x: 27, endPoint y: 199, distance: 137.9
click at [27, 199] on section "Logic Written Feedback Question Describe the new feature and its purpose Input …" at bounding box center [114, 252] width 189 height 269
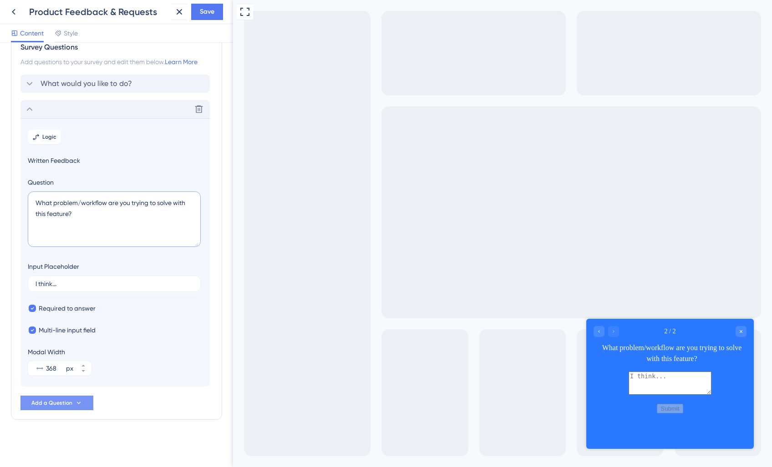
type textarea "What problem/workflow are you trying to solve with this feature?"
click at [55, 403] on span "Add a Question" at bounding box center [51, 403] width 41 height 7
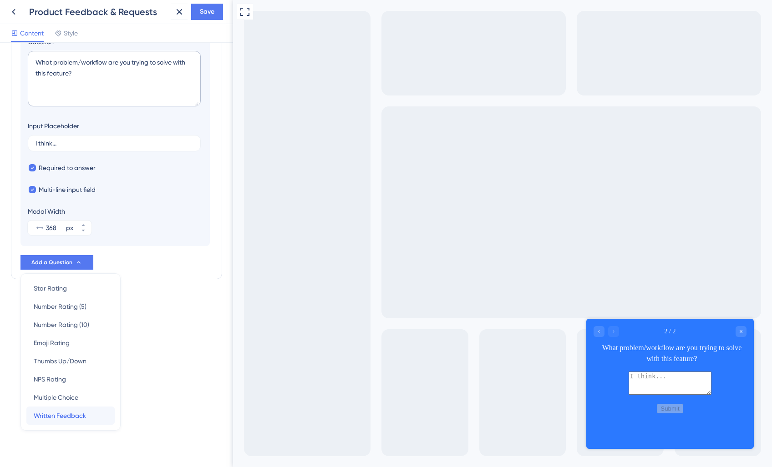
click at [74, 416] on span "Written Feedback" at bounding box center [60, 415] width 52 height 11
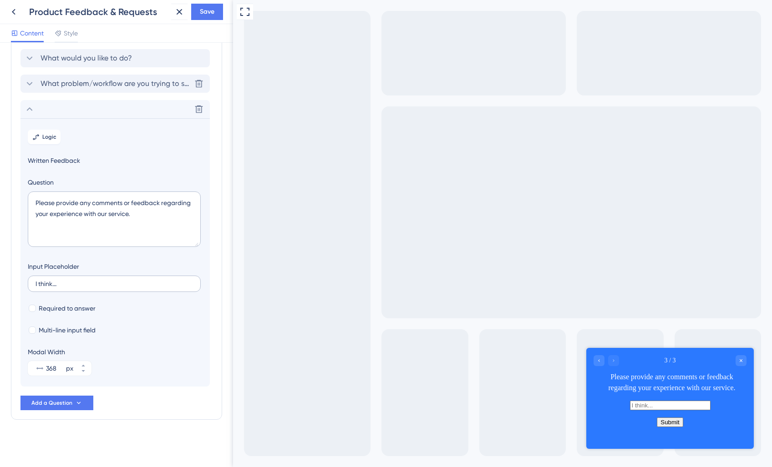
scroll to position [0, 0]
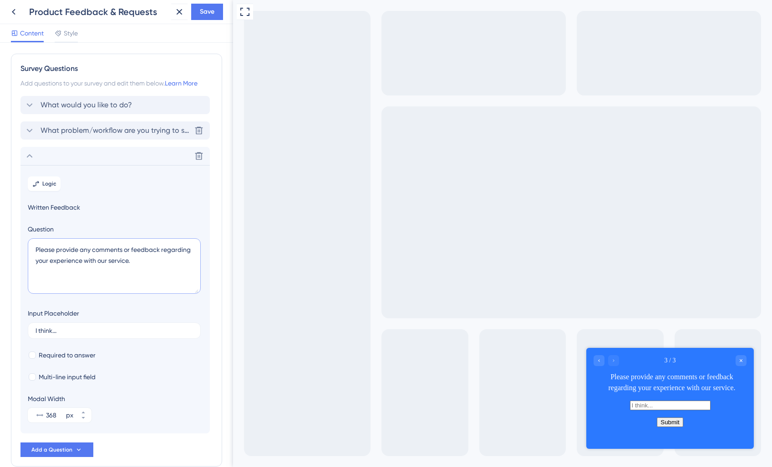
drag, startPoint x: 85, startPoint y: 259, endPoint x: 121, endPoint y: 262, distance: 36.1
click at [87, 259] on textarea "Please provide any comments or feedback regarding your experience with our serv…" at bounding box center [114, 266] width 173 height 56
drag, startPoint x: 148, startPoint y: 269, endPoint x: 0, endPoint y: 248, distance: 149.5
click at [0, 248] on div "Survey Questions Add questions to your survey and edit them below. Learn More W…" at bounding box center [116, 255] width 233 height 425
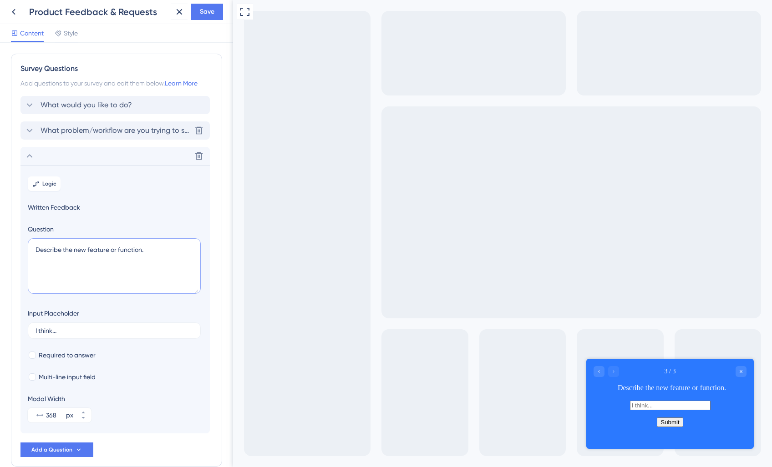
scroll to position [47, 0]
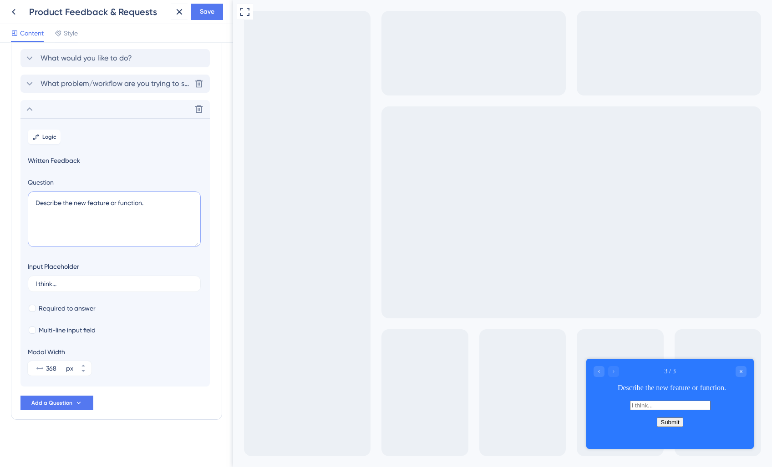
type textarea "Describe the new feature or function."
drag, startPoint x: 45, startPoint y: 294, endPoint x: 46, endPoint y: 289, distance: 6.2
click at [44, 294] on section "Logic Written Feedback Question Describe the new feature or function. Input Pla…" at bounding box center [114, 252] width 189 height 269
click at [46, 288] on label "I think..." at bounding box center [114, 284] width 173 height 16
click at [46, 287] on input "I think..." at bounding box center [113, 284] width 157 height 6
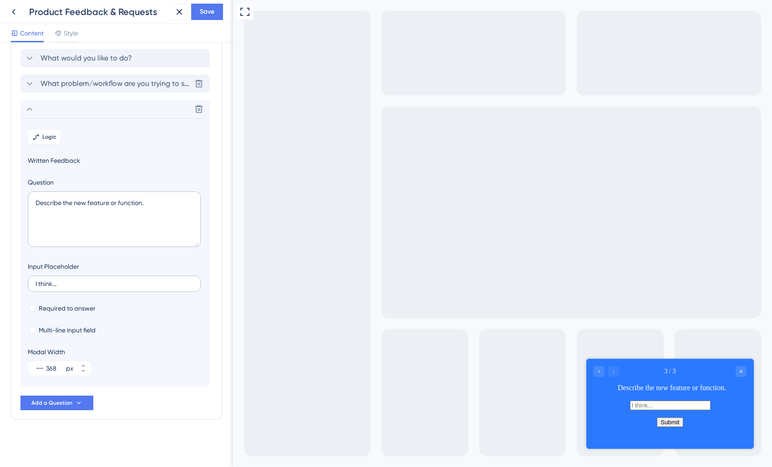
click at [46, 288] on label "I think..." at bounding box center [114, 284] width 173 height 16
click at [46, 287] on input "I think..." at bounding box center [113, 284] width 157 height 6
click at [46, 288] on label "I think..." at bounding box center [114, 284] width 173 height 16
click at [46, 287] on input "I think..." at bounding box center [113, 284] width 157 height 6
click at [77, 285] on input "I think..." at bounding box center [113, 284] width 157 height 6
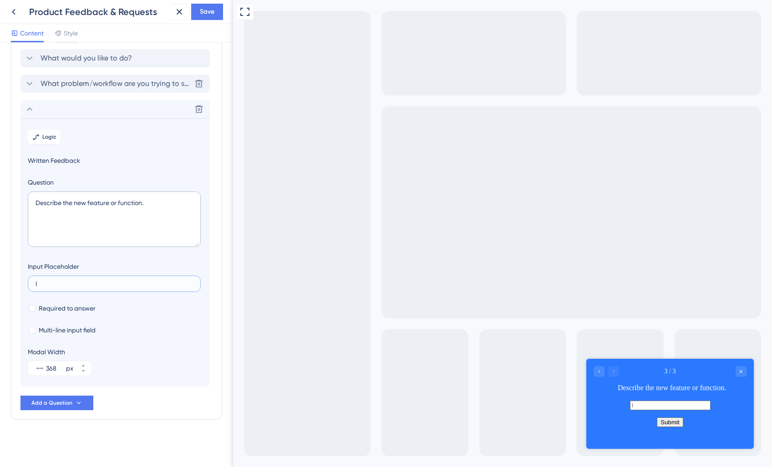
type input "I"
click at [51, 310] on span "Required to answer" at bounding box center [67, 308] width 57 height 11
checkbox input "true"
click at [33, 329] on div at bounding box center [32, 330] width 7 height 7
checkbox input "true"
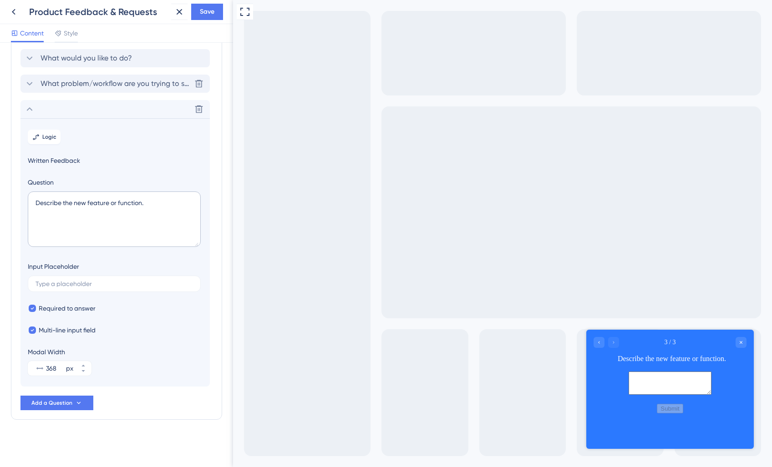
scroll to position [0, 0]
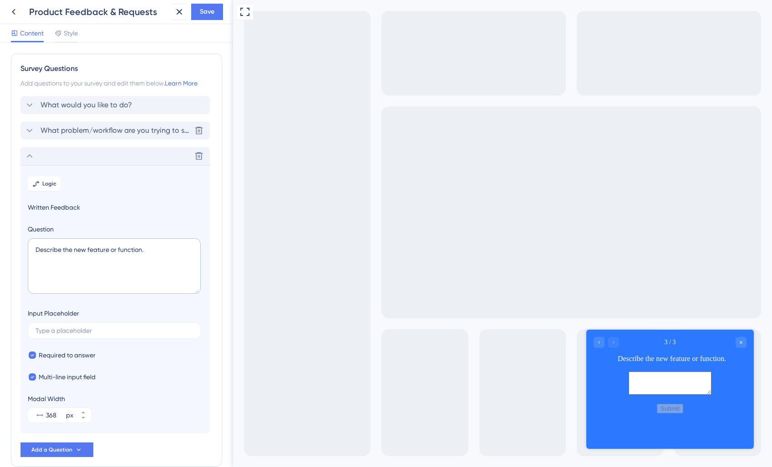
click at [28, 154] on icon at bounding box center [29, 156] width 11 height 11
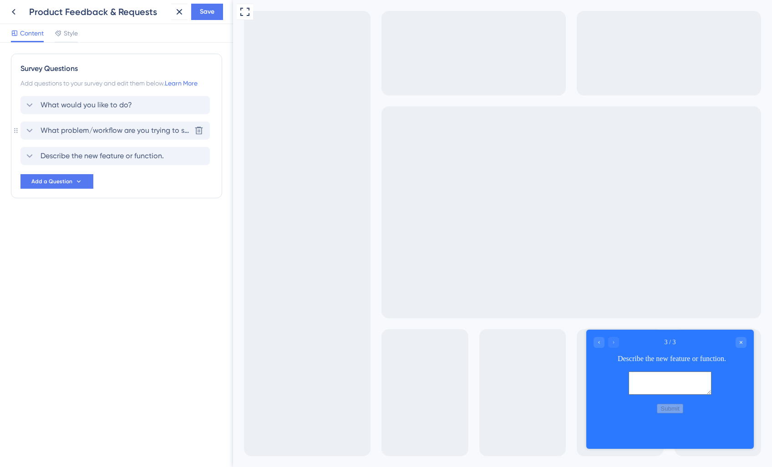
click at [35, 135] on icon at bounding box center [29, 130] width 11 height 11
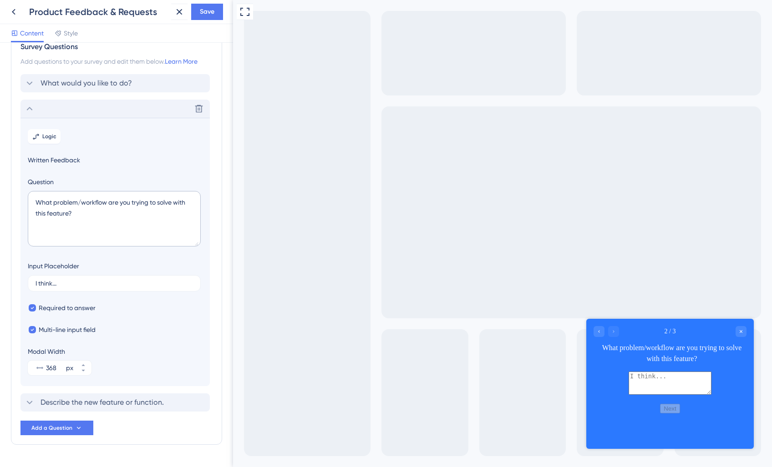
scroll to position [47, 0]
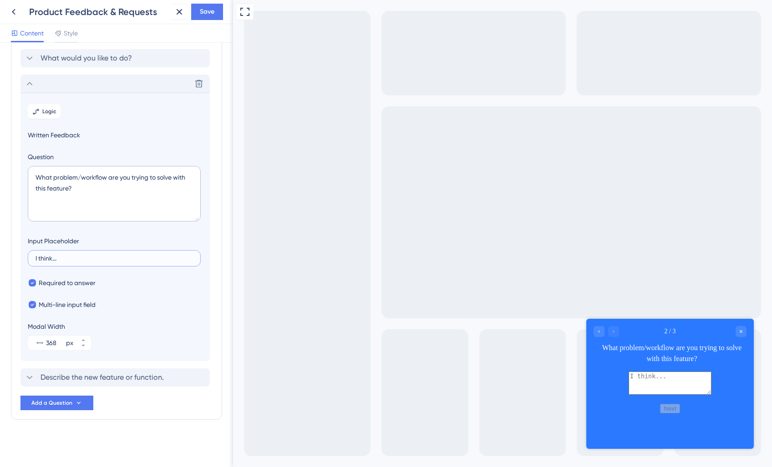
click at [61, 260] on input "I think..." at bounding box center [113, 258] width 157 height 6
type input "I"
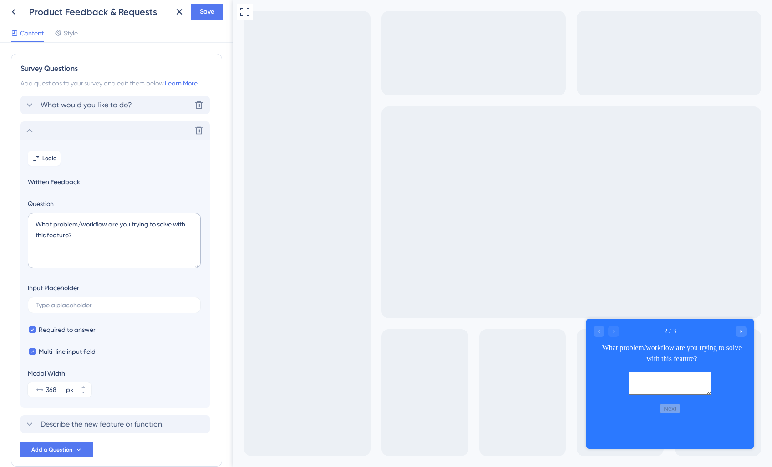
click at [29, 108] on icon at bounding box center [29, 105] width 11 height 11
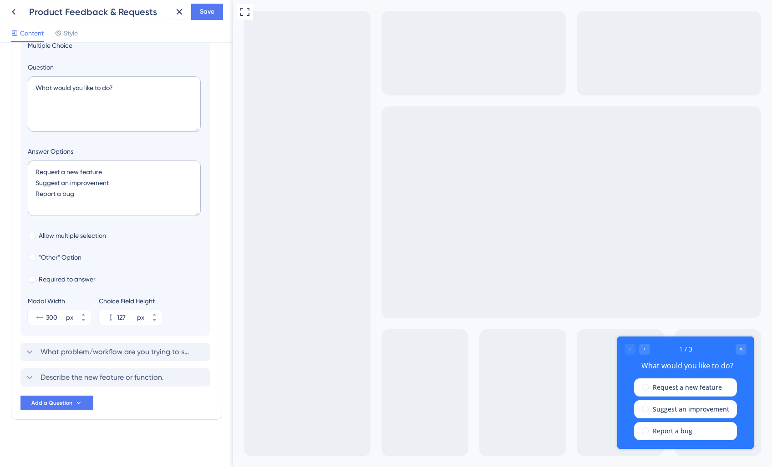
scroll to position [81, 0]
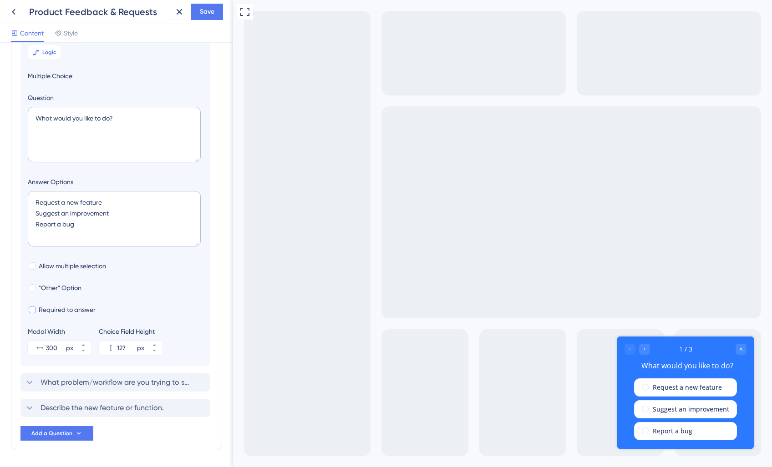
click at [34, 311] on div at bounding box center [32, 309] width 7 height 7
checkbox input "true"
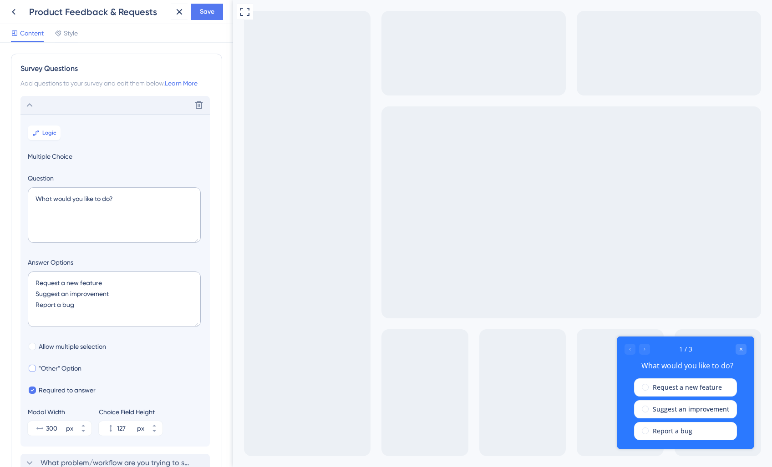
scroll to position [111, 0]
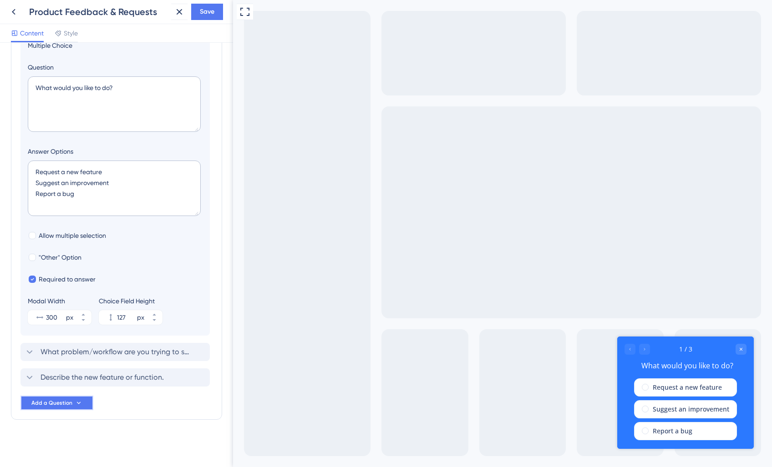
click at [66, 399] on button "Add a Question" at bounding box center [56, 403] width 73 height 15
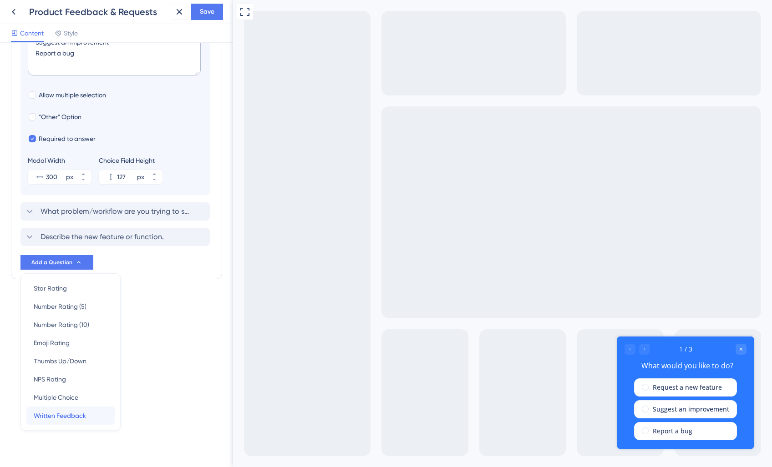
click at [55, 411] on span "Written Feedback" at bounding box center [60, 415] width 52 height 11
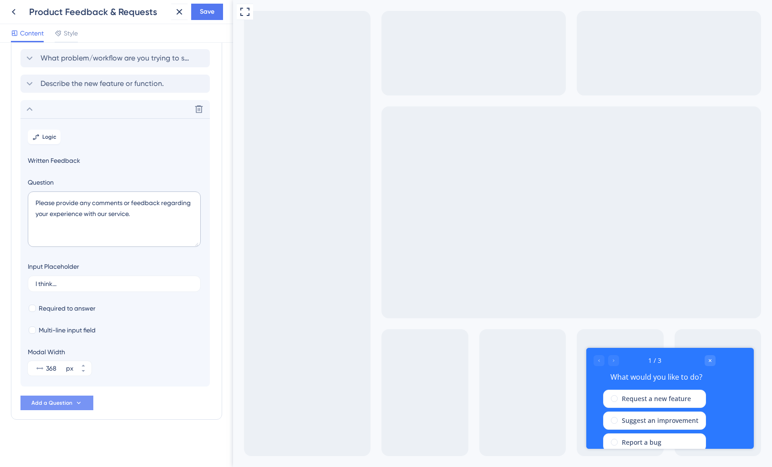
scroll to position [72, 0]
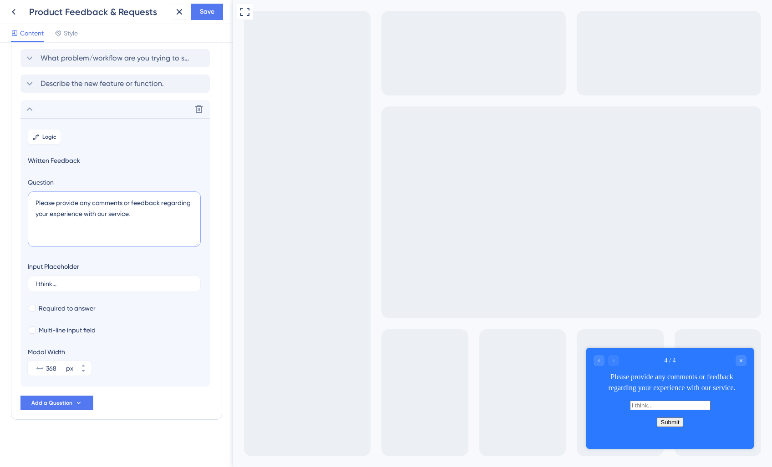
drag, startPoint x: 71, startPoint y: 211, endPoint x: 89, endPoint y: 211, distance: 17.8
click at [71, 211] on textarea "Please provide any comments or feedback regarding your experience with our serv…" at bounding box center [114, 220] width 173 height 56
drag, startPoint x: 164, startPoint y: 220, endPoint x: 4, endPoint y: 203, distance: 161.6
click at [4, 203] on div "Survey Questions Add questions to your survey and edit them below. Learn More W…" at bounding box center [116, 255] width 233 height 425
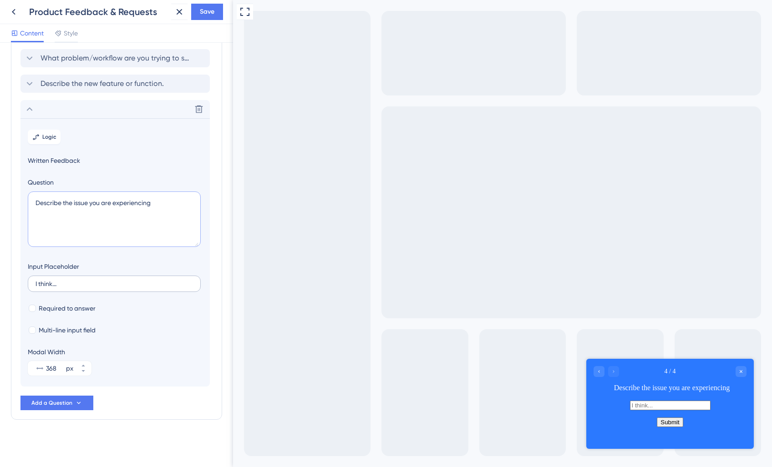
type textarea "Describe the issue you are experiencing"
drag, startPoint x: 85, startPoint y: 284, endPoint x: 70, endPoint y: 282, distance: 15.2
click at [85, 284] on input "I think..." at bounding box center [113, 284] width 157 height 6
drag, startPoint x: 67, startPoint y: 282, endPoint x: 6, endPoint y: 283, distance: 61.0
click at [6, 283] on div "Survey Questions Add questions to your survey and edit them below. Learn More W…" at bounding box center [116, 255] width 233 height 425
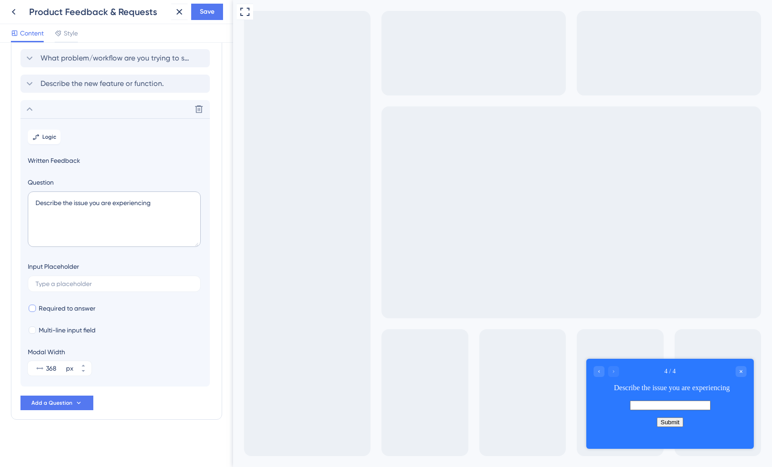
click at [33, 311] on div at bounding box center [32, 308] width 7 height 7
checkbox input "true"
click at [48, 404] on span "Add a Question" at bounding box center [51, 403] width 41 height 7
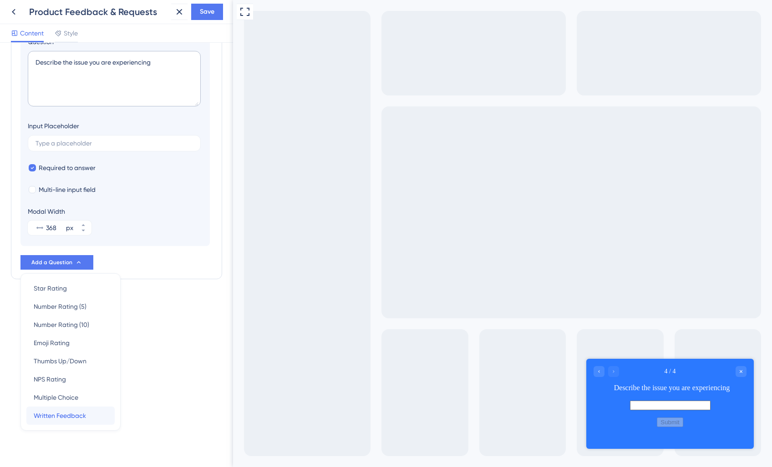
click at [54, 414] on span "Written Feedback" at bounding box center [60, 415] width 52 height 11
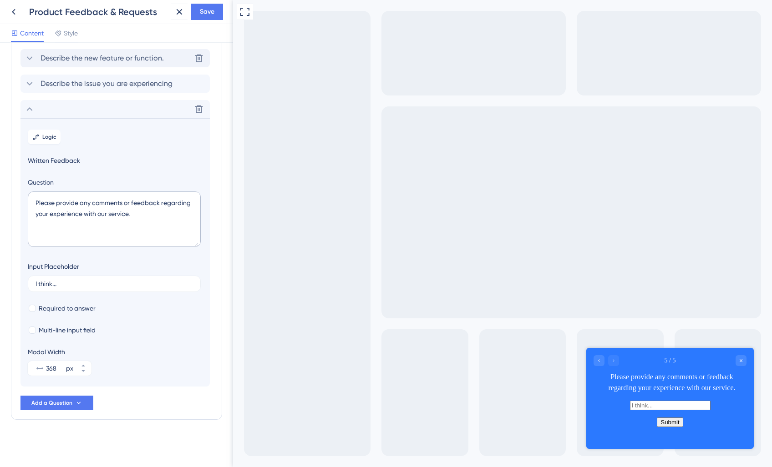
scroll to position [0, 0]
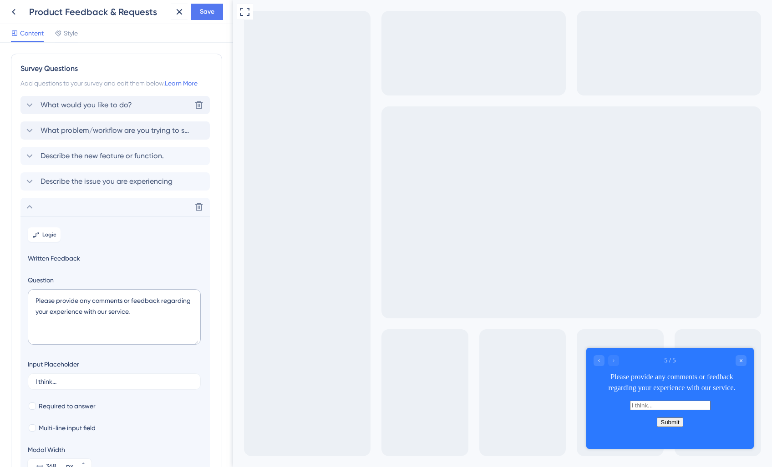
click at [81, 106] on span "What would you like to do?" at bounding box center [86, 105] width 91 height 11
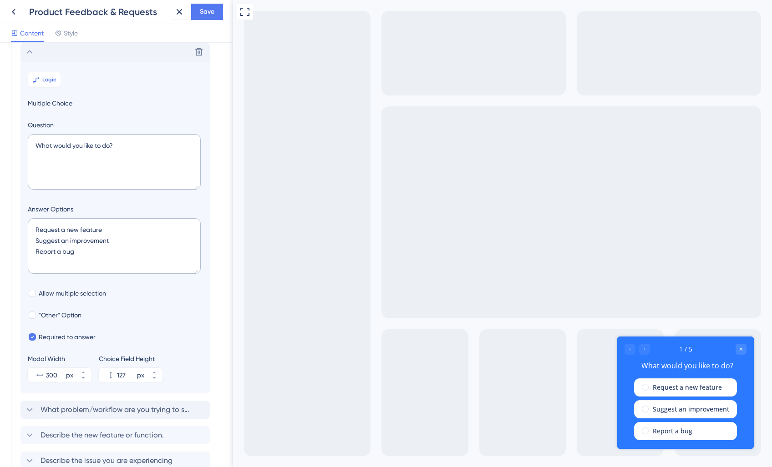
scroll to position [162, 0]
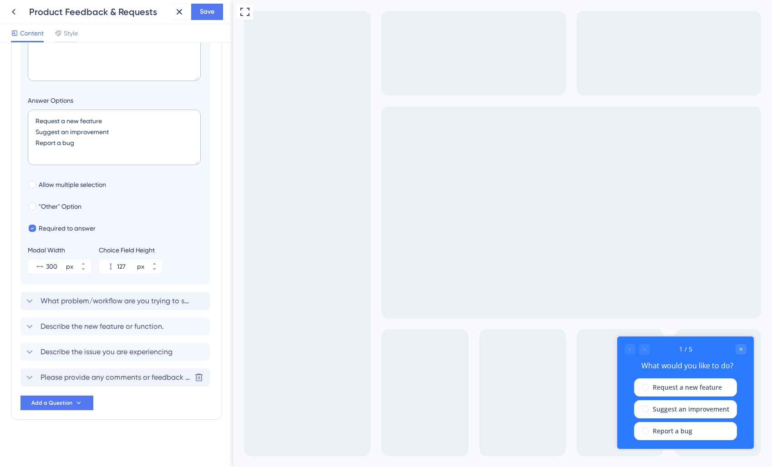
click at [59, 380] on span "Please provide any comments or feedback regarding your experience with our serv…" at bounding box center [116, 377] width 150 height 11
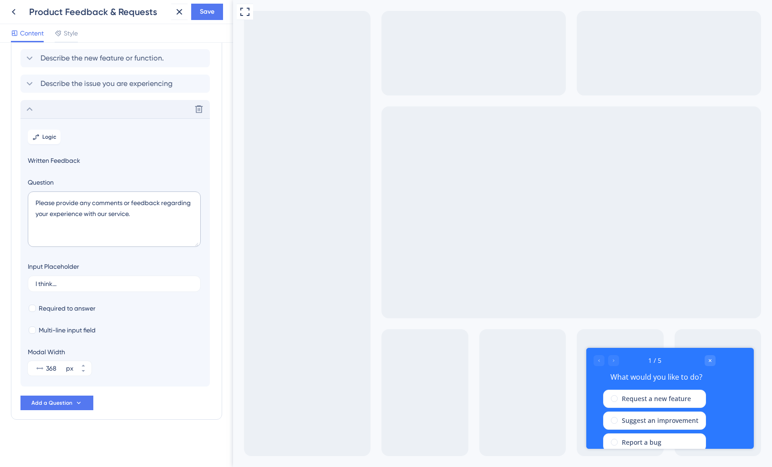
scroll to position [98, 0]
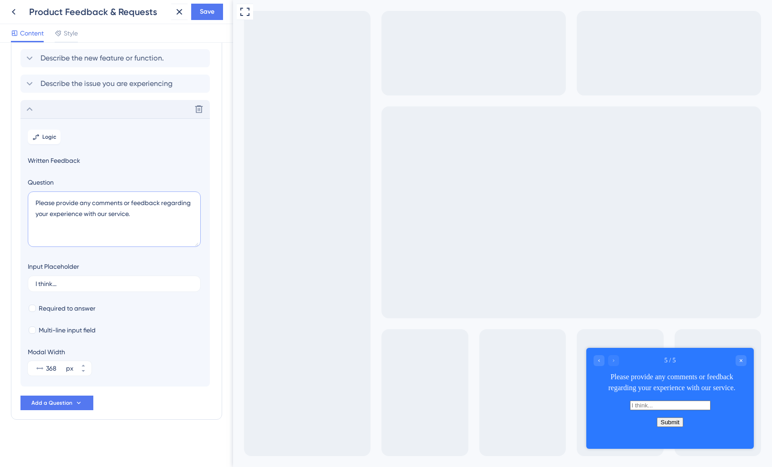
drag, startPoint x: 147, startPoint y: 214, endPoint x: 14, endPoint y: 208, distance: 132.6
click at [14, 208] on div "Survey Questions Add questions to your survey and edit them below. Learn More W…" at bounding box center [116, 188] width 211 height 464
click at [97, 202] on textarea "Please provide any comments or feedback regarding" at bounding box center [114, 220] width 173 height 56
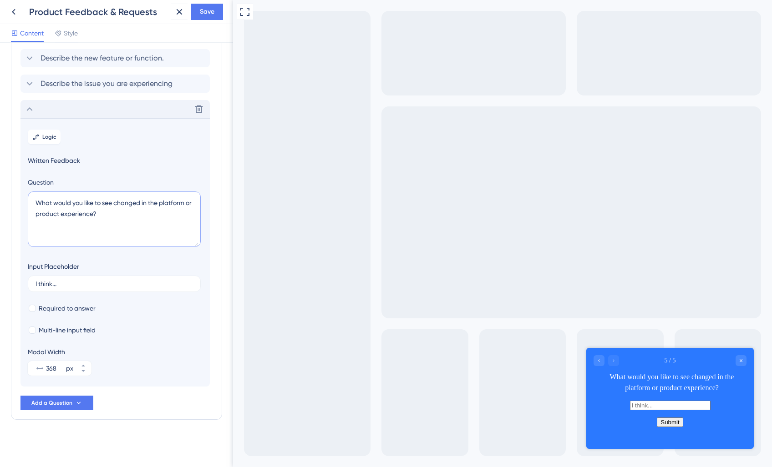
type textarea "What would you like to see changed in the platform or product experience?"
